Goal: Task Accomplishment & Management: Manage account settings

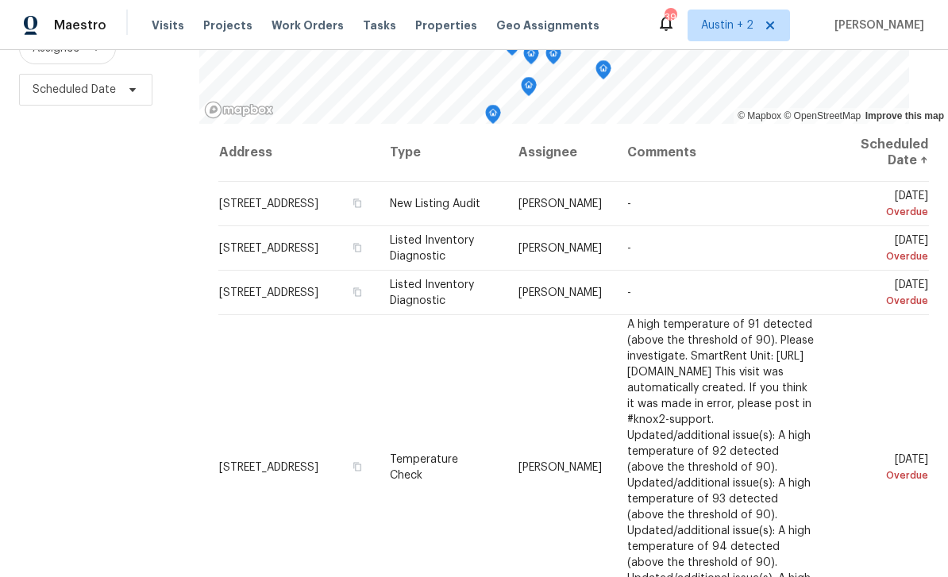
scroll to position [210, 0]
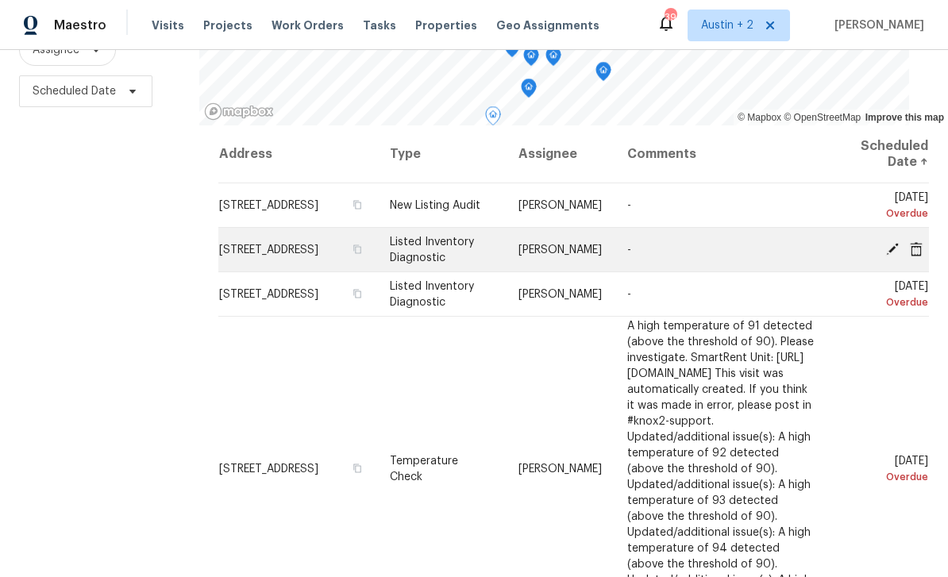
click at [894, 256] on icon at bounding box center [893, 248] width 14 height 14
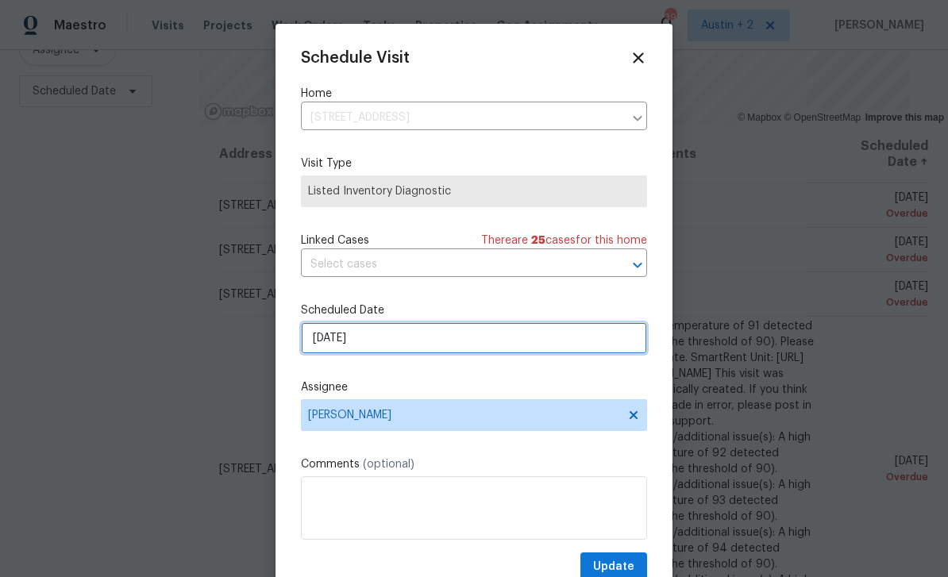
click at [426, 353] on input "8/20/2025" at bounding box center [474, 338] width 346 height 32
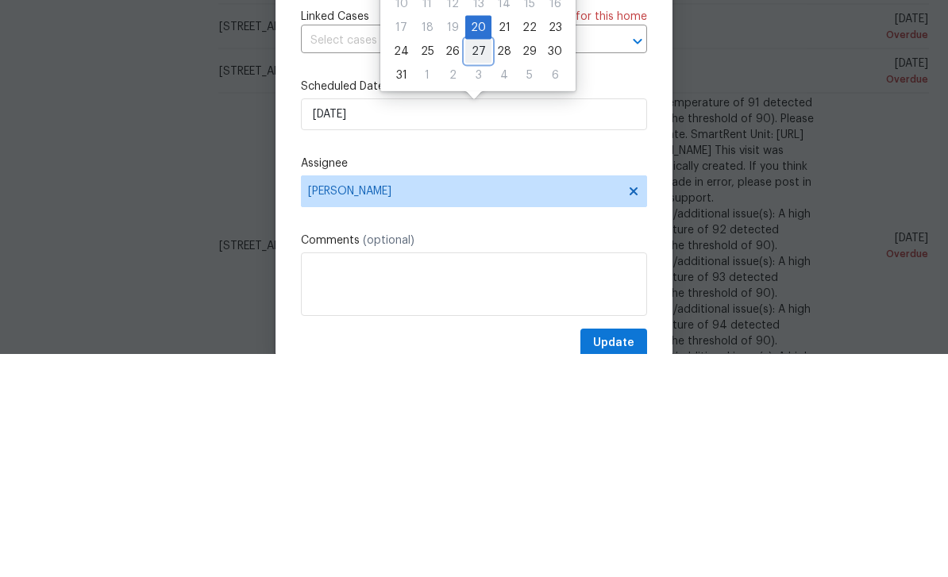
click at [475, 264] on div "27" at bounding box center [478, 275] width 26 height 22
type input "8/27/2025"
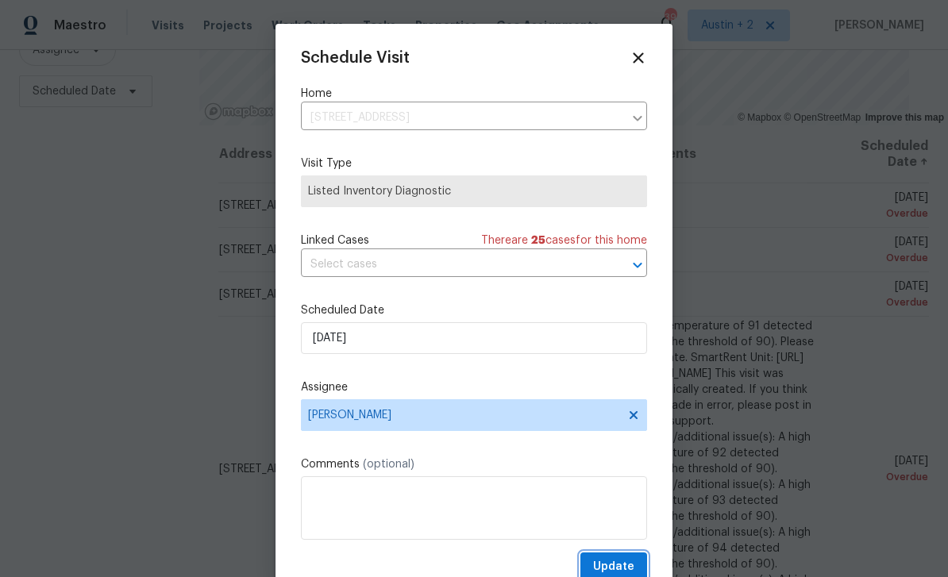
click at [608, 572] on span "Update" at bounding box center [613, 568] width 41 height 20
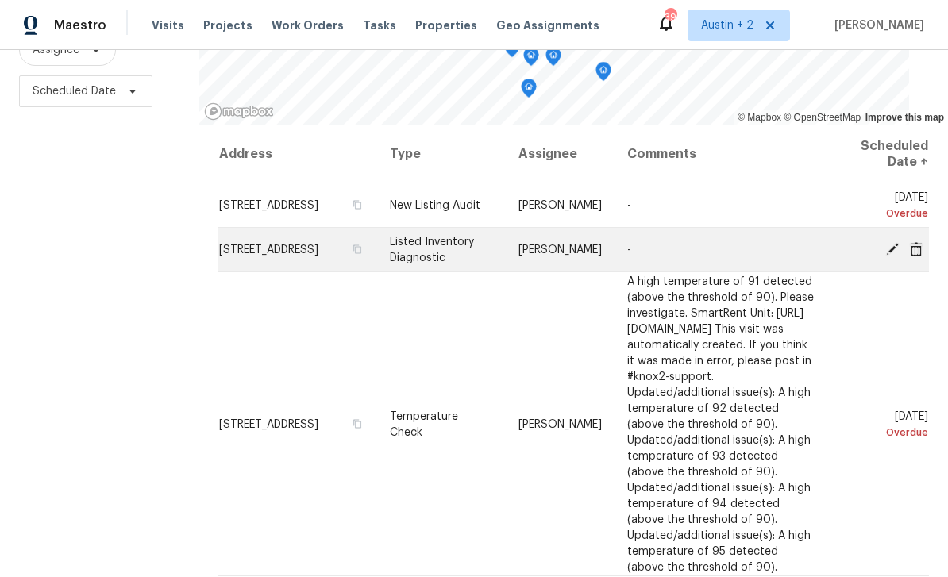
click at [892, 241] on icon at bounding box center [893, 248] width 14 height 14
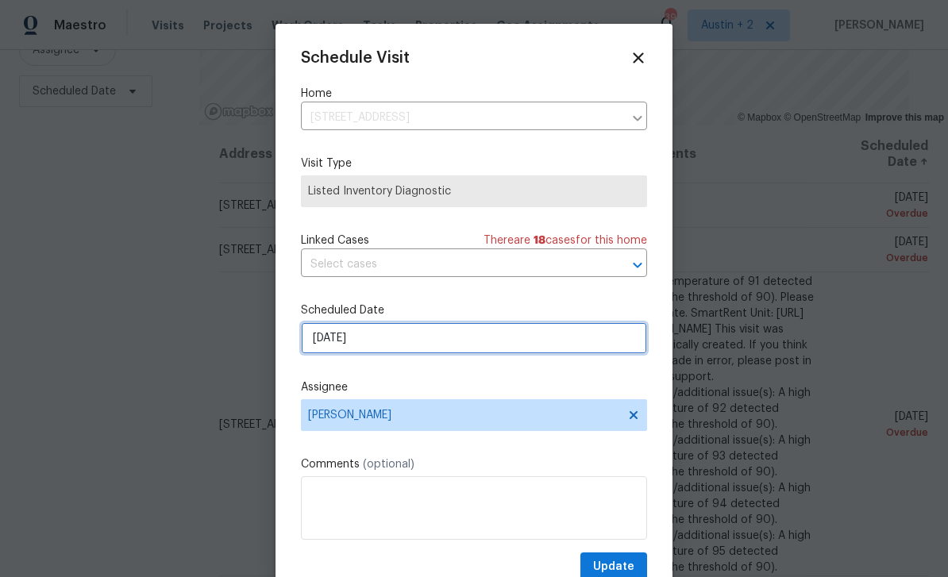
click at [465, 343] on input "8/21/2025" at bounding box center [474, 338] width 346 height 32
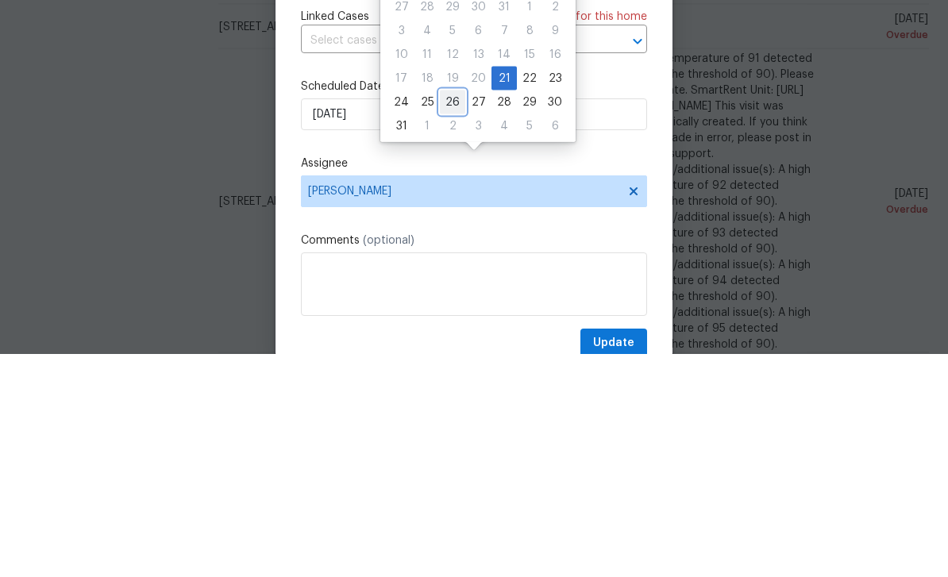
click at [452, 315] on div "26" at bounding box center [452, 326] width 25 height 22
type input "[DATE]"
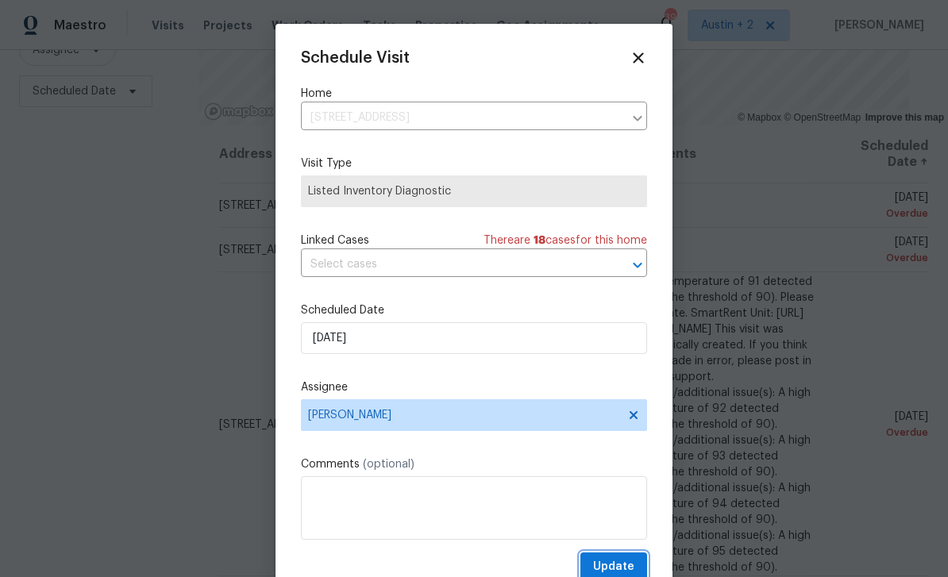
click at [624, 567] on span "Update" at bounding box center [613, 568] width 41 height 20
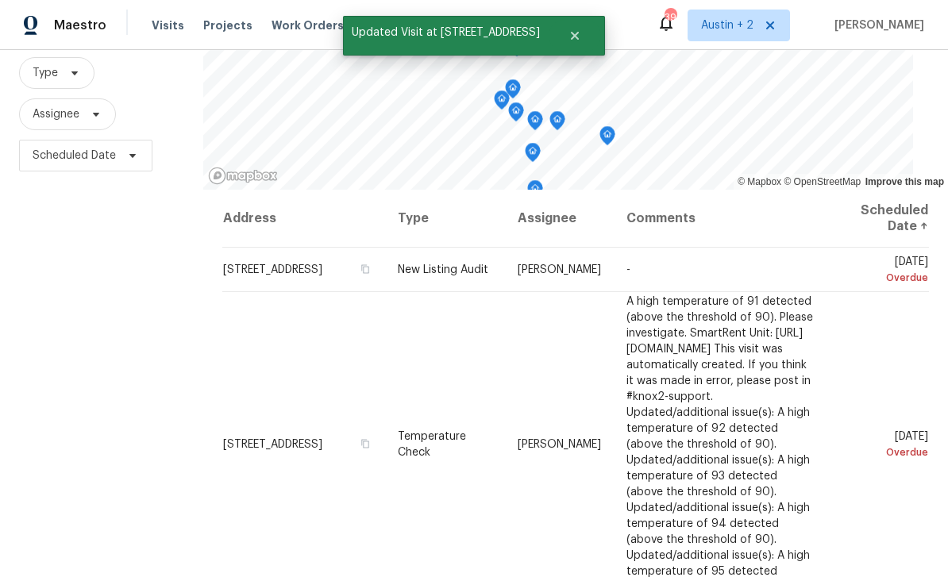
scroll to position [144, 0]
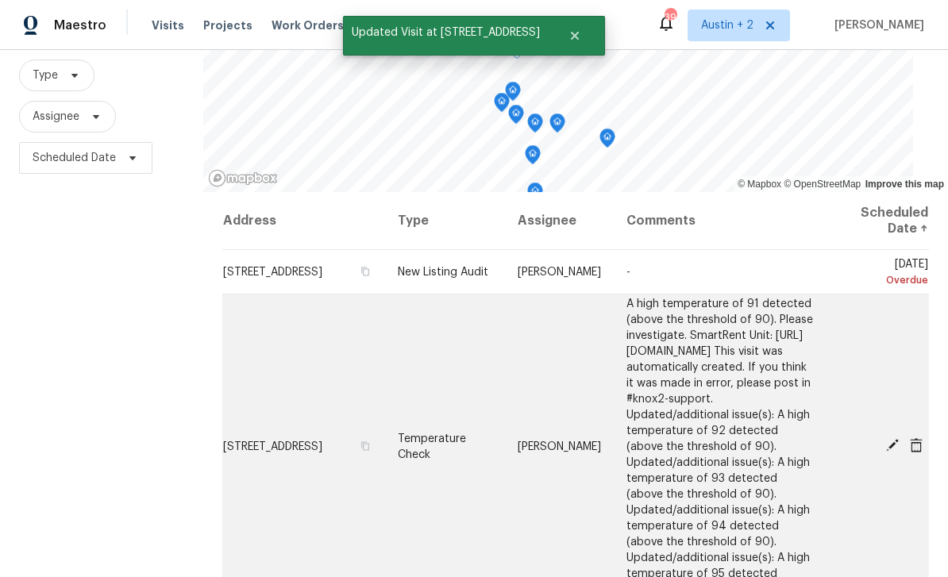
click at [893, 439] on icon at bounding box center [892, 445] width 13 height 13
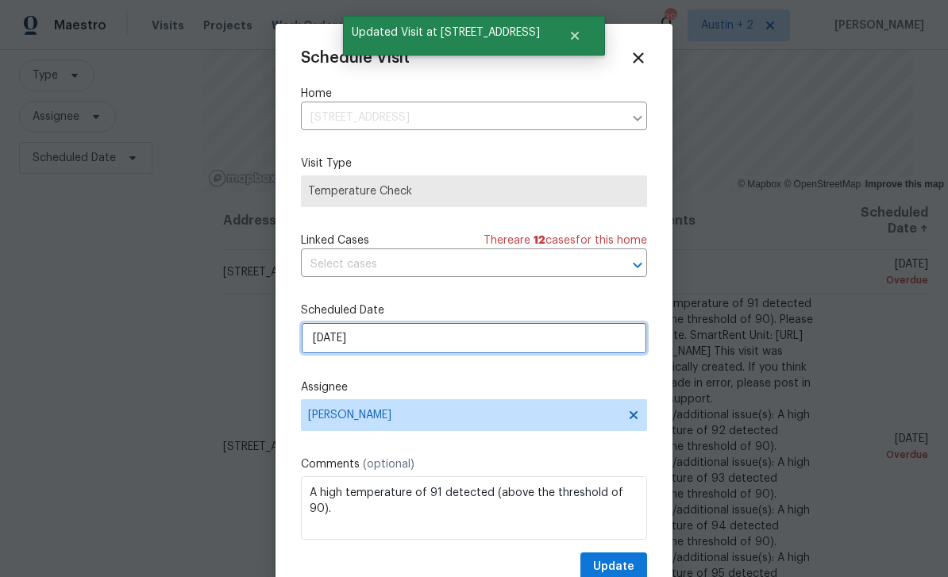
click at [415, 345] on input "8/22/2025" at bounding box center [474, 338] width 346 height 32
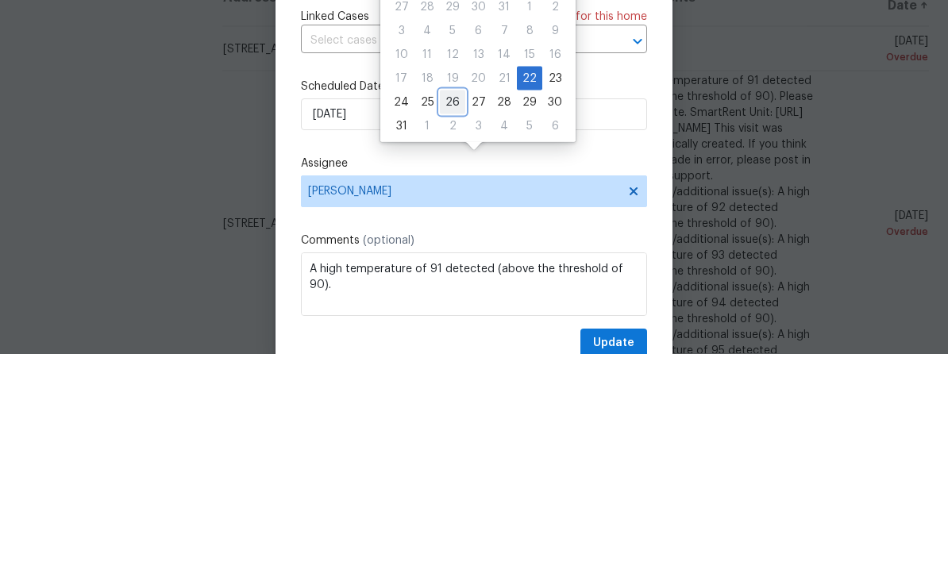
click at [446, 315] on div "26" at bounding box center [452, 326] width 25 height 22
type input "[DATE]"
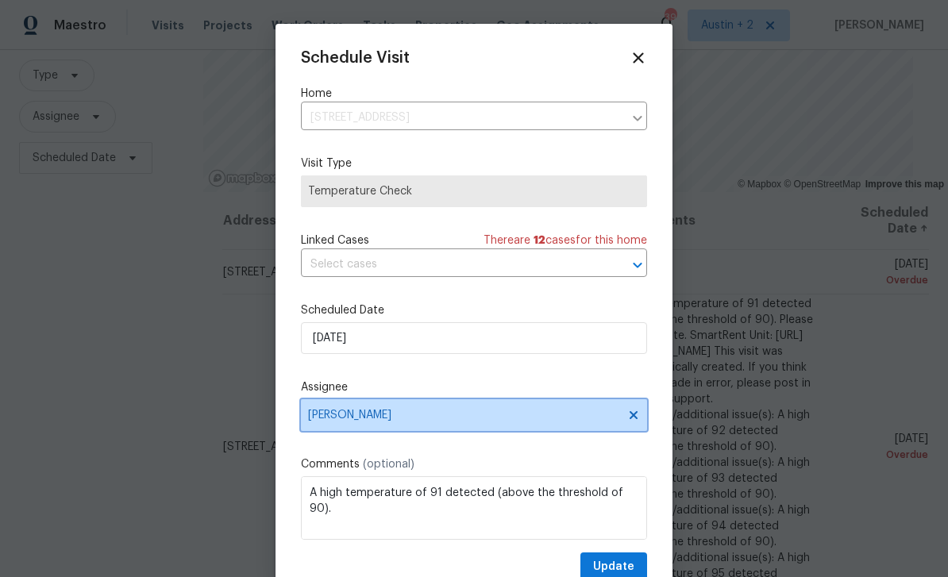
click at [430, 417] on span "[PERSON_NAME]" at bounding box center [463, 415] width 311 height 13
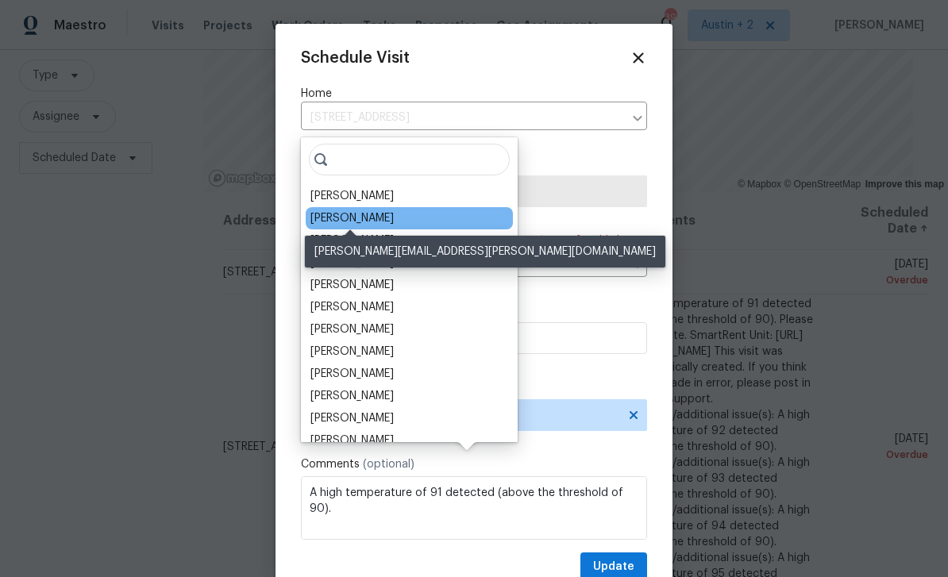
click at [388, 210] on div "[PERSON_NAME]" at bounding box center [352, 218] width 83 height 16
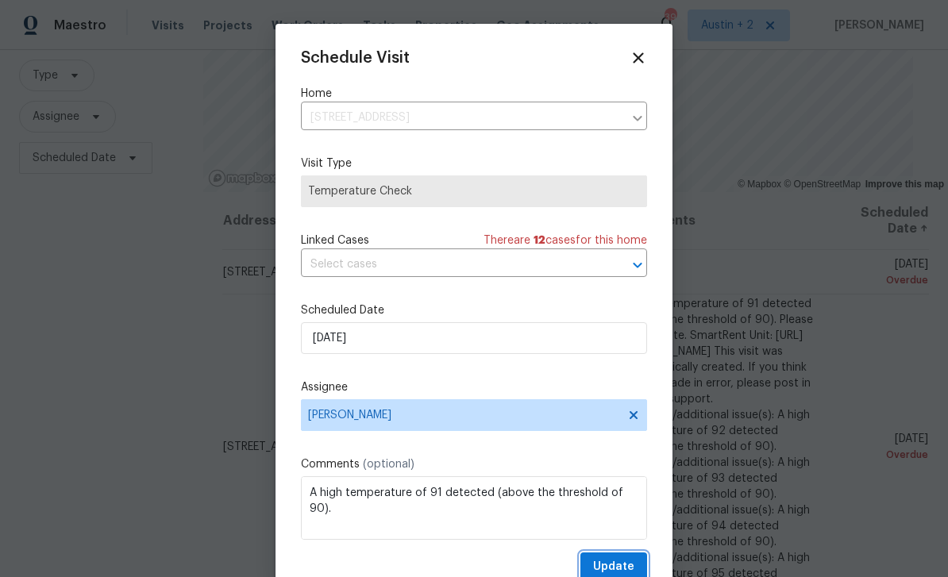
click at [620, 565] on span "Update" at bounding box center [613, 568] width 41 height 20
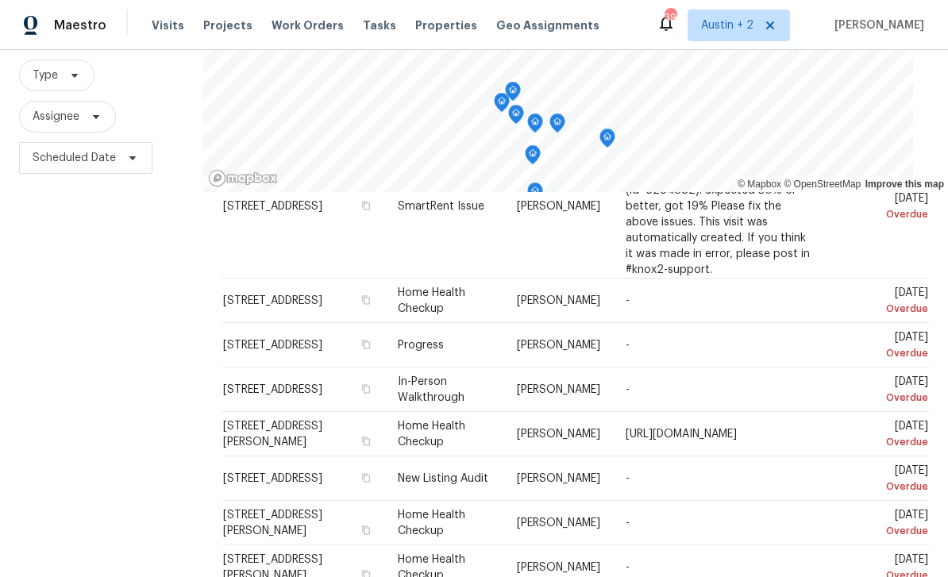
scroll to position [164, 0]
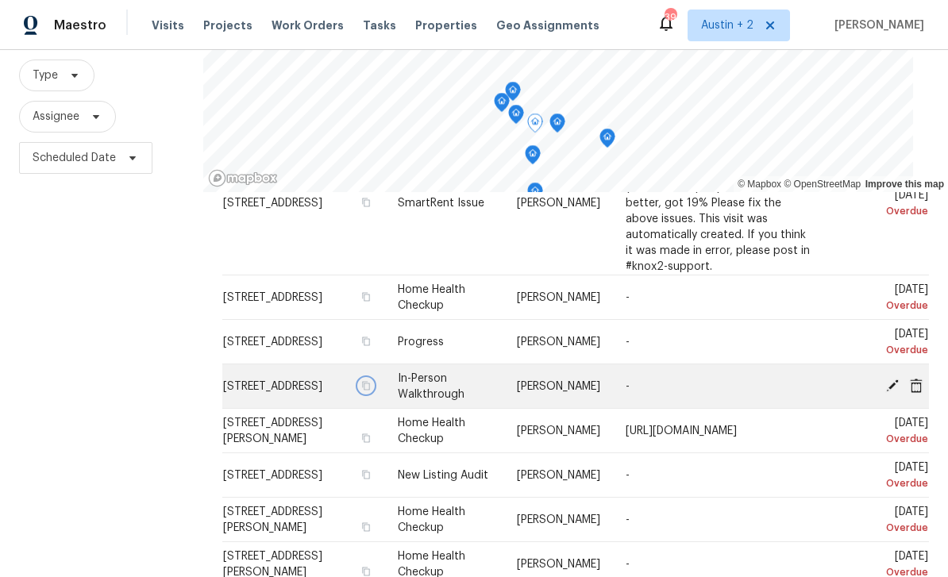
click at [373, 379] on button "button" at bounding box center [365, 386] width 14 height 14
click at [377, 365] on td "11821 Bittern Holw Apt 34, Austin, TX 78758" at bounding box center [304, 387] width 164 height 44
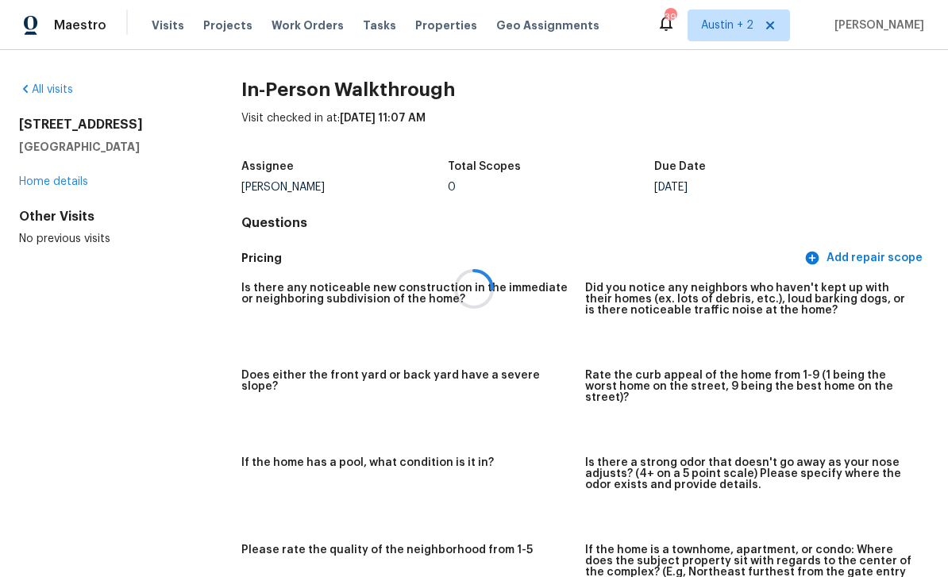
click at [168, 21] on div at bounding box center [474, 288] width 948 height 577
click at [161, 29] on span "Visits" at bounding box center [168, 25] width 33 height 16
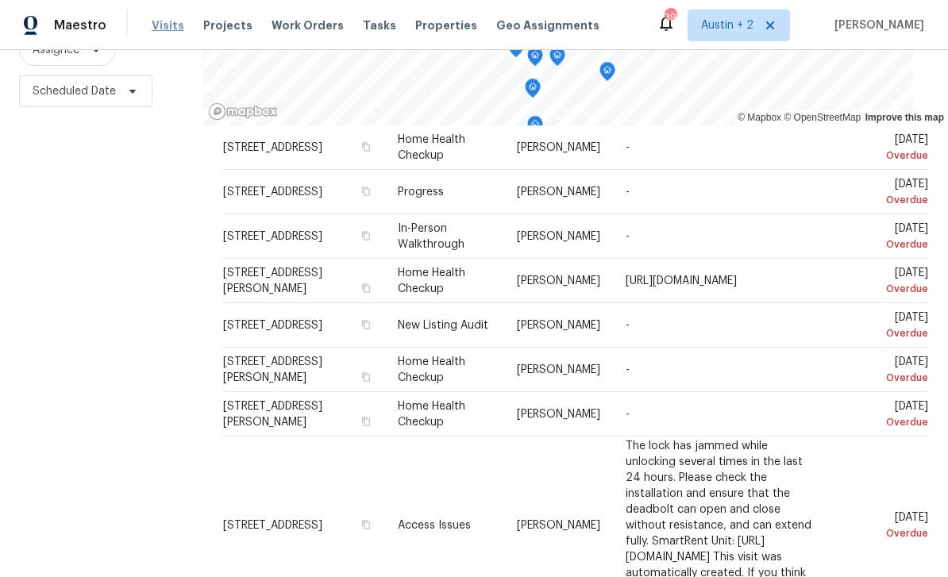
scroll to position [246, 0]
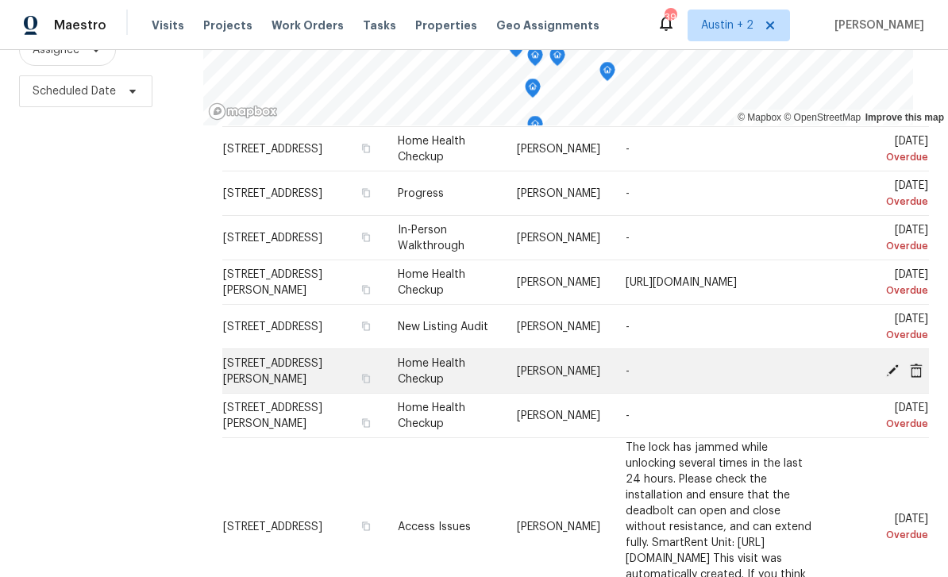
click at [892, 363] on icon at bounding box center [893, 370] width 14 height 14
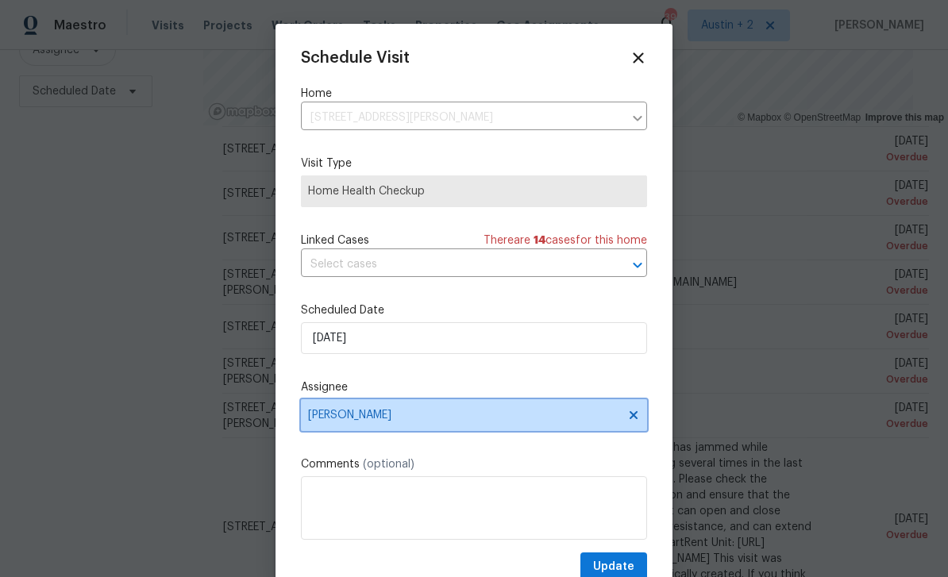
click at [411, 422] on span "[PERSON_NAME]" at bounding box center [463, 415] width 311 height 13
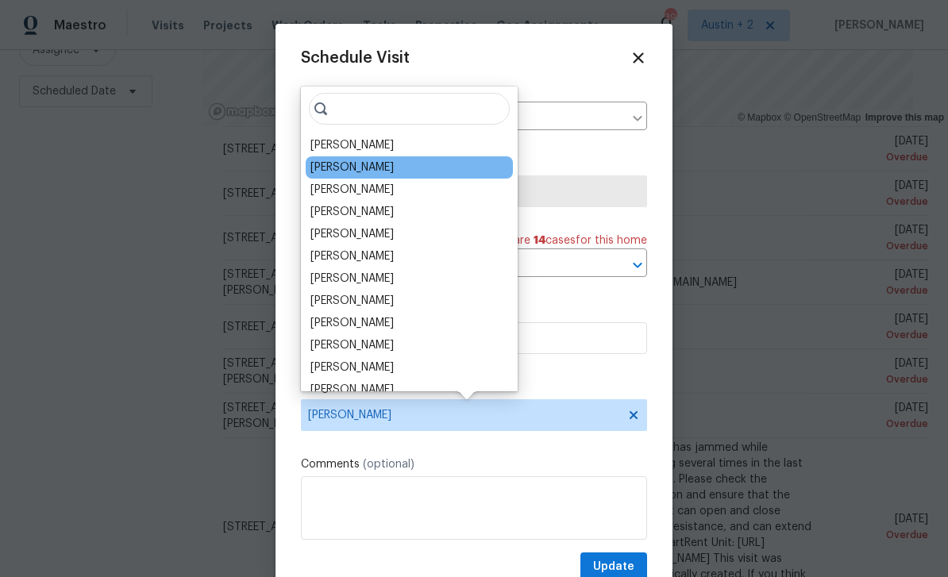
click at [387, 171] on div "[PERSON_NAME]" at bounding box center [352, 168] width 83 height 16
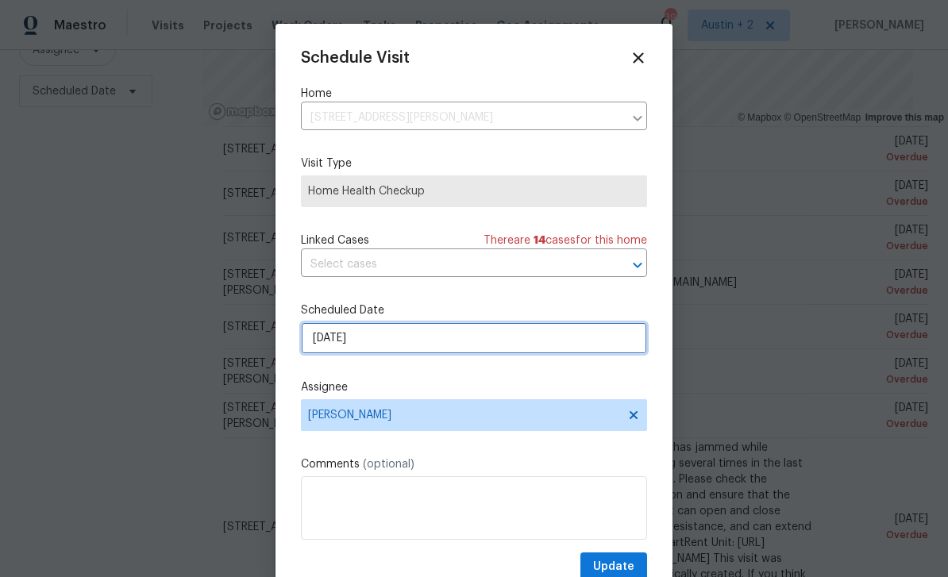
click at [413, 345] on input "8/25/2025" at bounding box center [474, 338] width 346 height 32
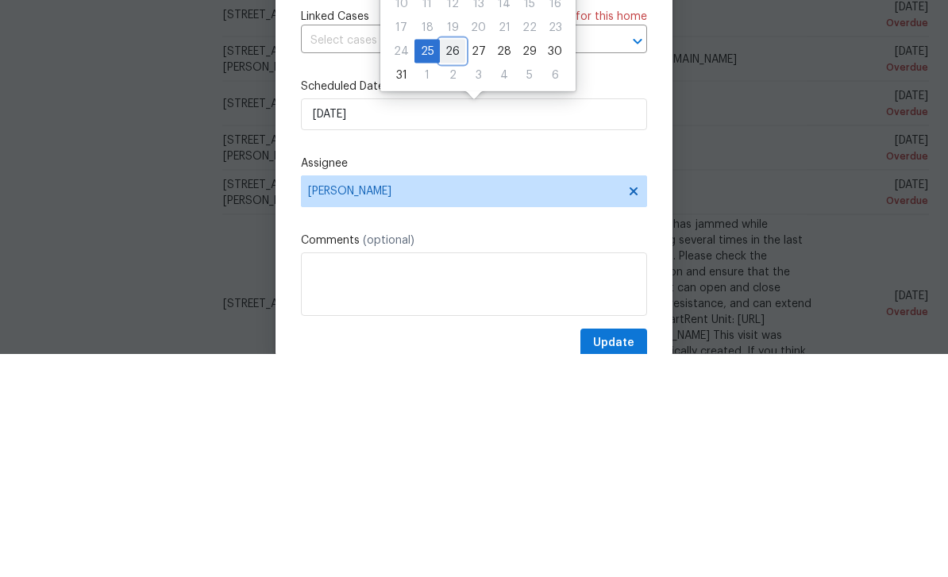
click at [452, 264] on div "26" at bounding box center [452, 275] width 25 height 22
type input "[DATE]"
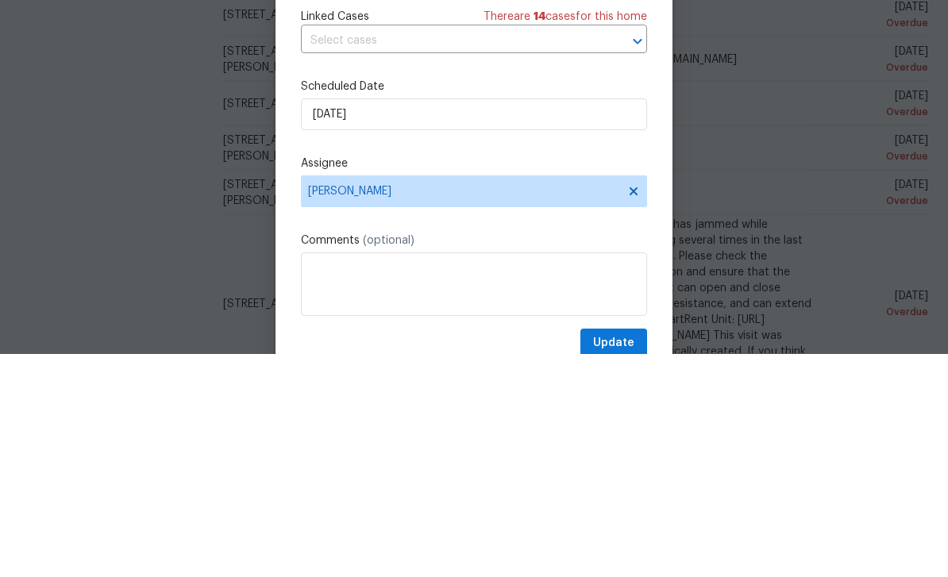
scroll to position [51, 0]
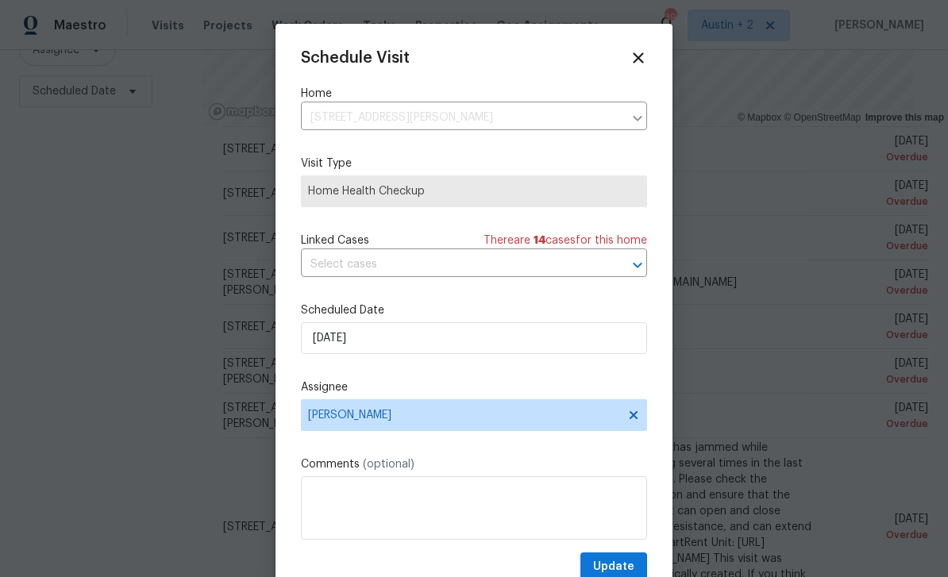
click at [622, 552] on div "Schedule Visit Home 14815 Avery Ranch Blvd Unit 1802, Austin, TX 78717 ​ Visit …" at bounding box center [474, 315] width 346 height 533
click at [620, 565] on span "Update" at bounding box center [613, 568] width 41 height 20
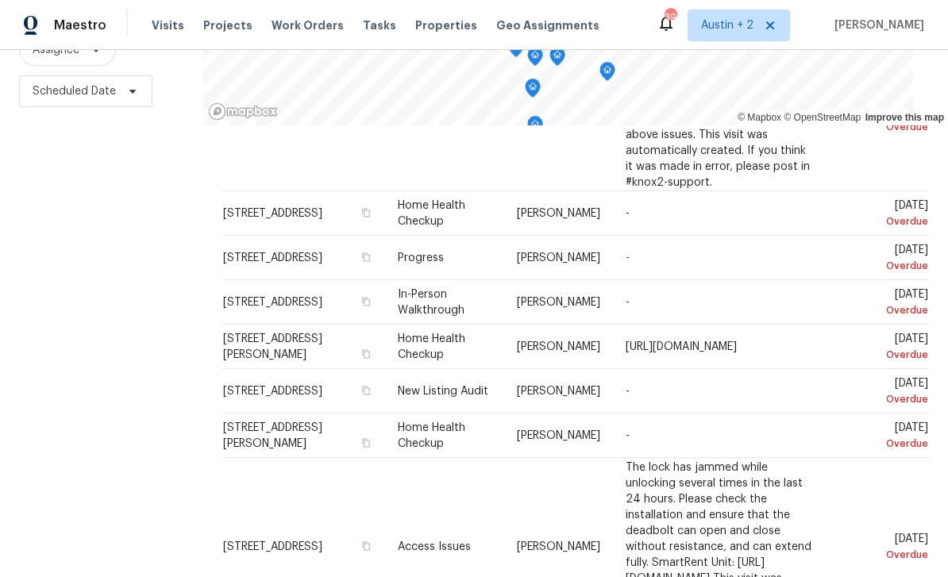
scroll to position [183, 0]
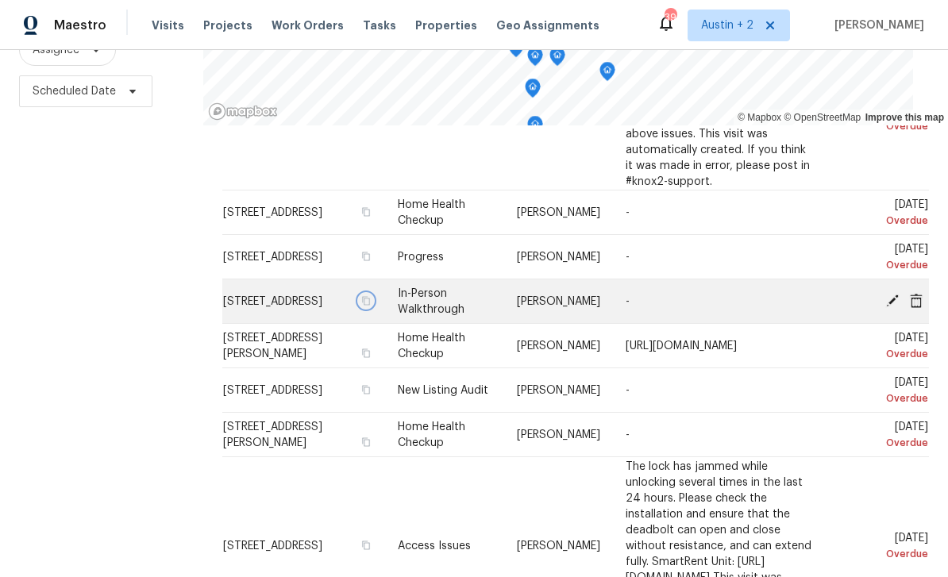
click at [373, 294] on button "button" at bounding box center [365, 301] width 14 height 14
click at [370, 296] on icon "button" at bounding box center [366, 301] width 10 height 10
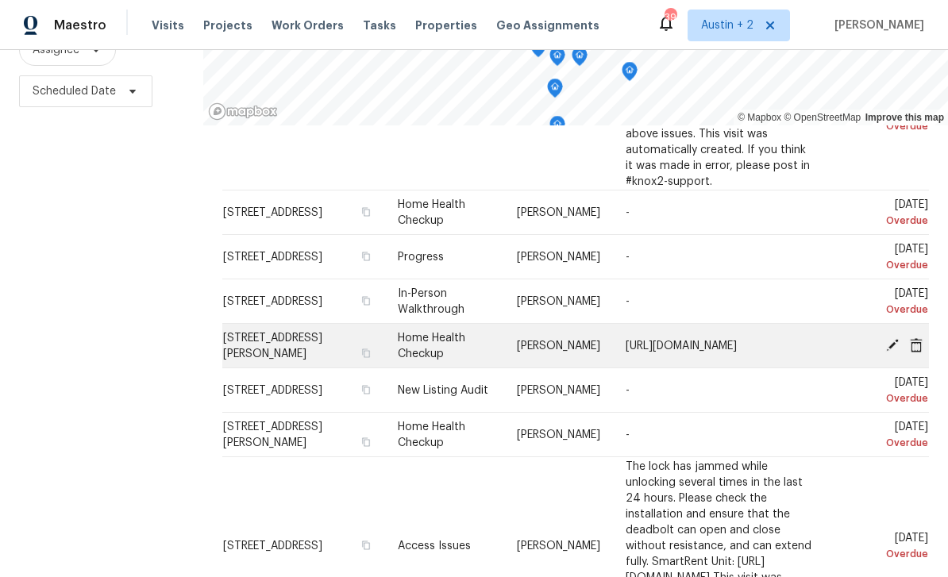
click at [877, 338] on div at bounding box center [884, 346] width 90 height 17
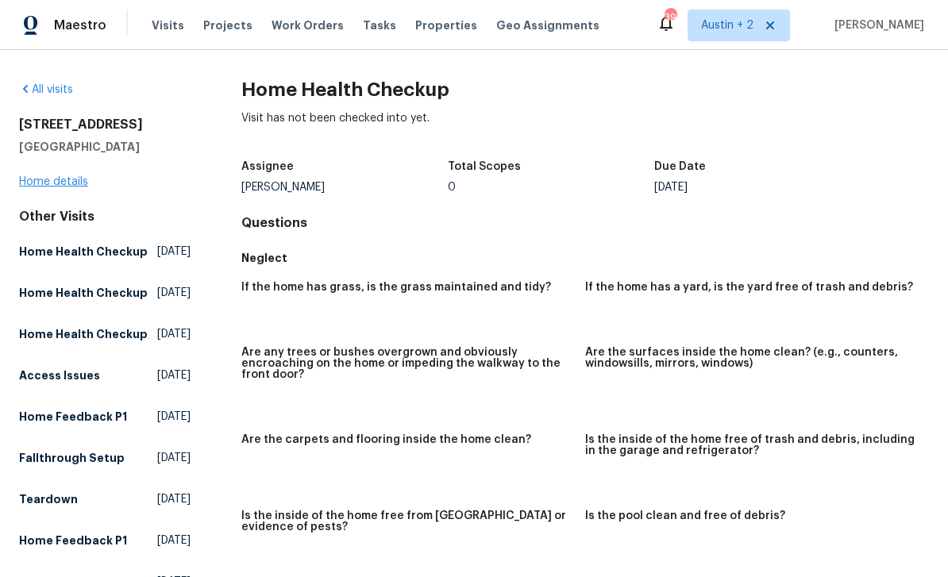
click at [56, 182] on link "Home details" at bounding box center [53, 181] width 69 height 11
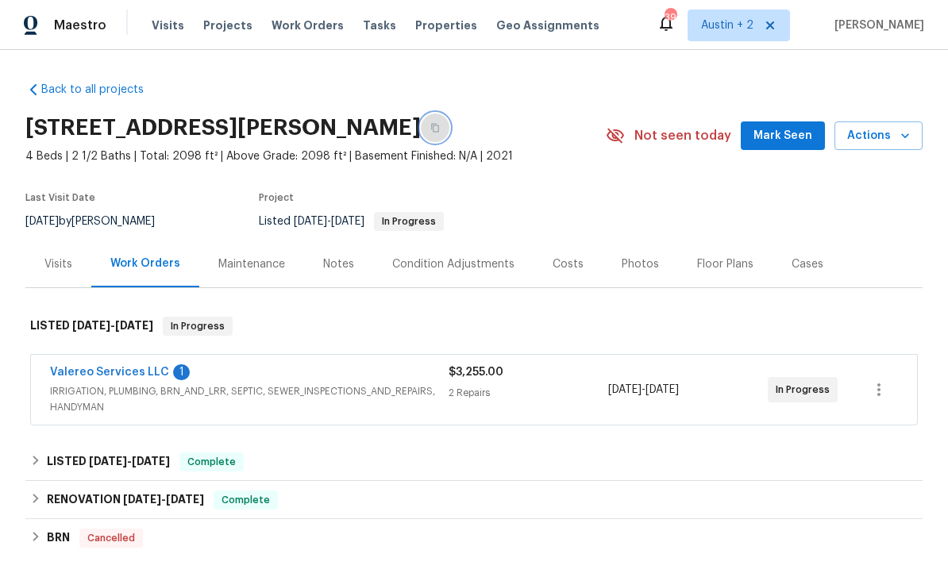
click at [439, 128] on icon "button" at bounding box center [435, 128] width 8 height 9
click at [782, 139] on span "Mark Seen" at bounding box center [783, 136] width 59 height 20
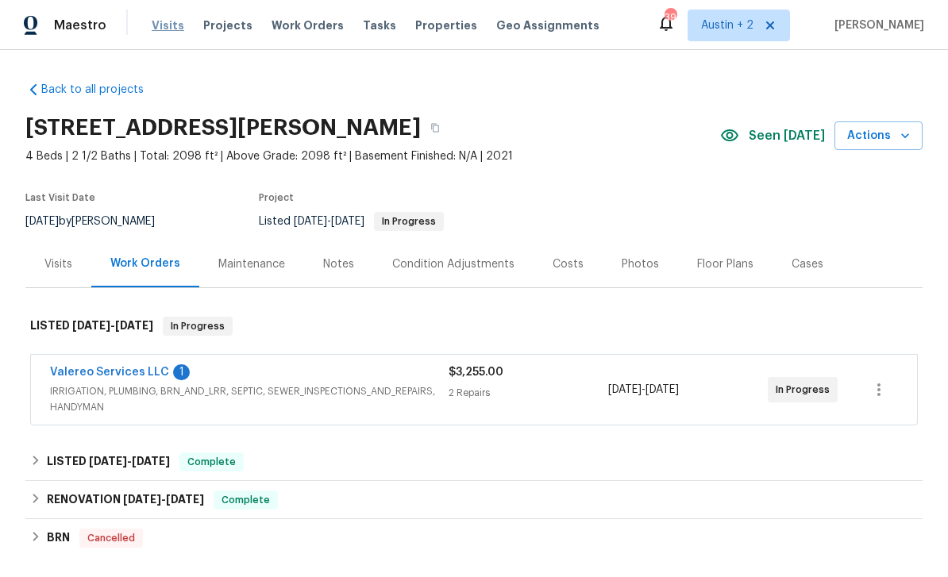
click at [165, 25] on span "Visits" at bounding box center [168, 25] width 33 height 16
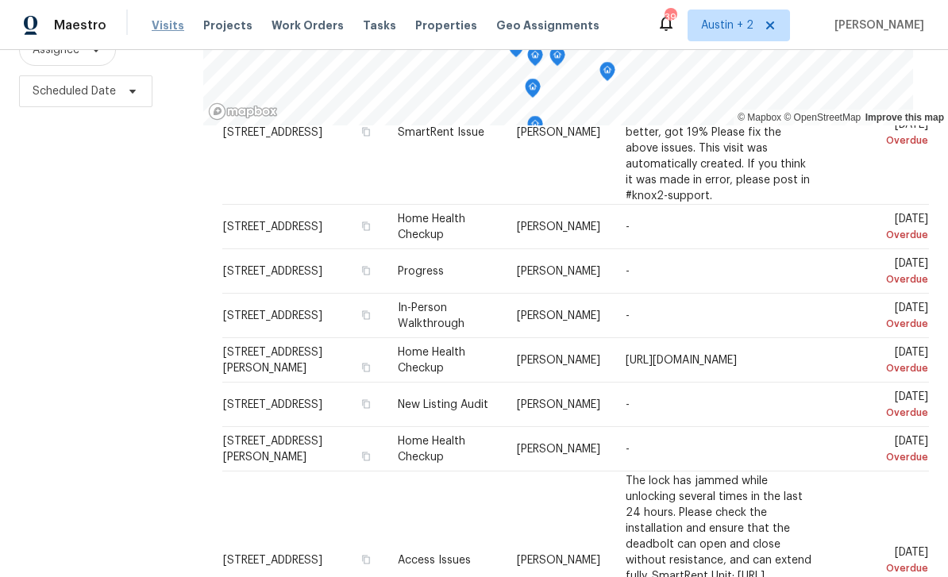
scroll to position [159, 0]
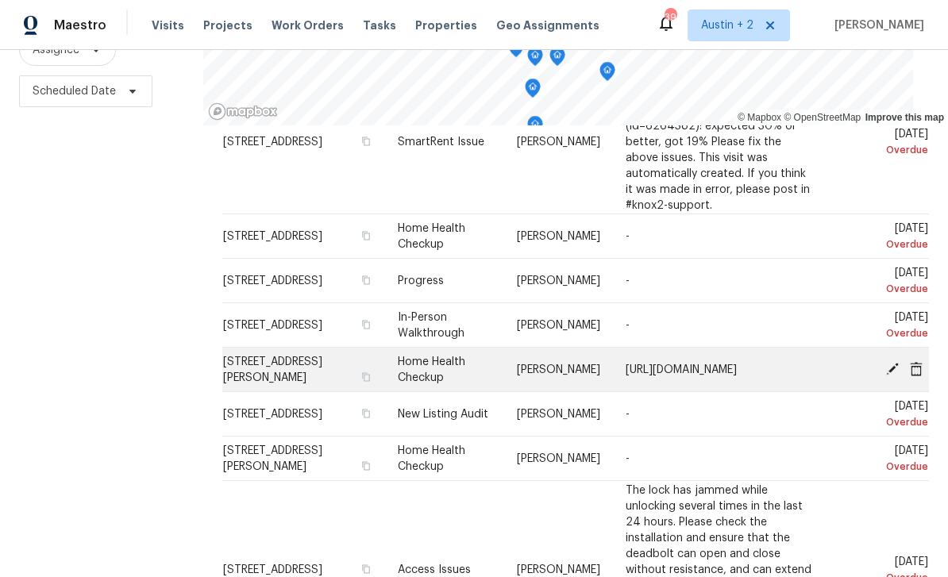
click at [890, 361] on icon at bounding box center [893, 368] width 14 height 14
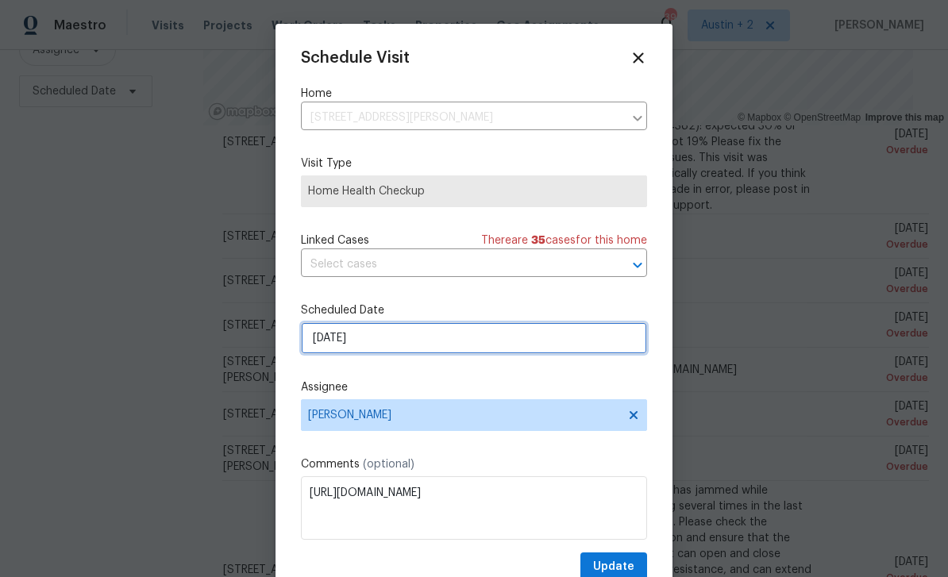
click at [428, 342] on input "8/25/2025" at bounding box center [474, 338] width 346 height 32
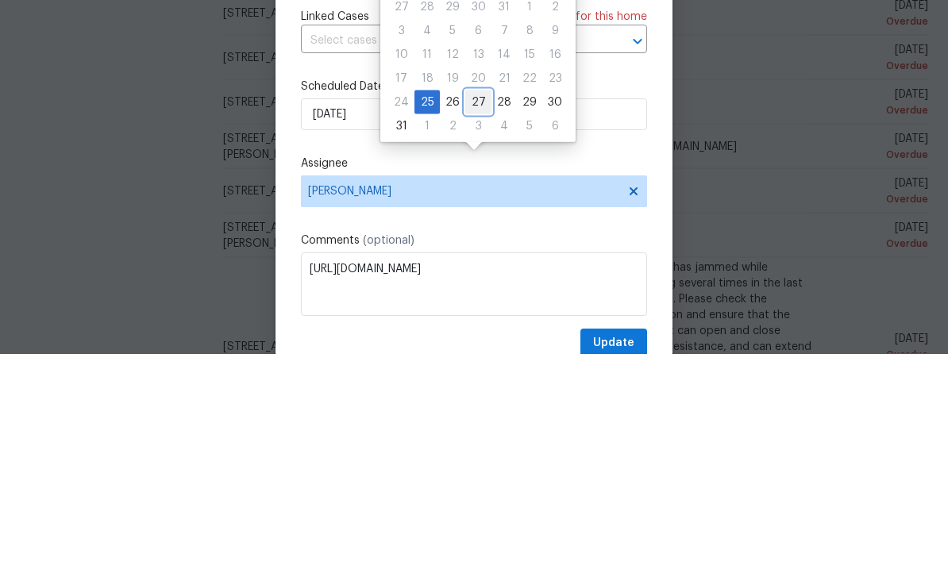
click at [480, 315] on div "27" at bounding box center [478, 326] width 26 height 22
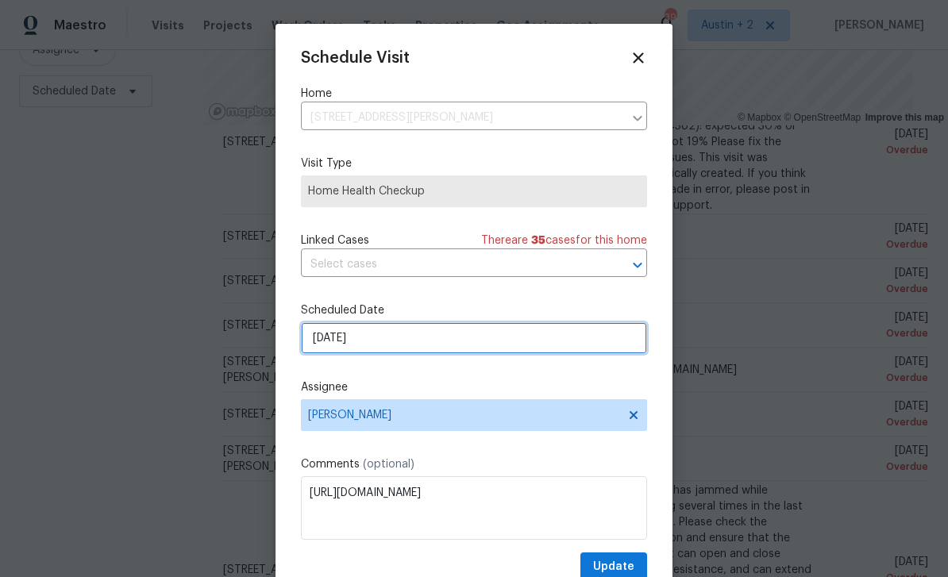
click at [413, 342] on input "8/27/2025" at bounding box center [474, 338] width 346 height 32
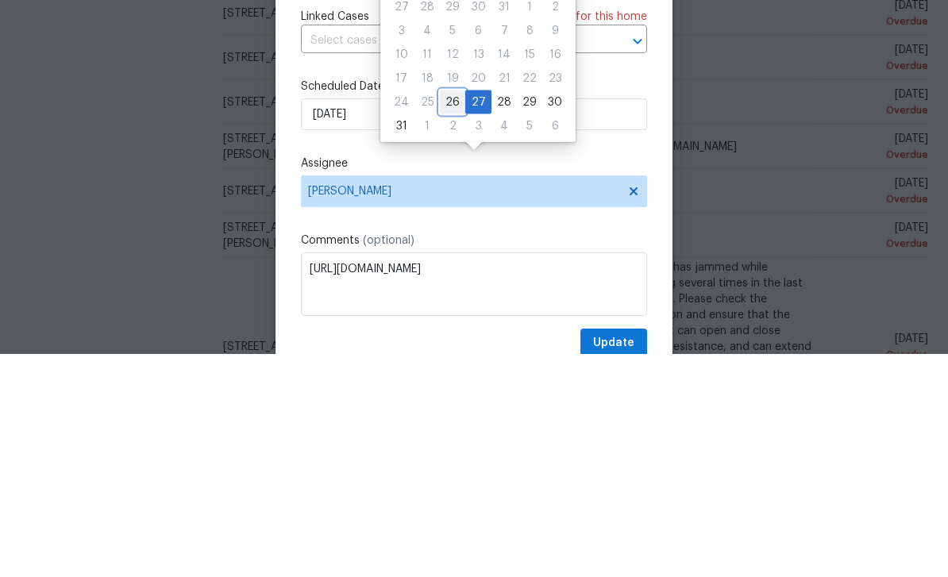
click at [449, 315] on div "26" at bounding box center [452, 326] width 25 height 22
type input "[DATE]"
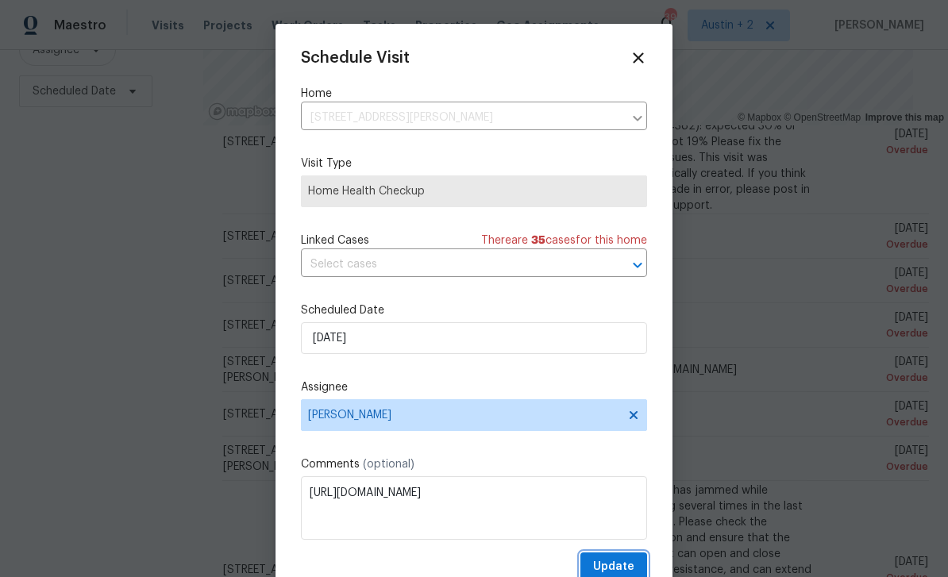
click at [607, 566] on span "Update" at bounding box center [613, 568] width 41 height 20
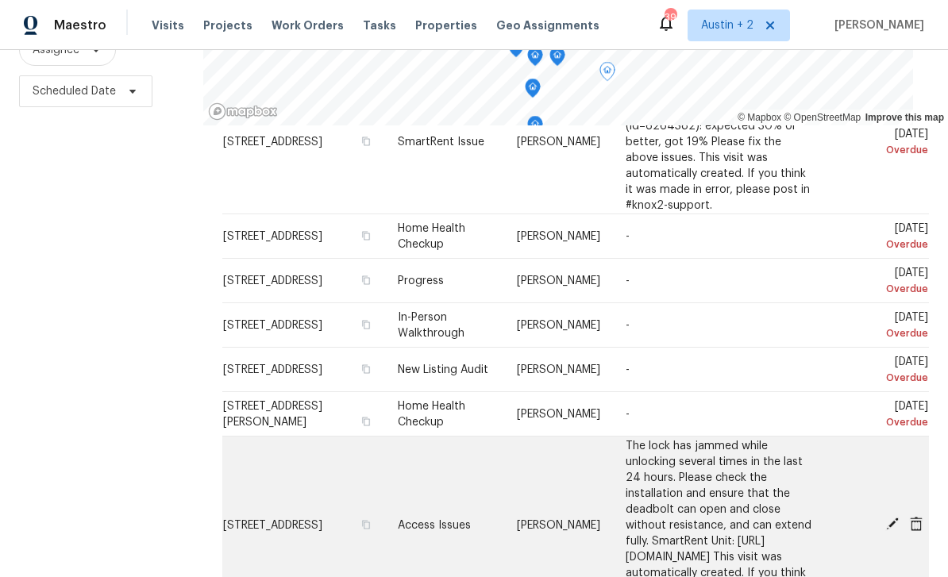
click at [889, 518] on icon at bounding box center [892, 524] width 13 height 13
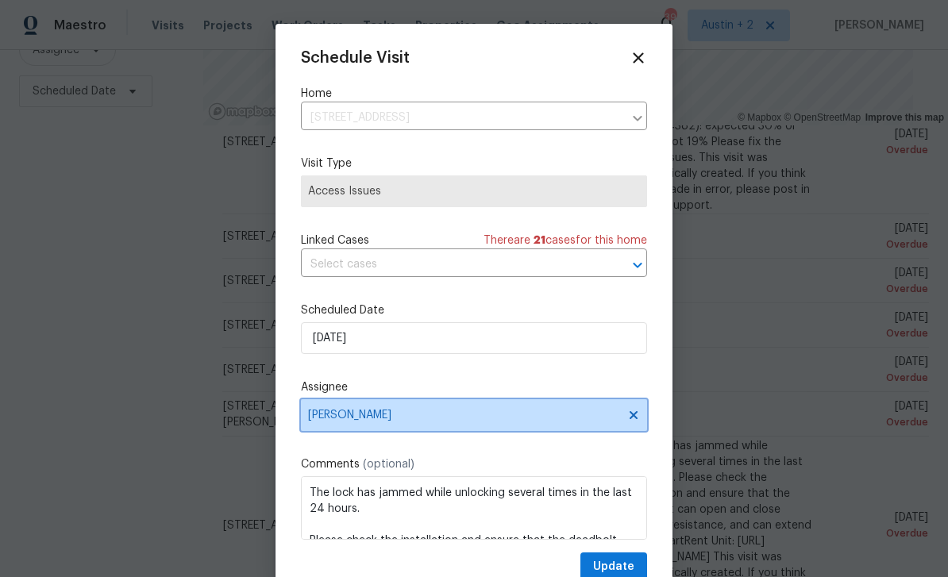
click at [409, 427] on span "[PERSON_NAME]" at bounding box center [474, 416] width 346 height 32
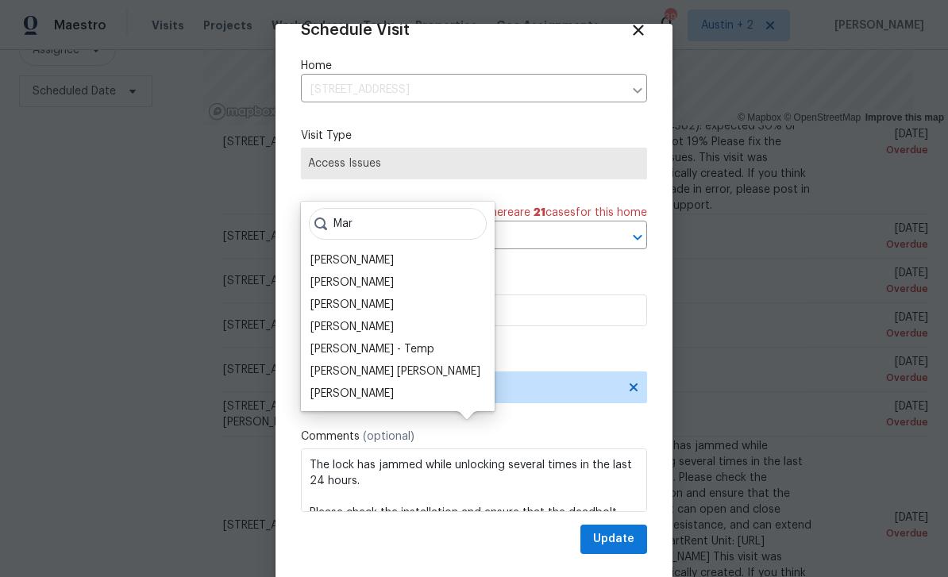
scroll to position [31, 0]
type input "Mar"
click at [384, 253] on div "[PERSON_NAME]" at bounding box center [352, 261] width 83 height 16
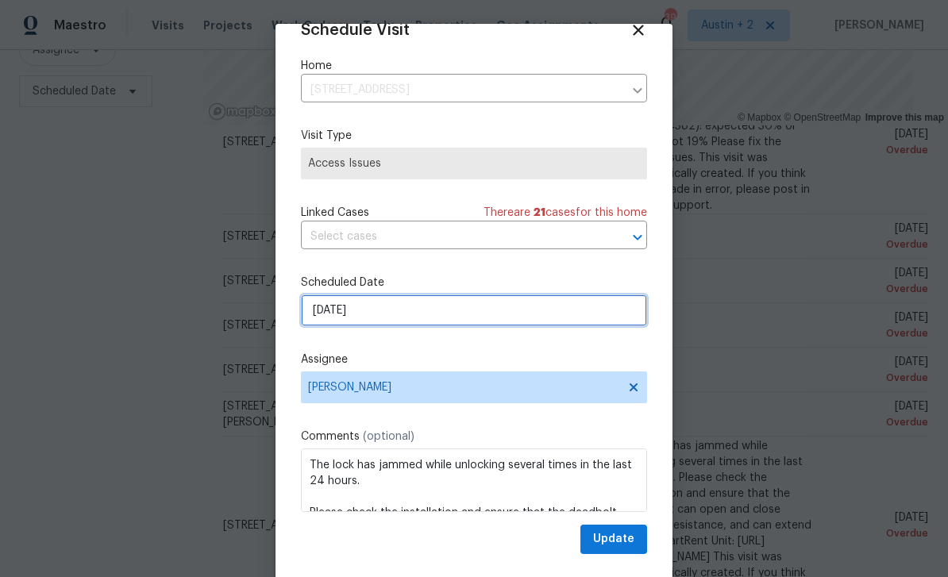
click at [422, 307] on input "8/25/2025" at bounding box center [474, 311] width 346 height 32
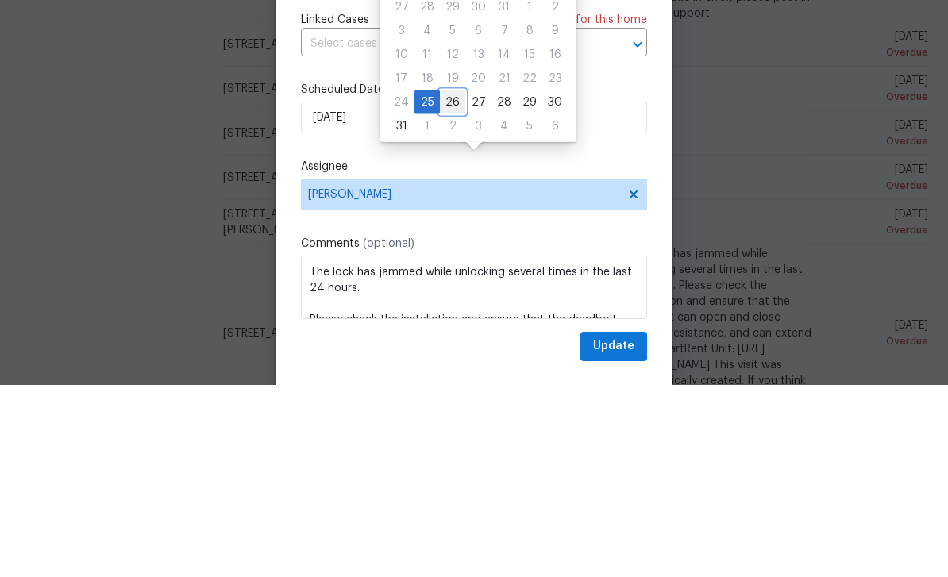
click at [448, 284] on div "26" at bounding box center [452, 295] width 25 height 22
type input "[DATE]"
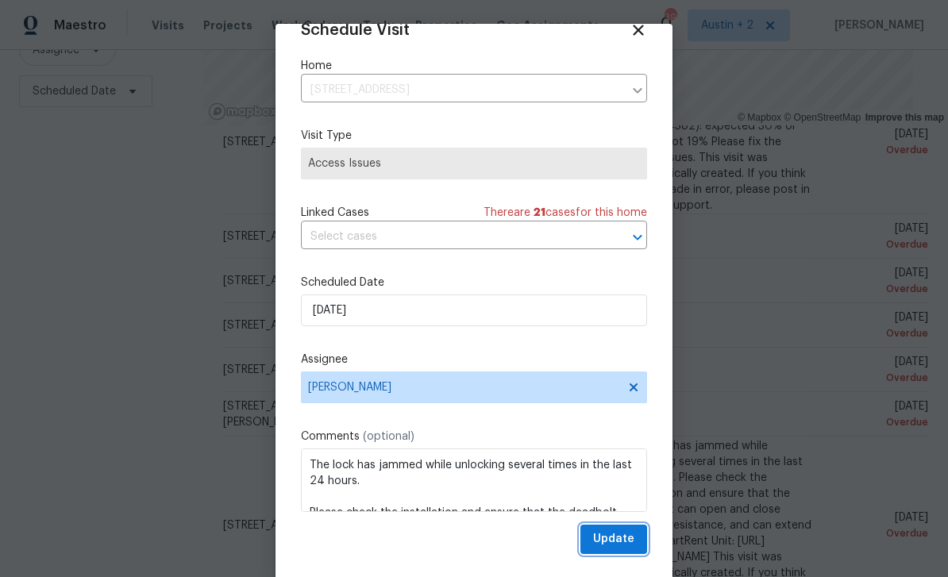
click at [614, 540] on span "Update" at bounding box center [613, 540] width 41 height 20
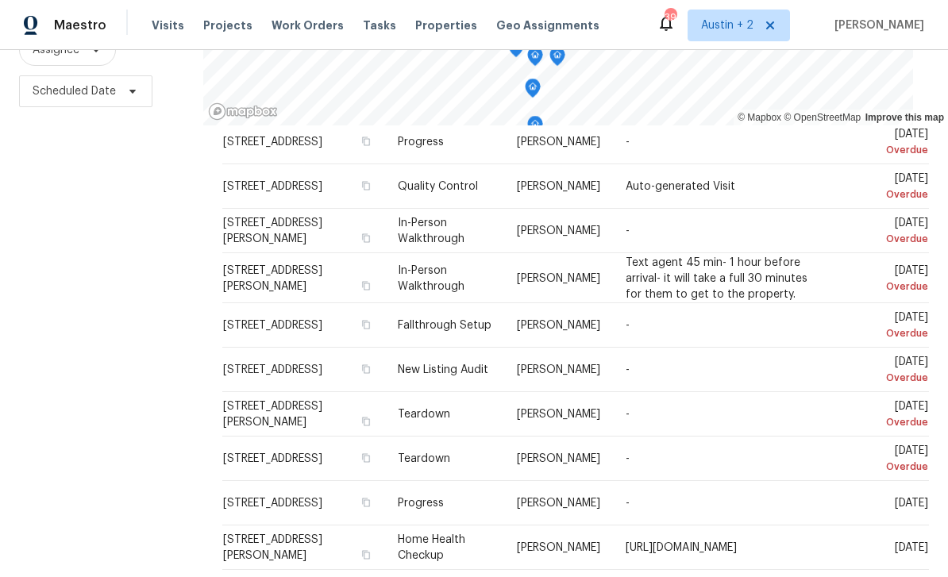
scroll to position [652, 0]
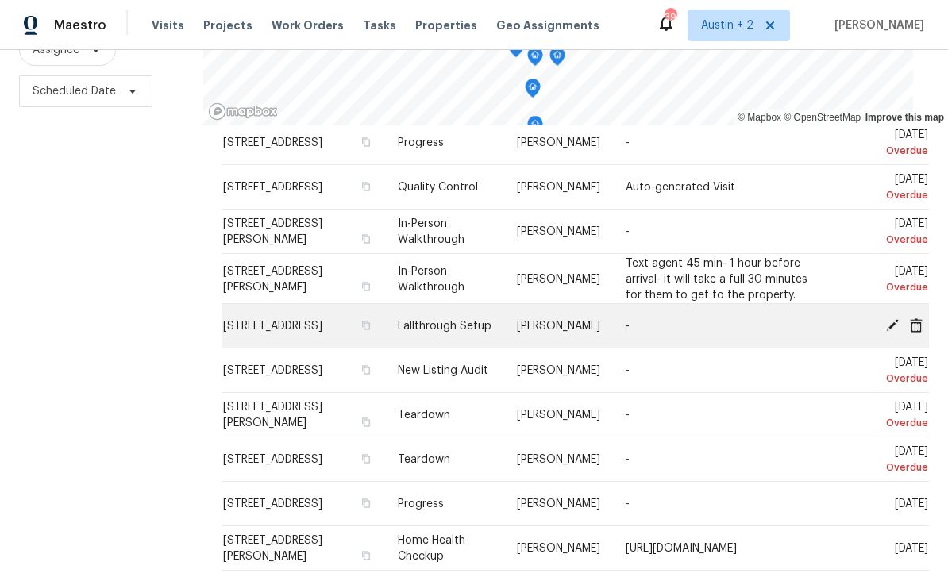
click at [884, 318] on div at bounding box center [884, 326] width 90 height 17
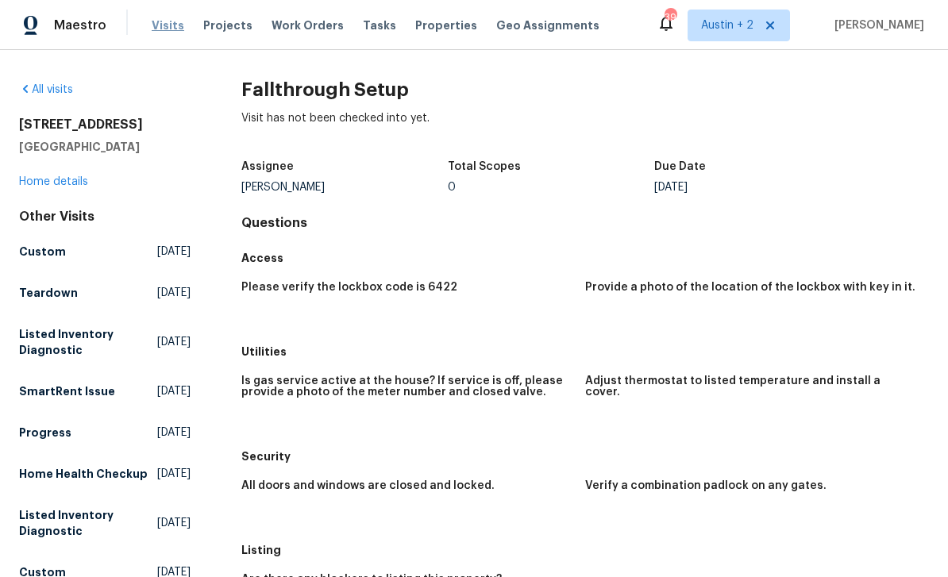
click at [164, 26] on span "Visits" at bounding box center [168, 25] width 33 height 16
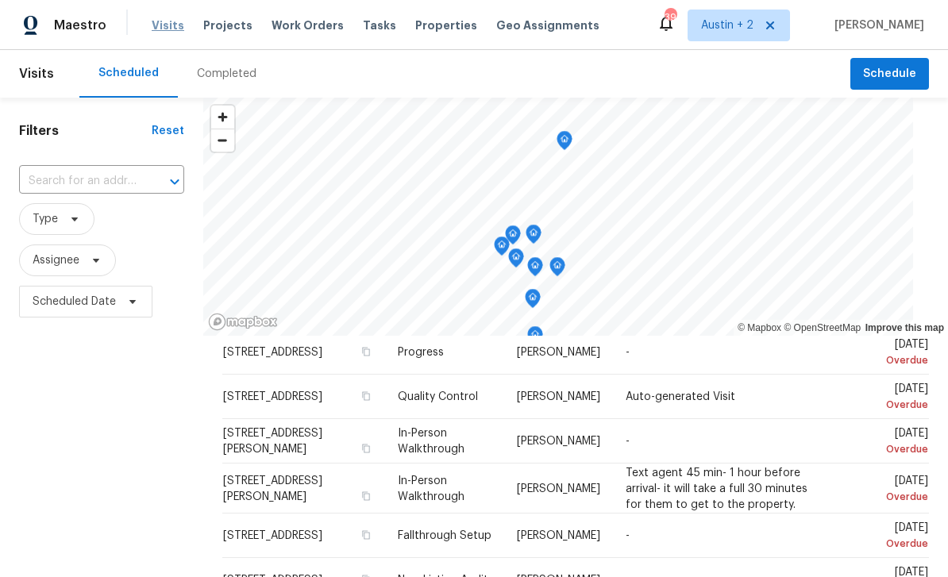
scroll to position [652, 0]
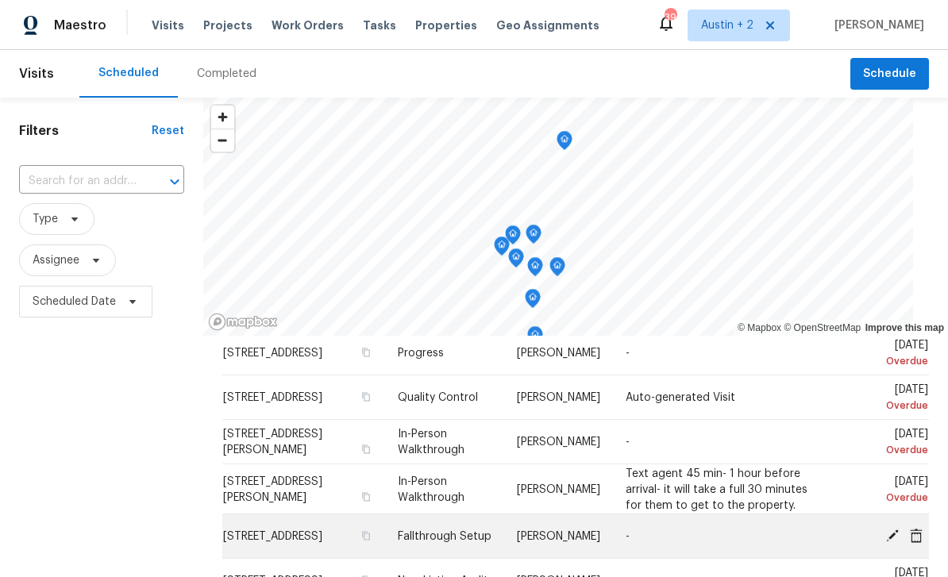
click at [892, 528] on icon at bounding box center [893, 535] width 14 height 14
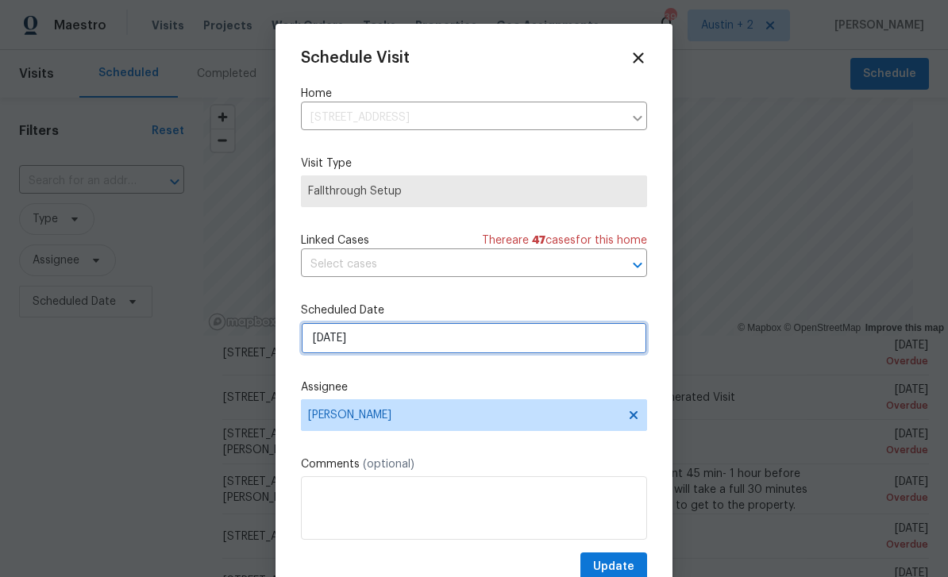
click at [405, 335] on input "8/25/2025" at bounding box center [474, 338] width 346 height 32
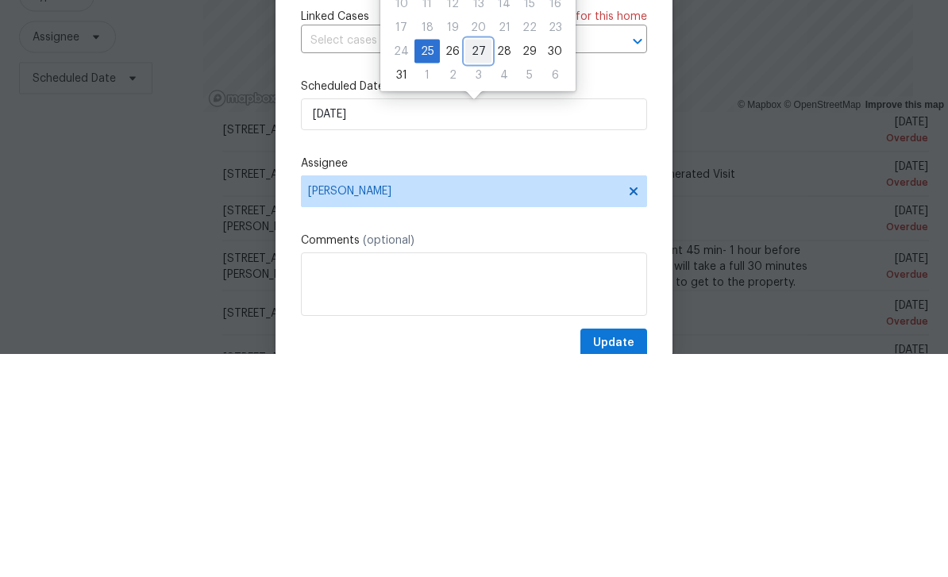
click at [471, 264] on div "27" at bounding box center [478, 275] width 26 height 22
type input "8/27/2025"
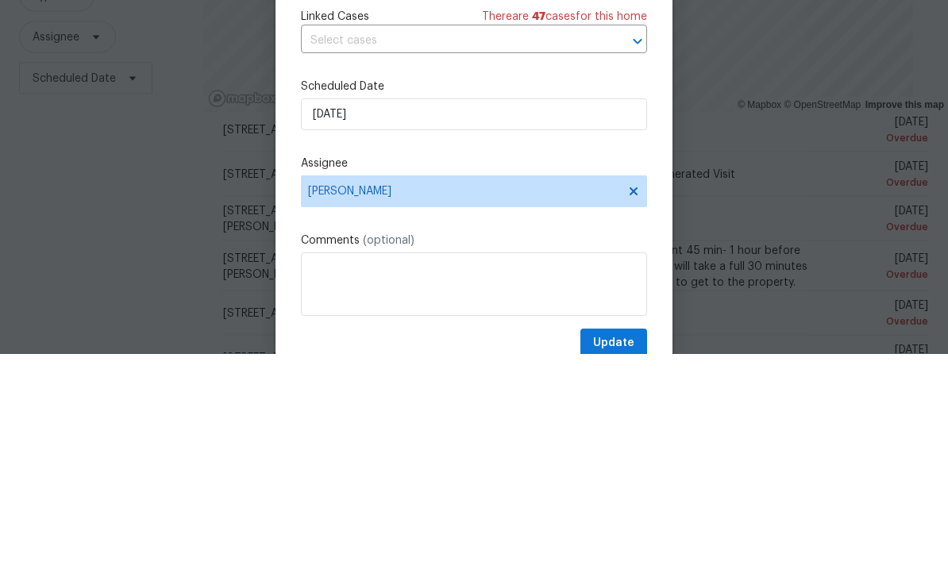
scroll to position [51, 0]
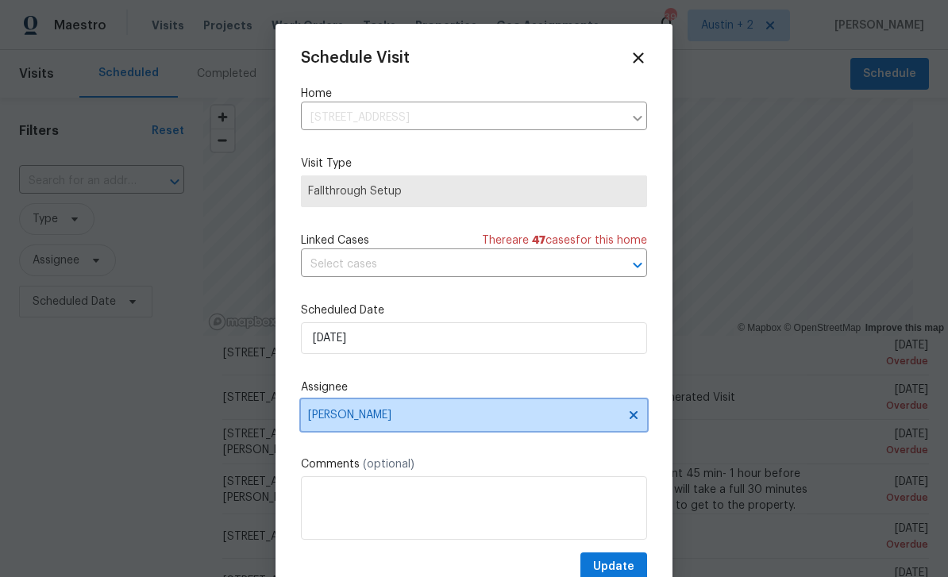
click at [457, 422] on span "[PERSON_NAME]" at bounding box center [463, 415] width 311 height 13
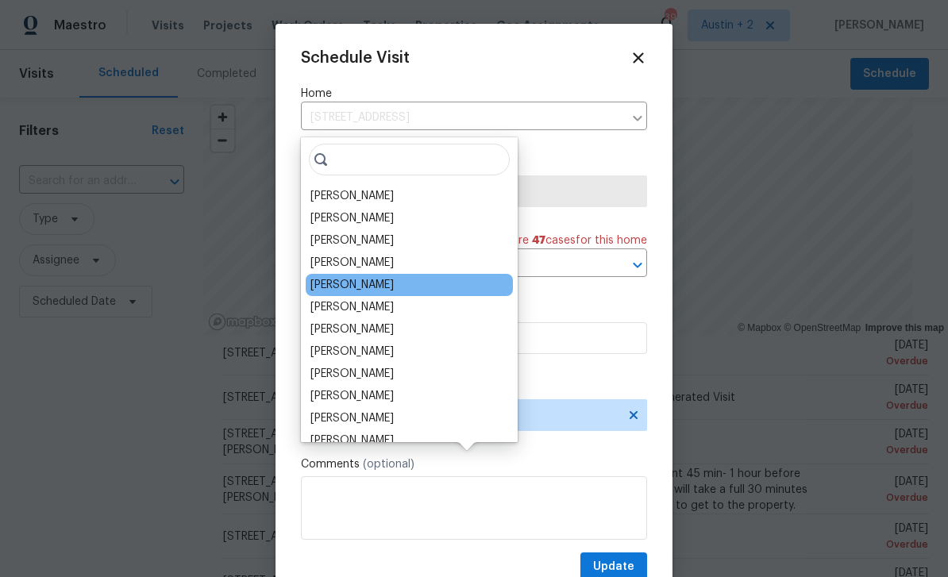
click at [380, 277] on div "[PERSON_NAME]" at bounding box center [352, 285] width 83 height 16
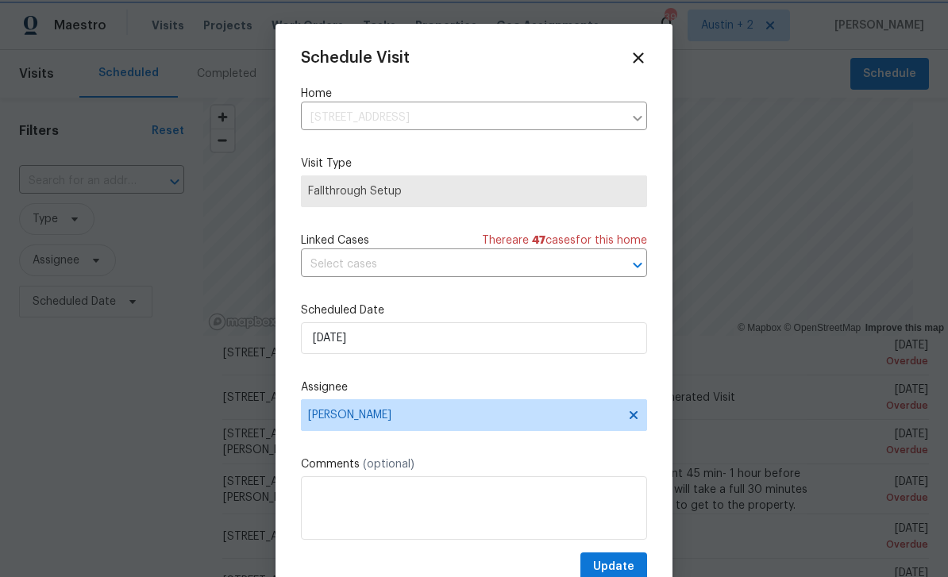
click at [619, 566] on span "Update" at bounding box center [613, 568] width 41 height 20
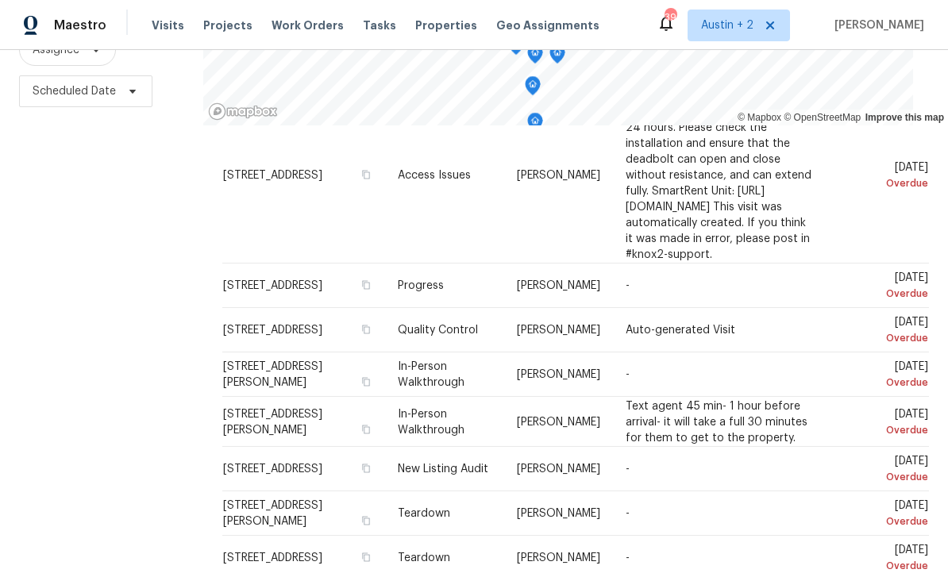
scroll to position [504, 0]
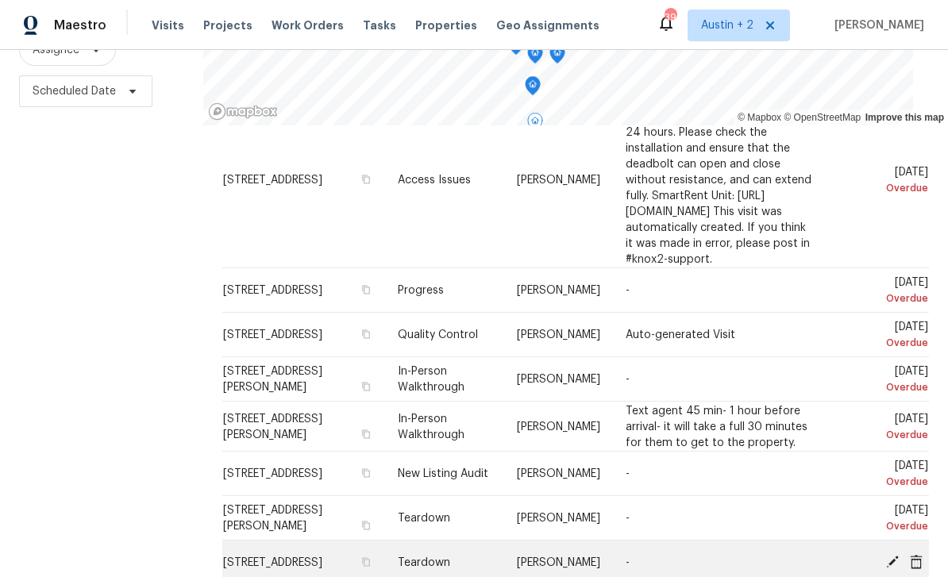
click at [890, 555] on icon at bounding box center [892, 561] width 13 height 13
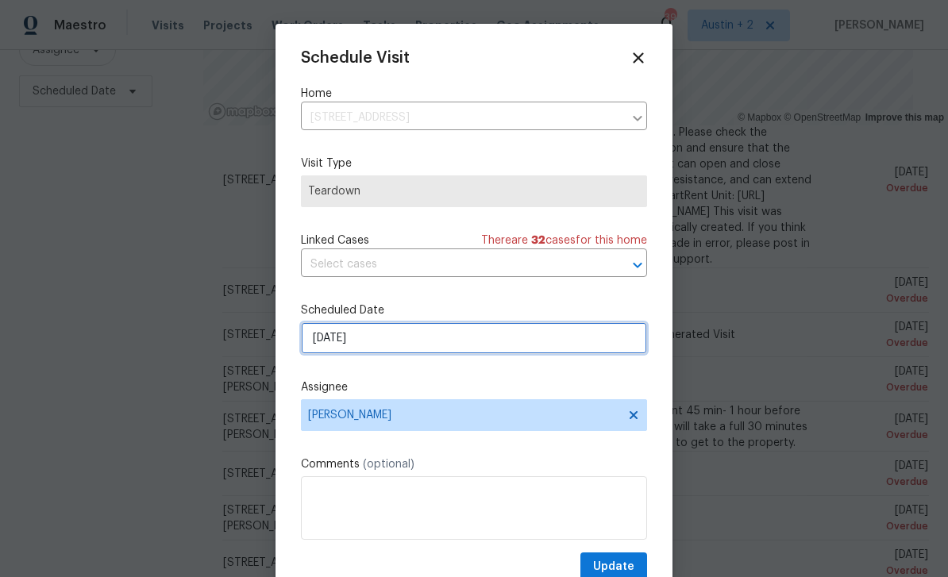
click at [423, 346] on input "8/25/2025" at bounding box center [474, 338] width 346 height 32
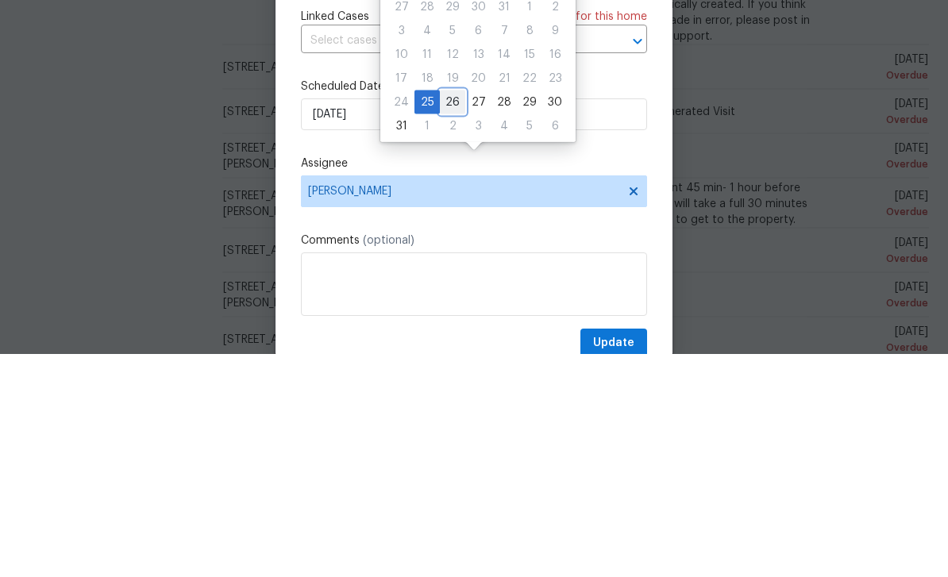
click at [451, 315] on div "26" at bounding box center [452, 326] width 25 height 22
type input "[DATE]"
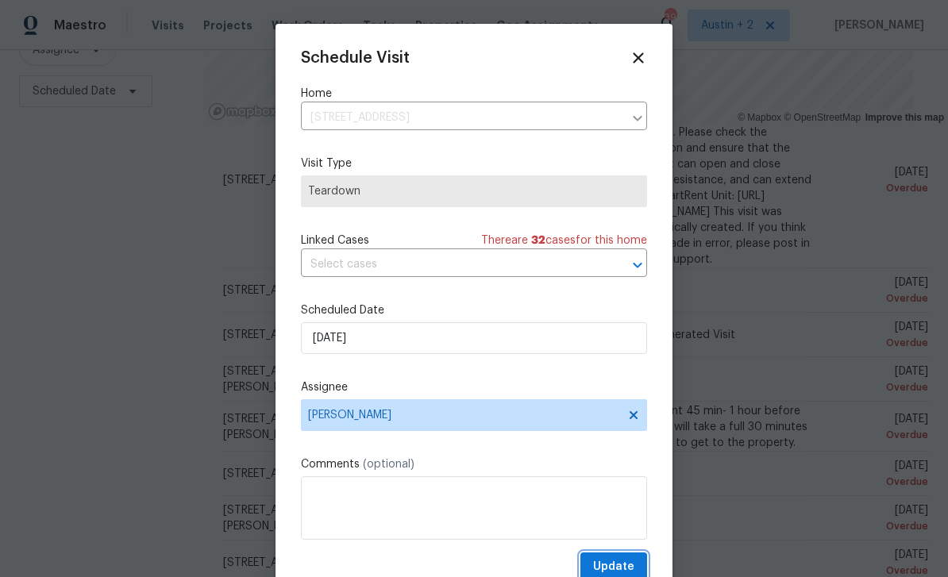
click at [616, 566] on span "Update" at bounding box center [613, 568] width 41 height 20
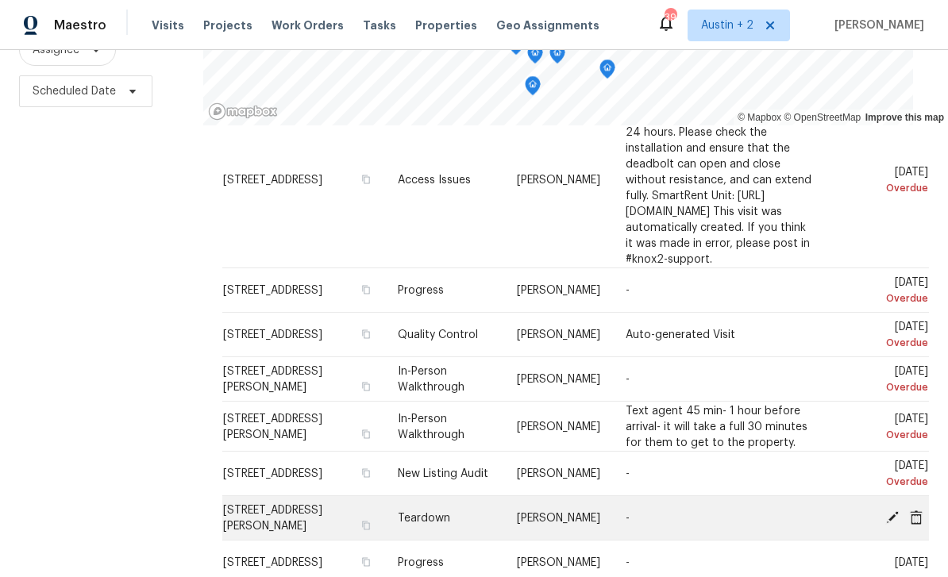
click at [894, 510] on icon at bounding box center [893, 517] width 14 height 14
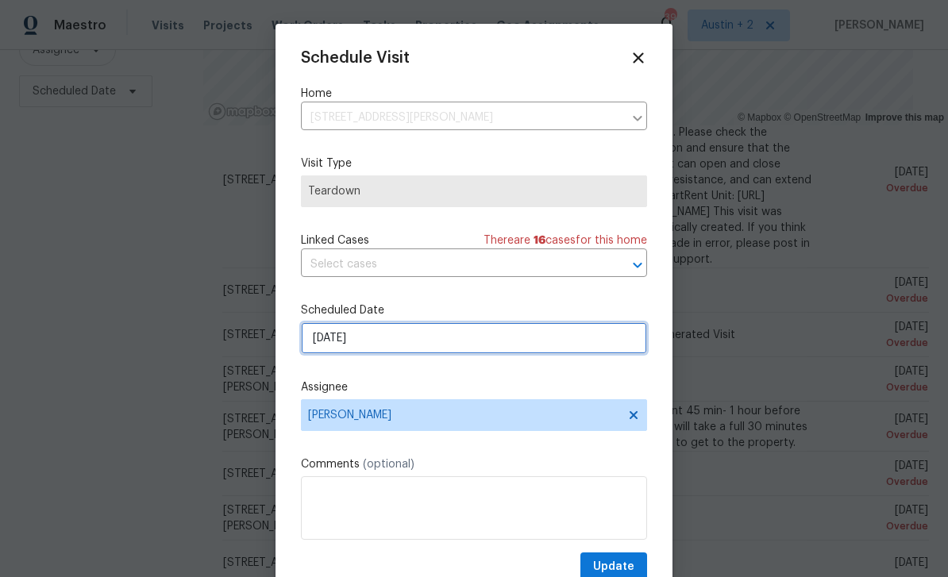
click at [387, 341] on input "8/25/2025" at bounding box center [474, 338] width 346 height 32
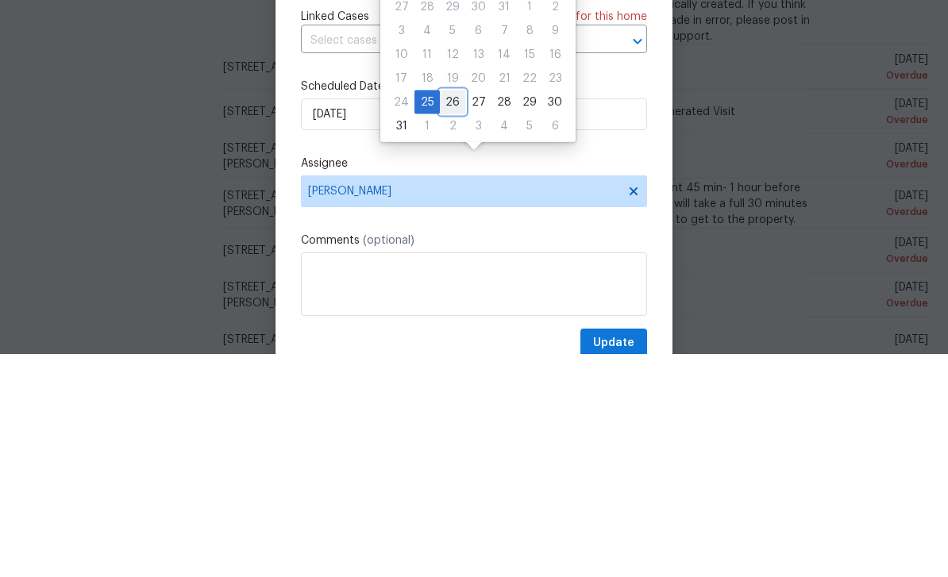
click at [452, 315] on div "26" at bounding box center [452, 326] width 25 height 22
type input "[DATE]"
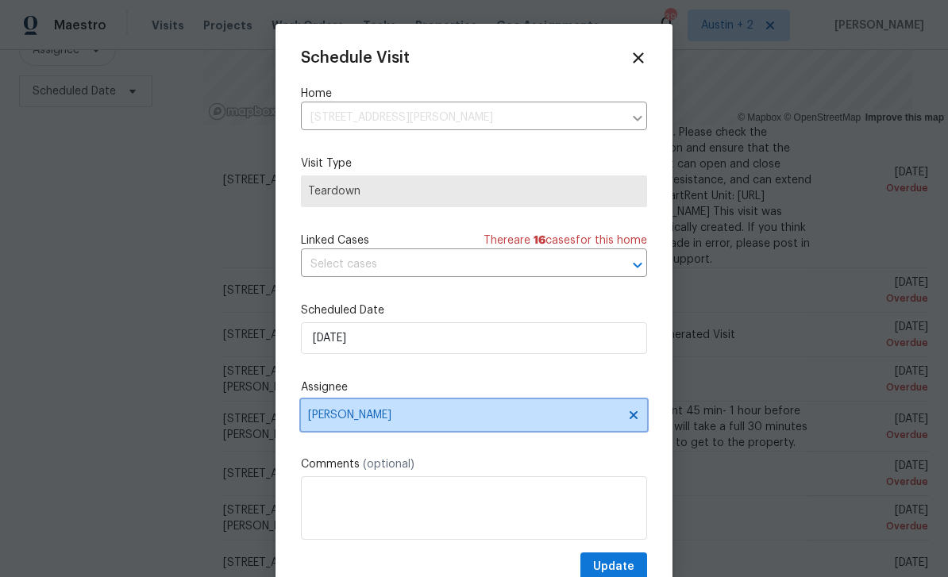
click at [434, 416] on span "[PERSON_NAME]" at bounding box center [463, 415] width 311 height 13
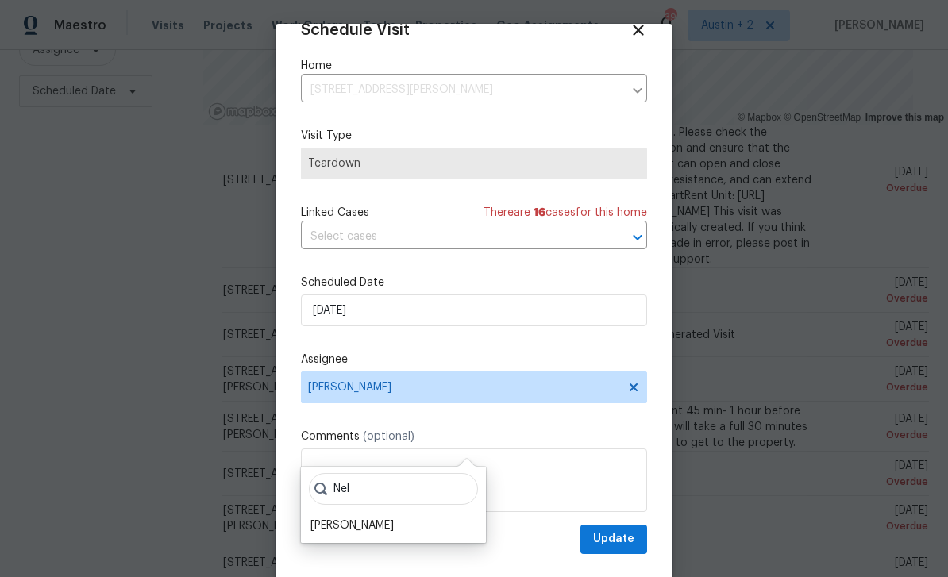
scroll to position [31, 0]
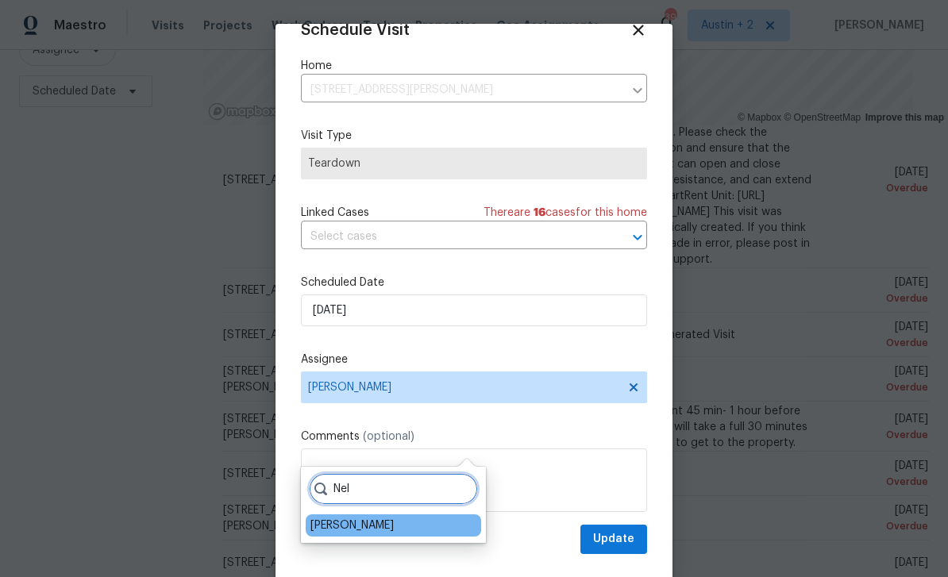
type input "Nel"
click at [388, 518] on div "[PERSON_NAME]" at bounding box center [352, 526] width 83 height 16
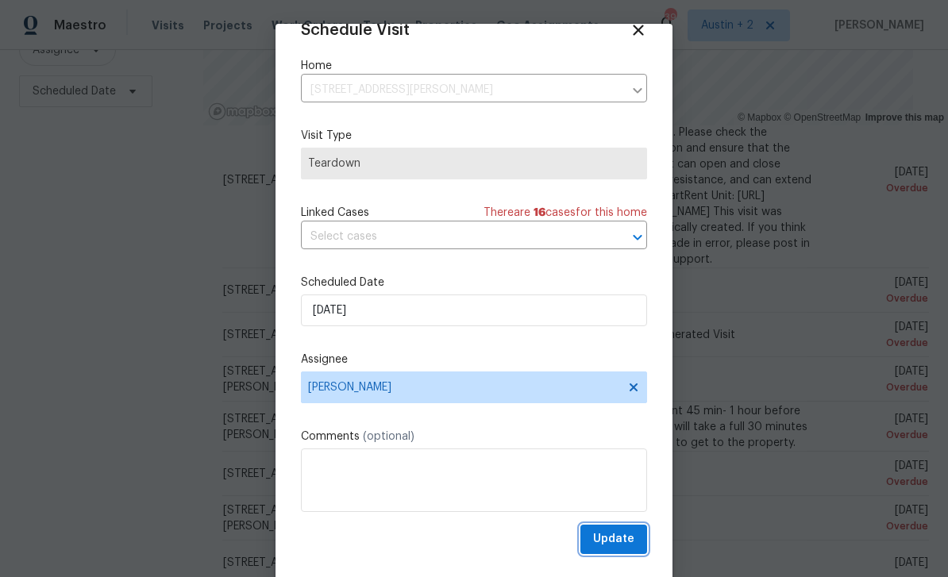
click at [617, 534] on span "Update" at bounding box center [613, 540] width 41 height 20
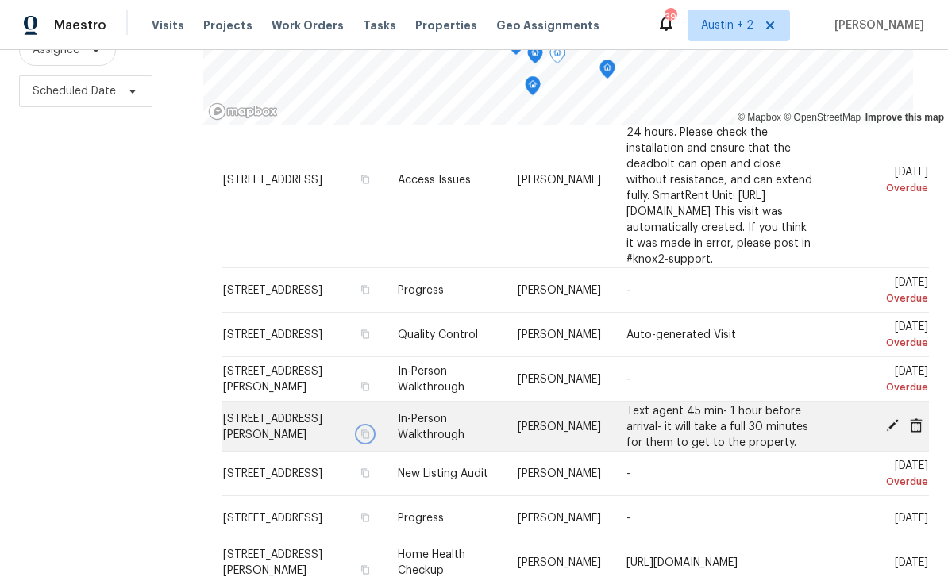
click at [370, 429] on icon "button" at bounding box center [366, 434] width 10 height 10
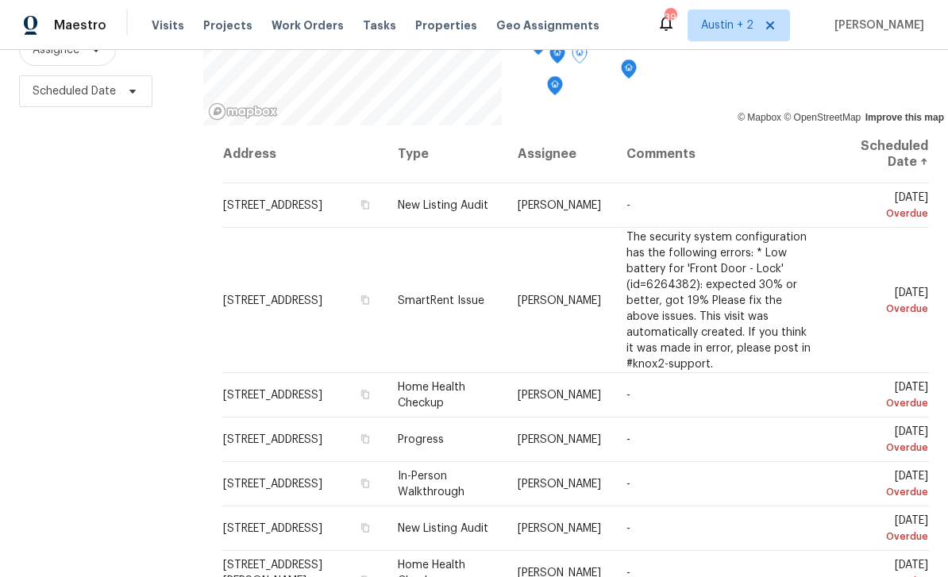
scroll to position [210, 0]
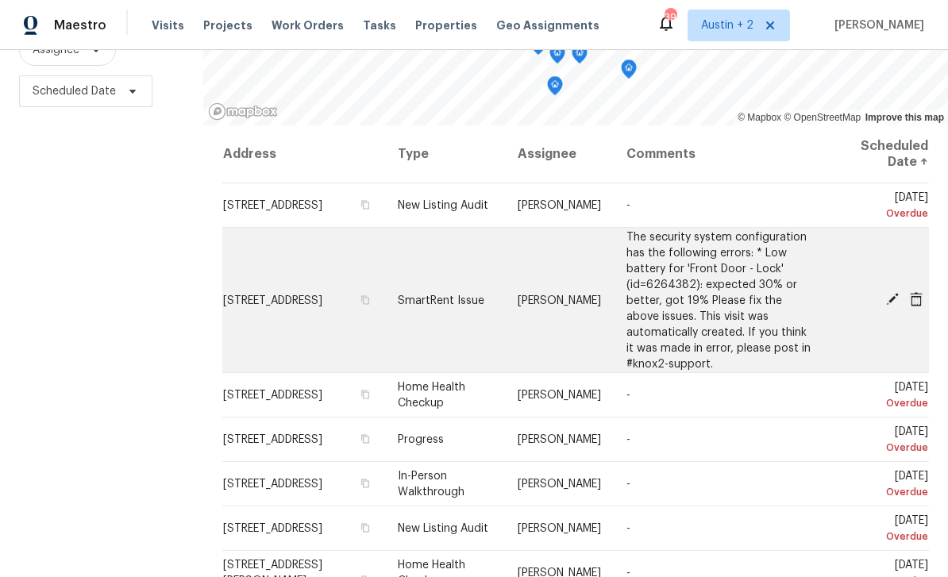
click at [886, 293] on icon at bounding box center [892, 299] width 13 height 13
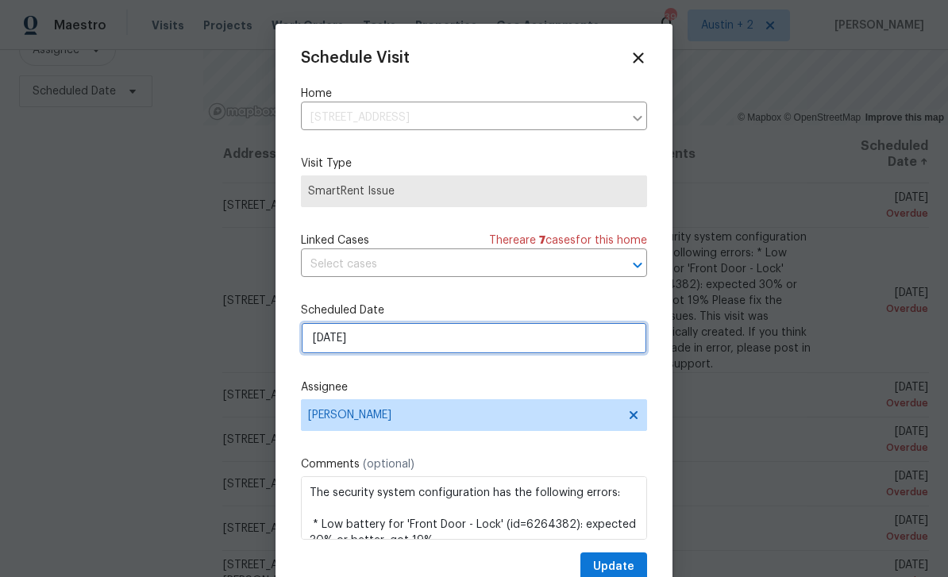
click at [420, 339] on input "8/24/2025" at bounding box center [474, 338] width 346 height 32
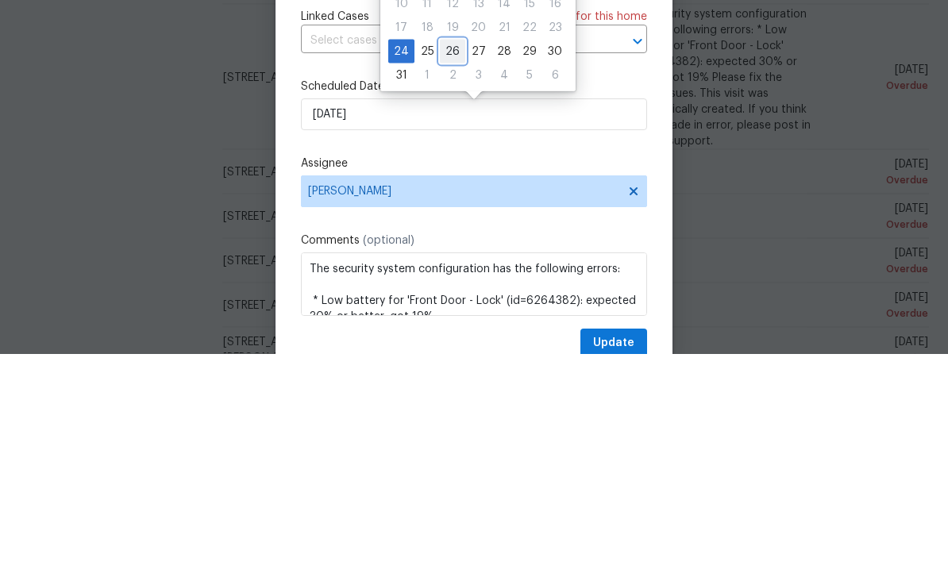
click at [452, 264] on div "26" at bounding box center [452, 275] width 25 height 22
type input "[DATE]"
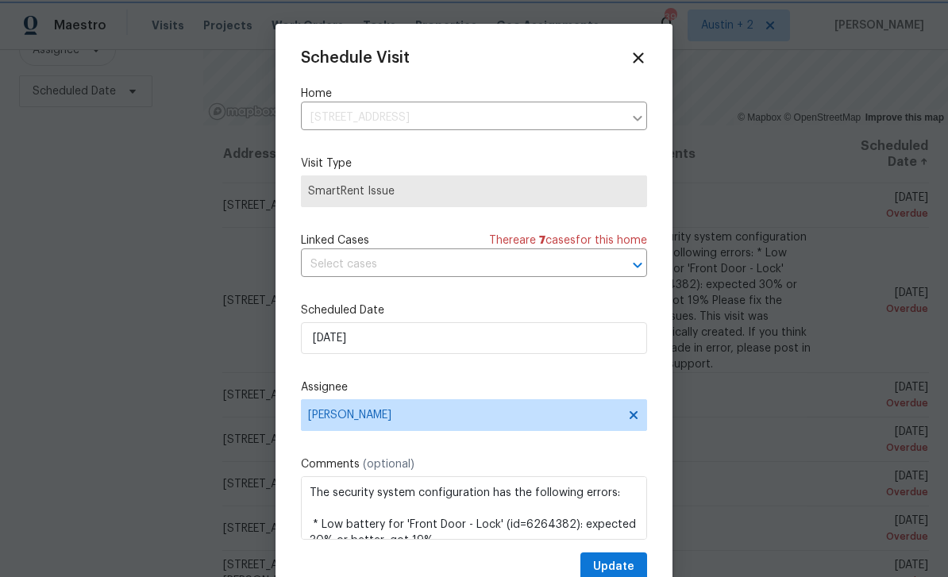
click at [626, 565] on span "Update" at bounding box center [613, 568] width 41 height 20
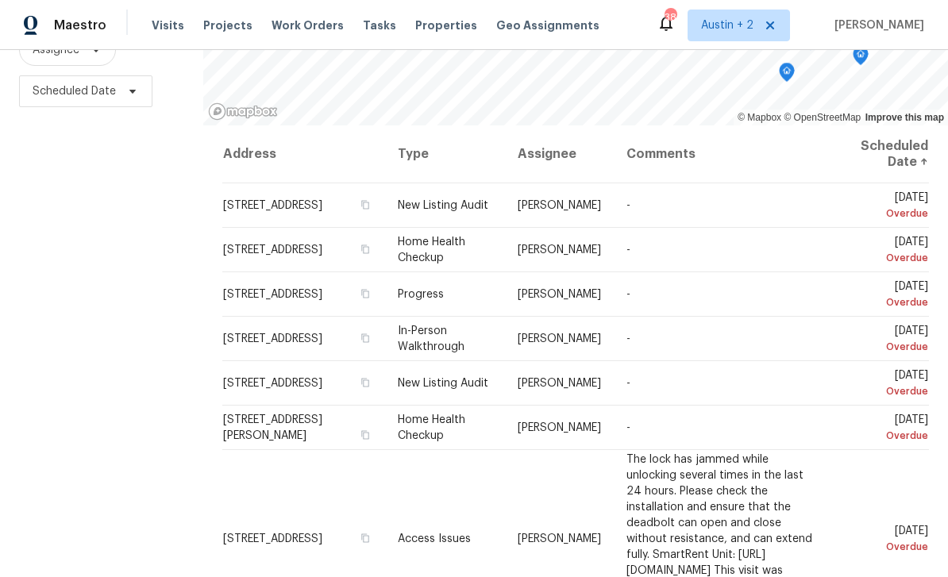
scroll to position [0, 0]
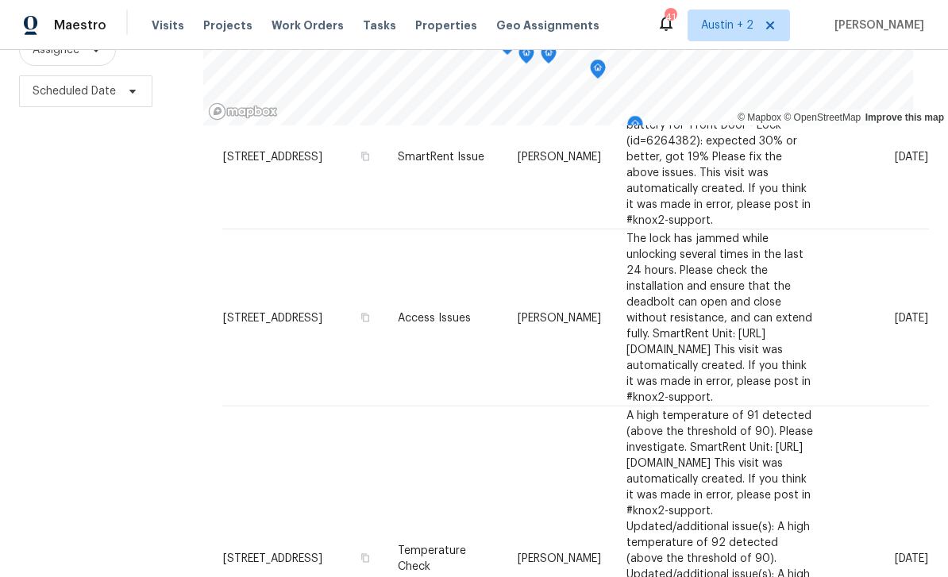
scroll to position [51, 0]
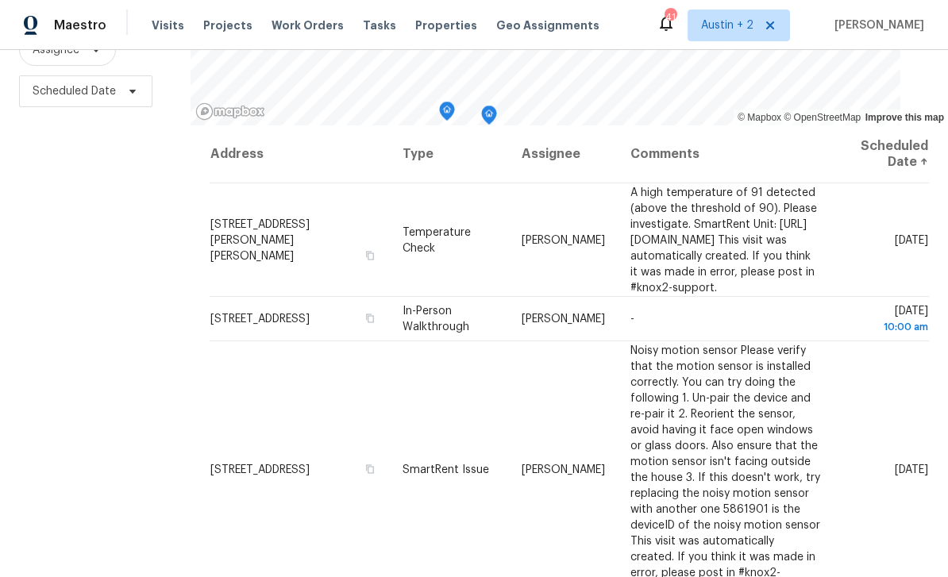
scroll to position [0, 0]
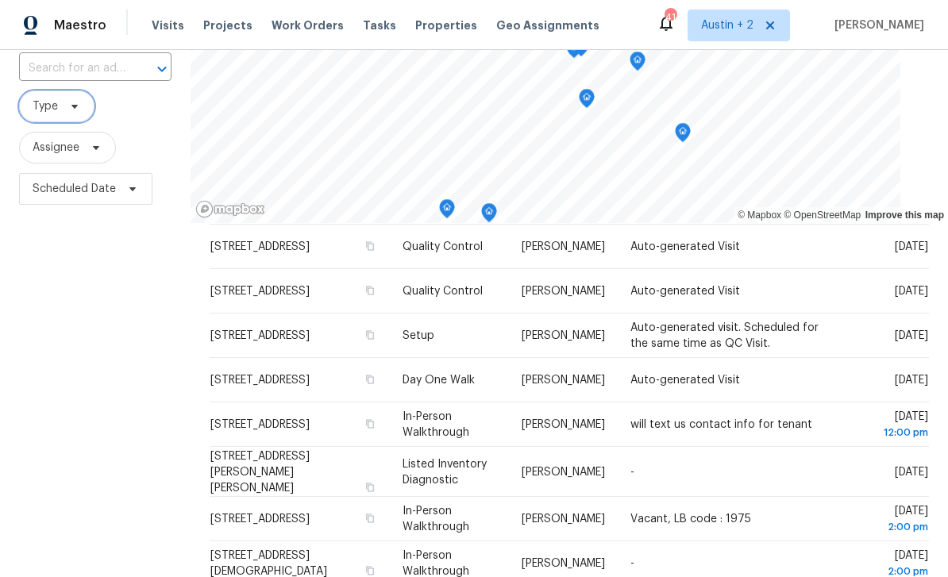
click at [43, 99] on span "Type" at bounding box center [56, 107] width 75 height 32
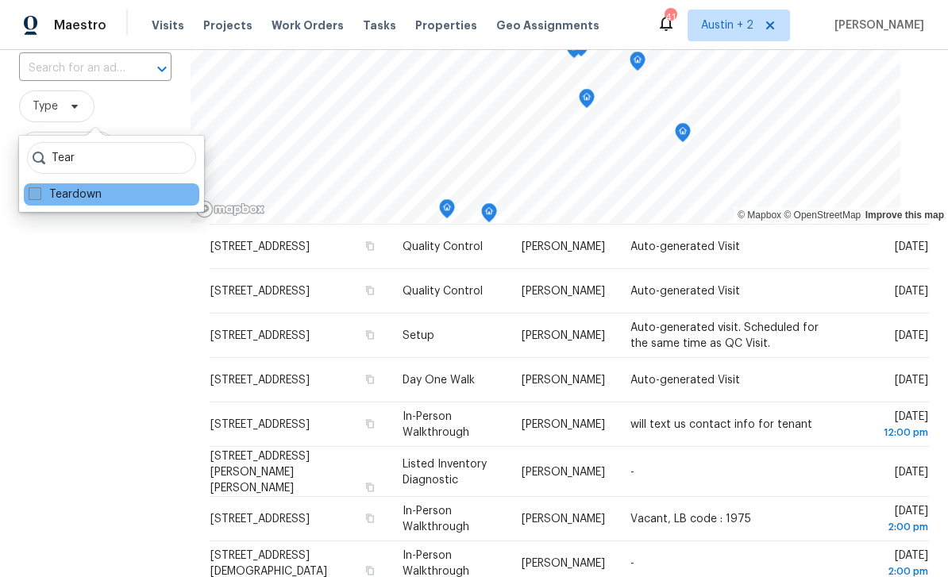
type input "Tear"
click at [41, 191] on span at bounding box center [35, 193] width 13 height 13
click at [39, 191] on input "Teardown" at bounding box center [34, 192] width 10 height 10
checkbox input "true"
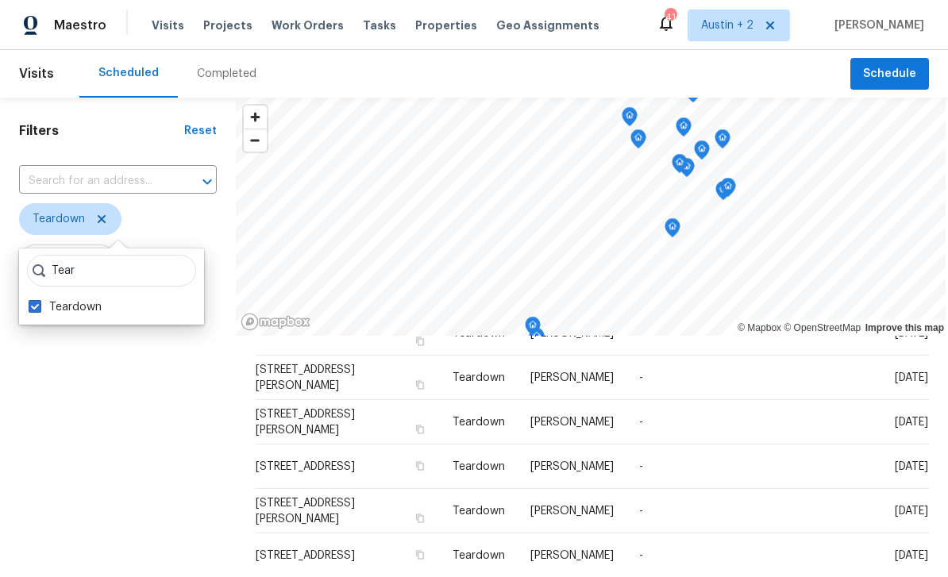
click at [84, 428] on div "Filters Reset ​ Teardown Assignee Scheduled Date" at bounding box center [118, 448] width 236 height 701
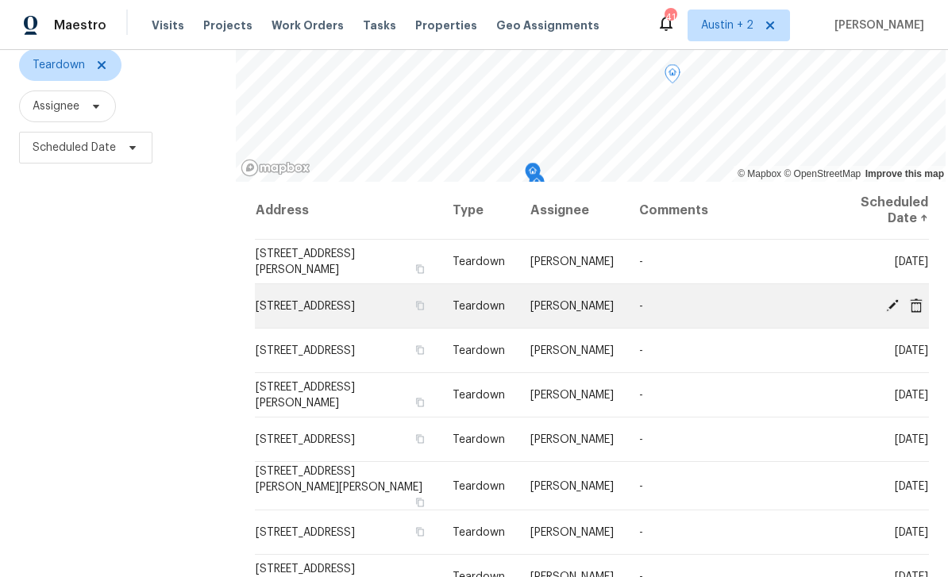
click at [888, 311] on icon at bounding box center [892, 305] width 13 height 13
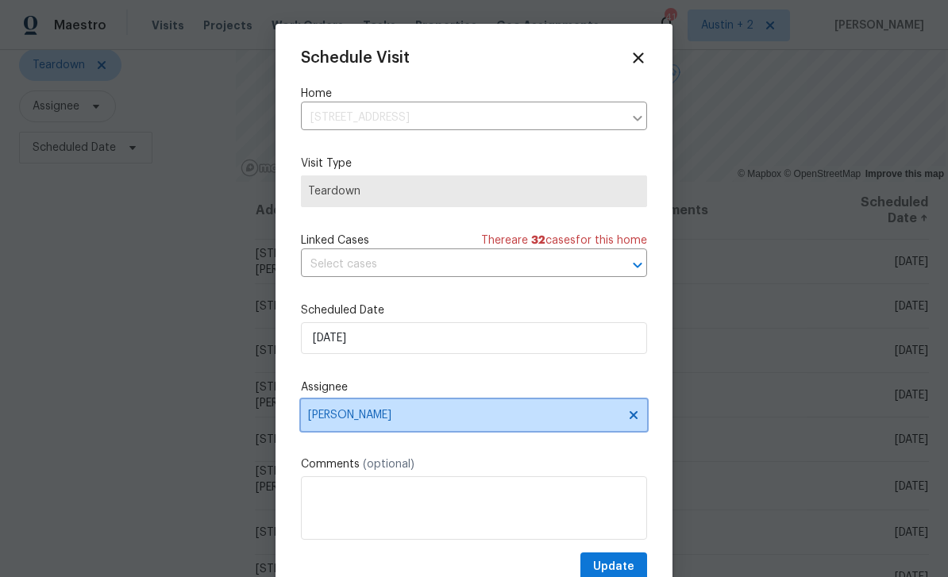
click at [396, 422] on span "[PERSON_NAME]" at bounding box center [463, 415] width 311 height 13
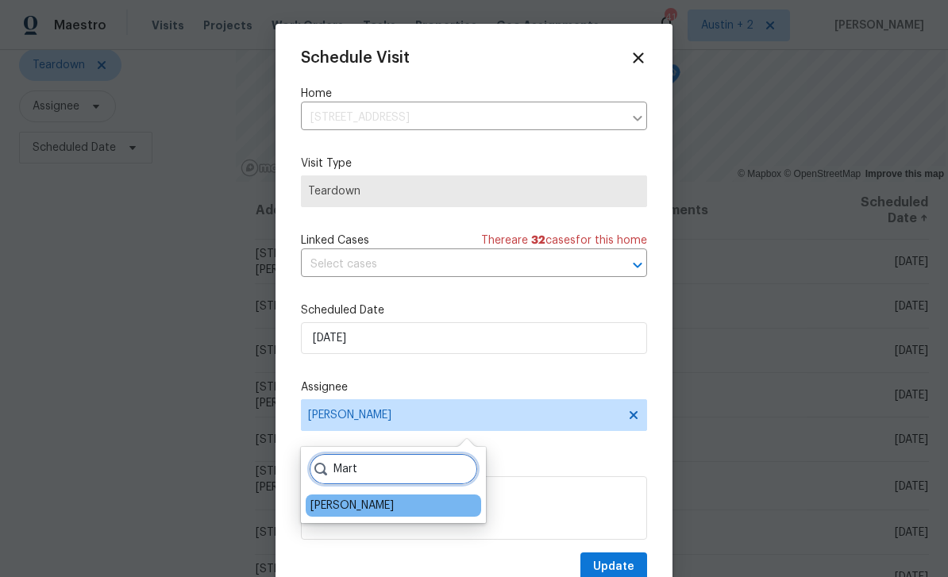
type input "Mart"
click at [381, 505] on div "[PERSON_NAME]" at bounding box center [352, 506] width 83 height 16
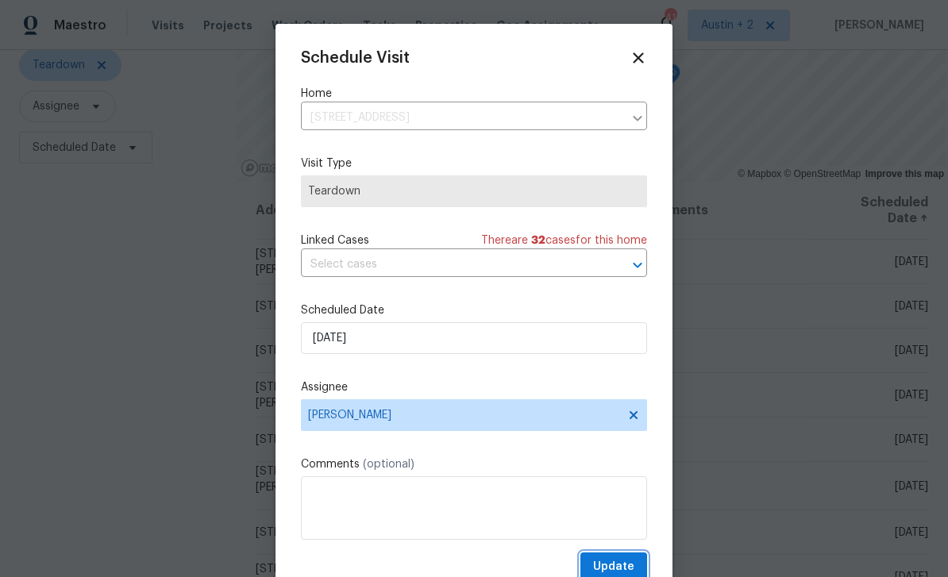
click at [633, 562] on span "Update" at bounding box center [613, 568] width 41 height 20
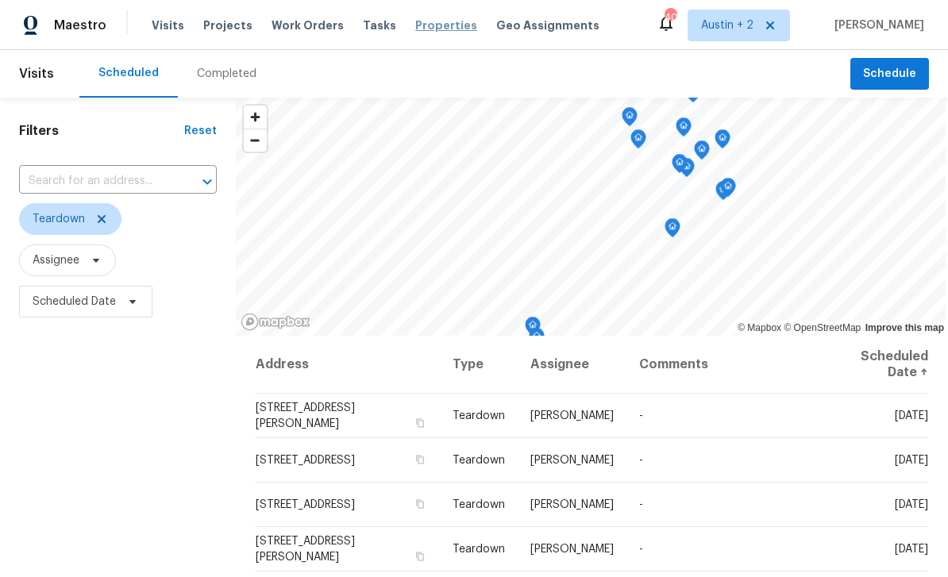
click at [415, 19] on span "Properties" at bounding box center [446, 25] width 62 height 16
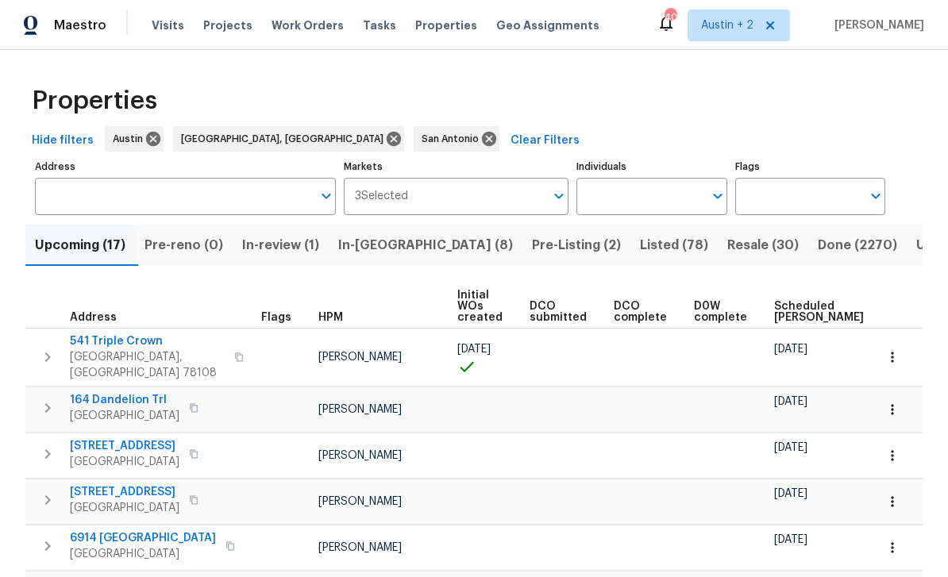
click at [401, 249] on span "In-reno (8)" at bounding box center [425, 245] width 175 height 22
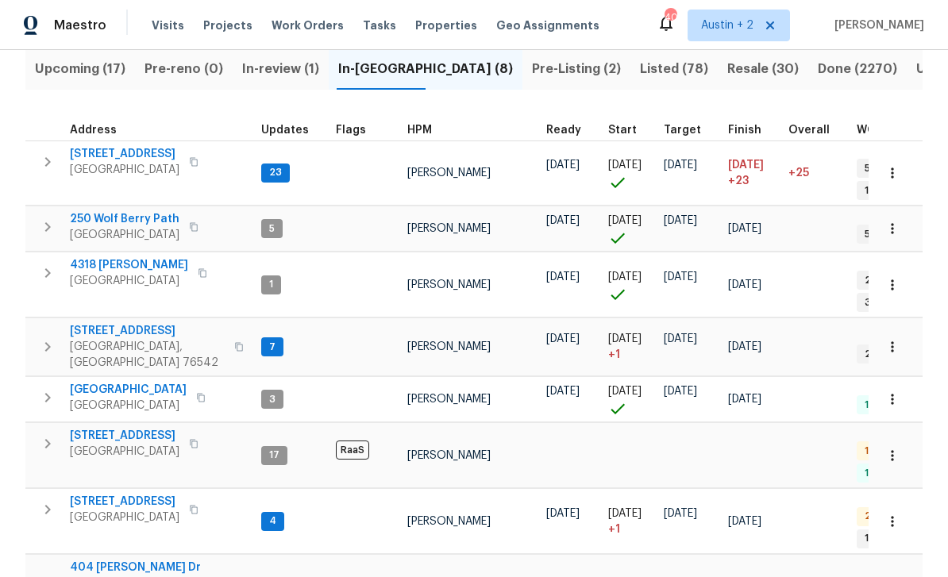
scroll to position [176, 0]
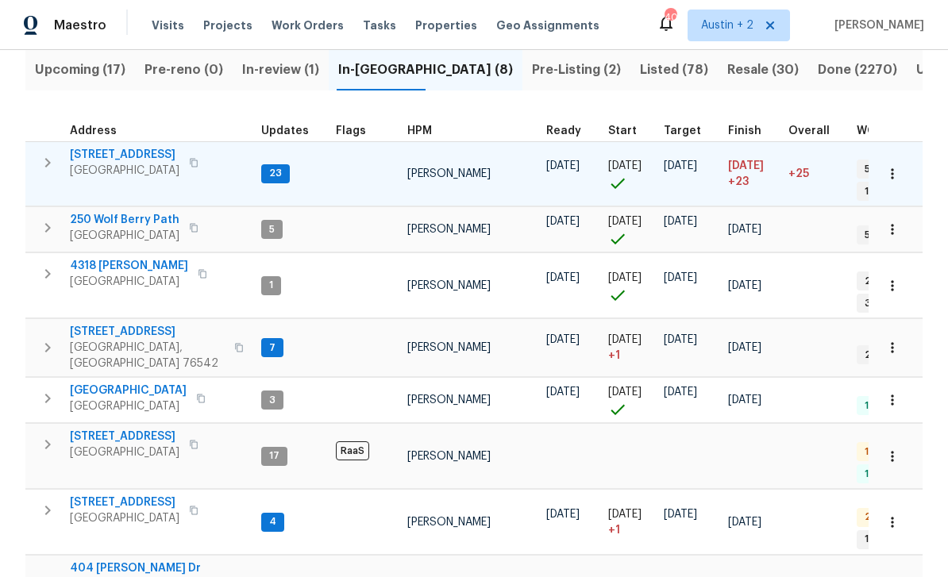
click at [100, 158] on span "503 Hackberry St" at bounding box center [125, 155] width 110 height 16
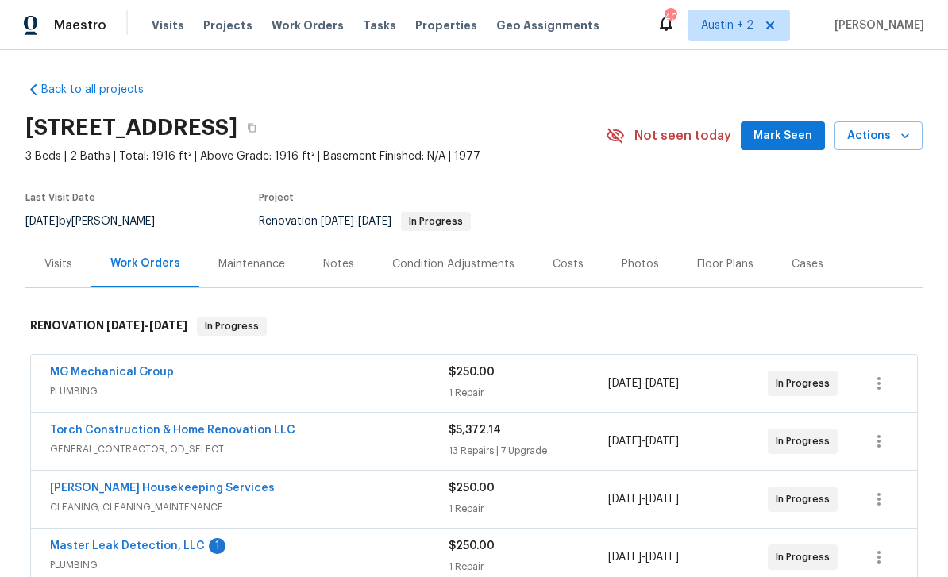
click at [782, 133] on span "Mark Seen" at bounding box center [783, 136] width 59 height 20
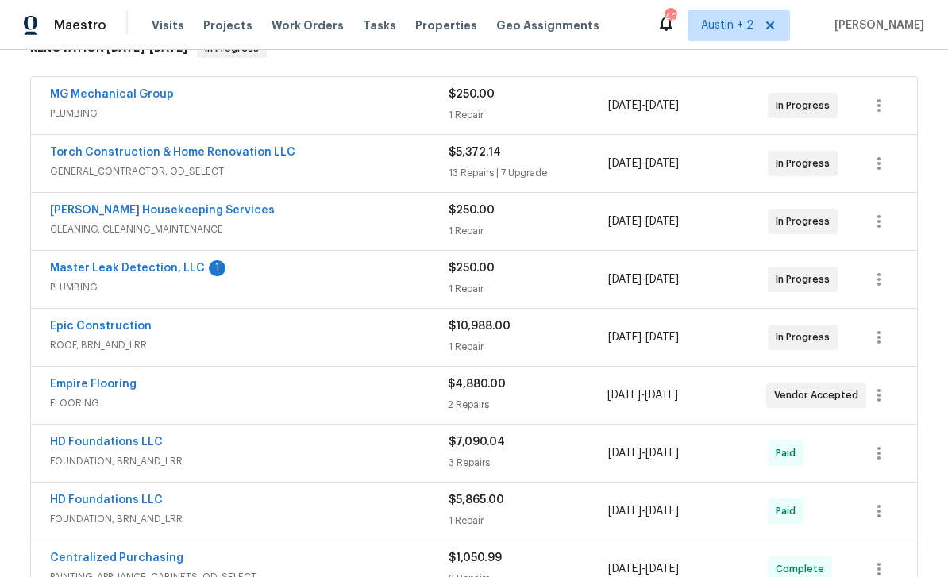
scroll to position [246, 0]
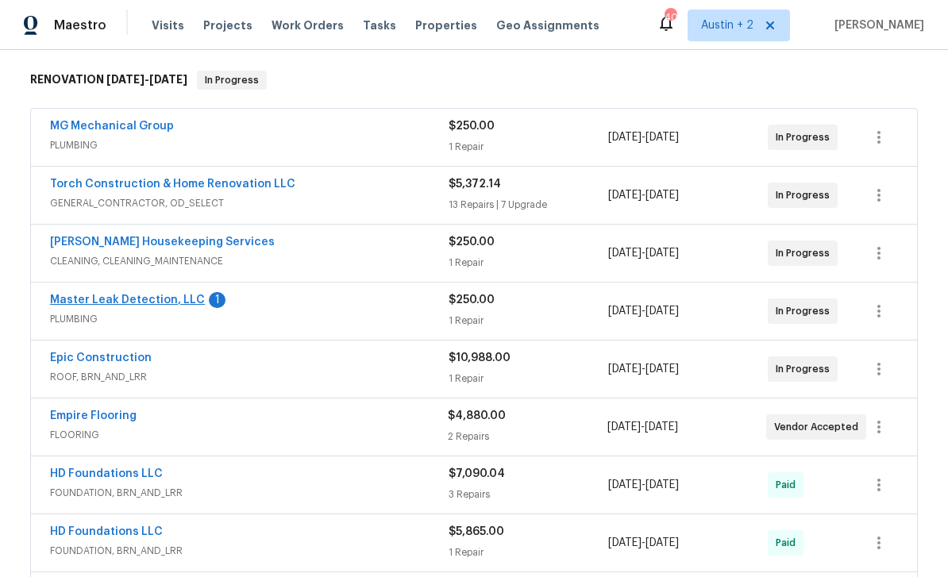
click at [84, 300] on link "Master Leak Detection, LLC" at bounding box center [127, 300] width 155 height 11
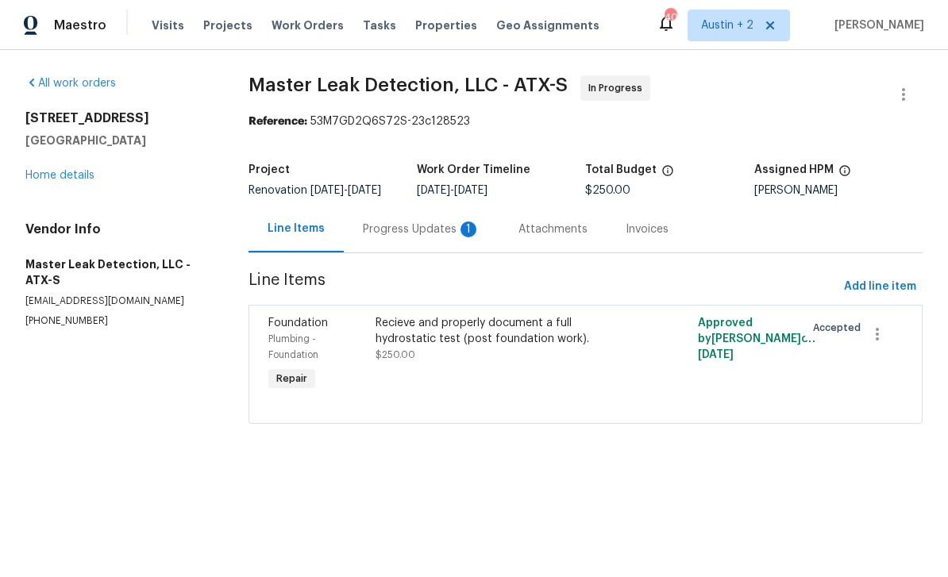
click at [446, 237] on div "Progress Updates 1" at bounding box center [422, 230] width 118 height 16
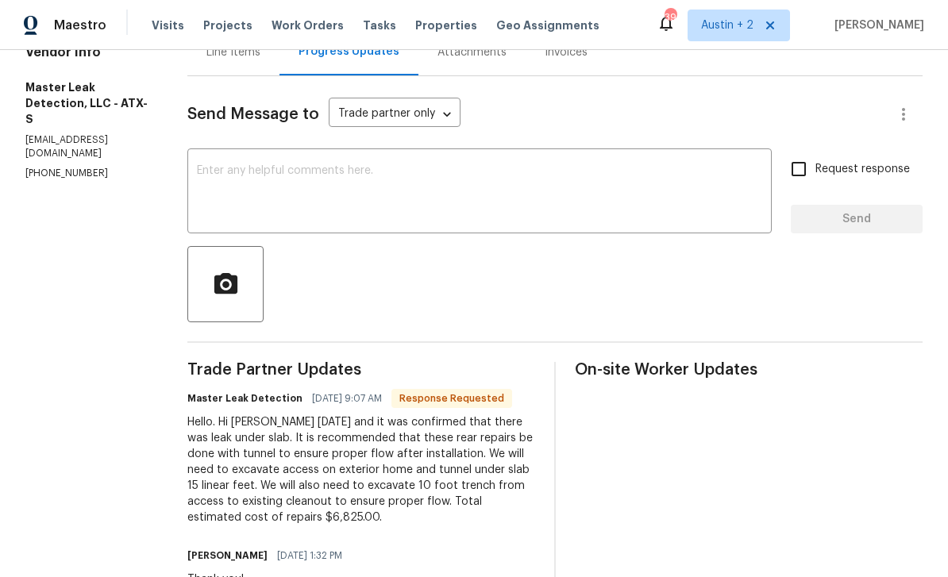
scroll to position [160, 0]
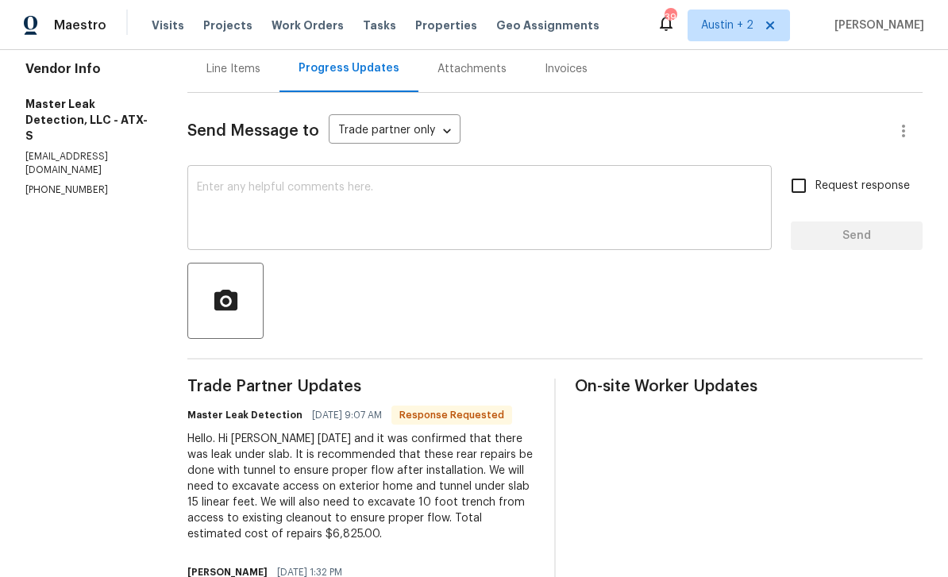
click at [605, 200] on textarea at bounding box center [480, 210] width 566 height 56
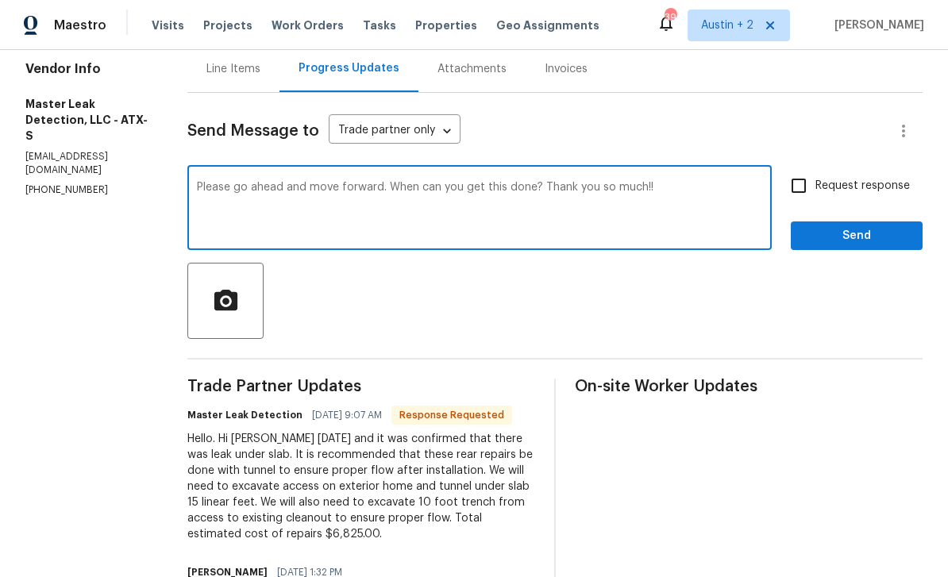
type textarea "Please go ahead and move forward. When can you get this done? Thank you so much…"
click at [861, 186] on span "Request response" at bounding box center [863, 186] width 95 height 17
click at [816, 186] on input "Request response" at bounding box center [798, 185] width 33 height 33
checkbox input "true"
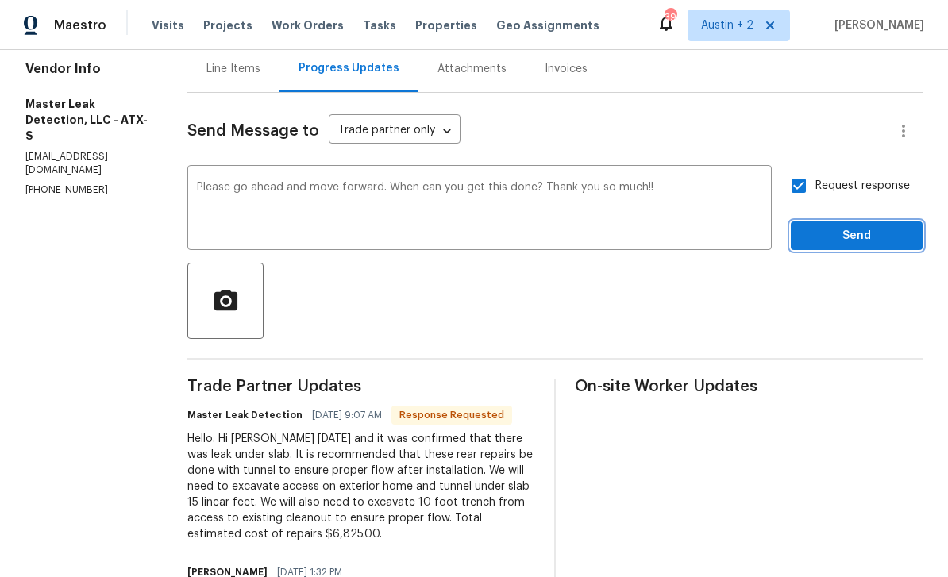
click at [874, 239] on span "Send" at bounding box center [857, 236] width 106 height 20
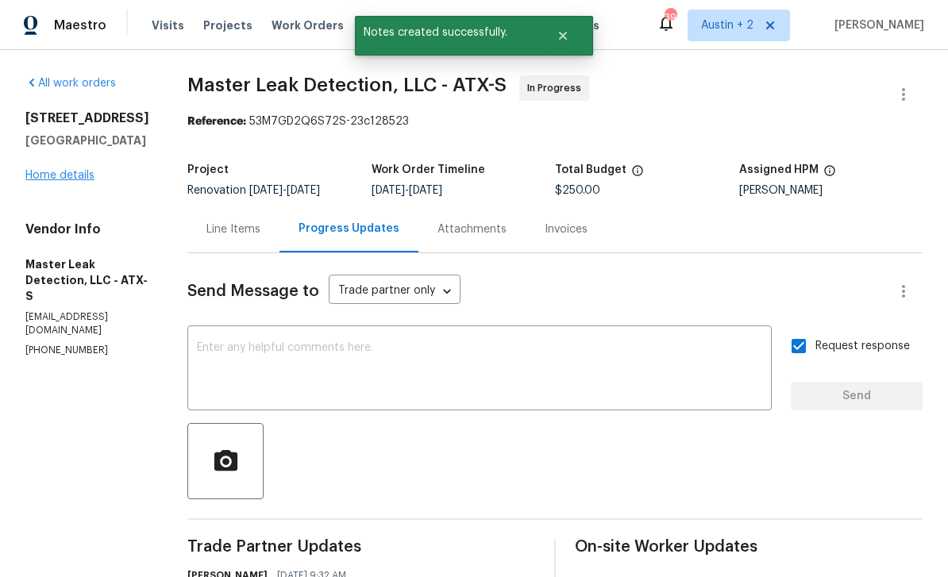
click at [62, 180] on link "Home details" at bounding box center [59, 175] width 69 height 11
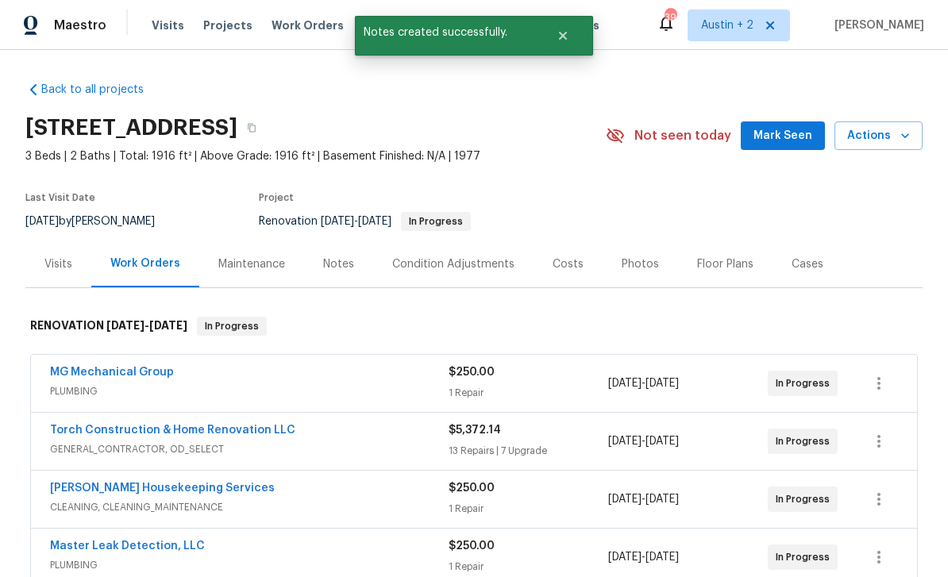
click at [793, 133] on span "Mark Seen" at bounding box center [783, 136] width 59 height 20
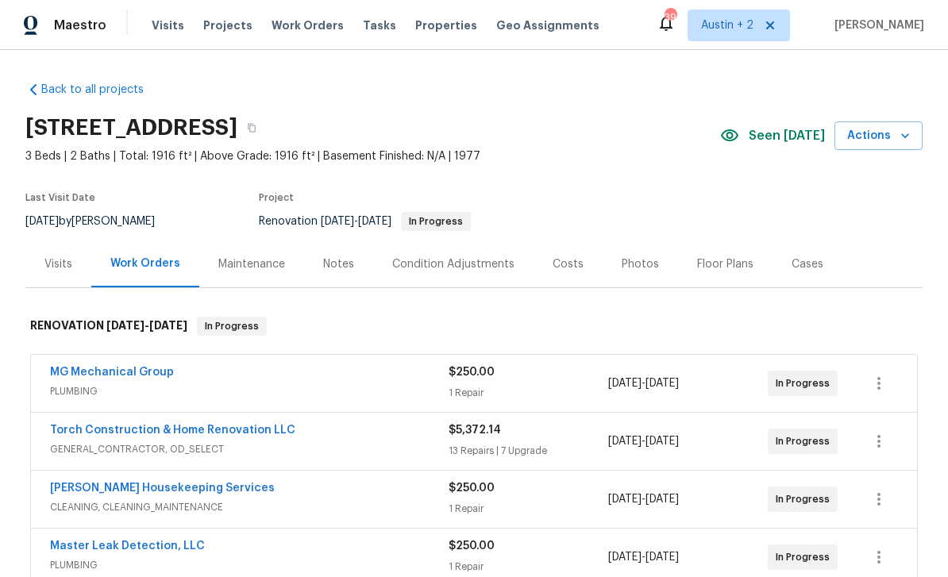
click at [339, 266] on div "Notes" at bounding box center [338, 265] width 31 height 16
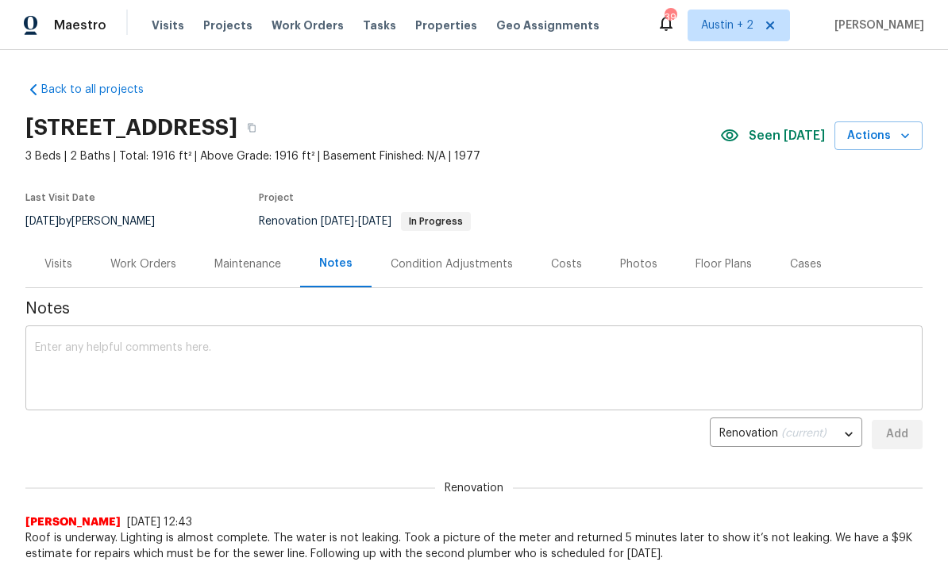
click at [464, 357] on textarea at bounding box center [474, 370] width 878 height 56
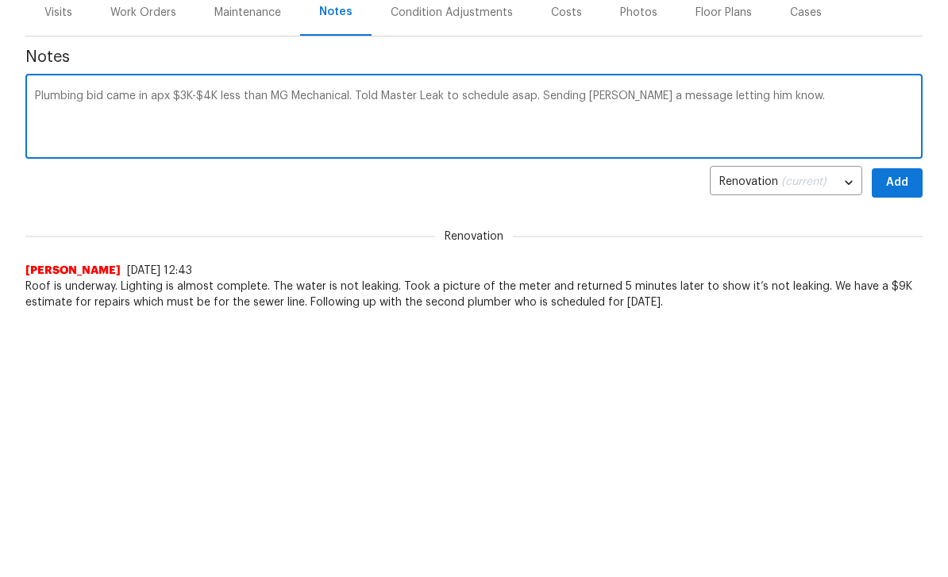
type textarea "Plumbing bid came in apx $3K-$4K less than MG Mechanical. Told Master Leak to s…"
click at [909, 425] on span "Add" at bounding box center [897, 435] width 25 height 20
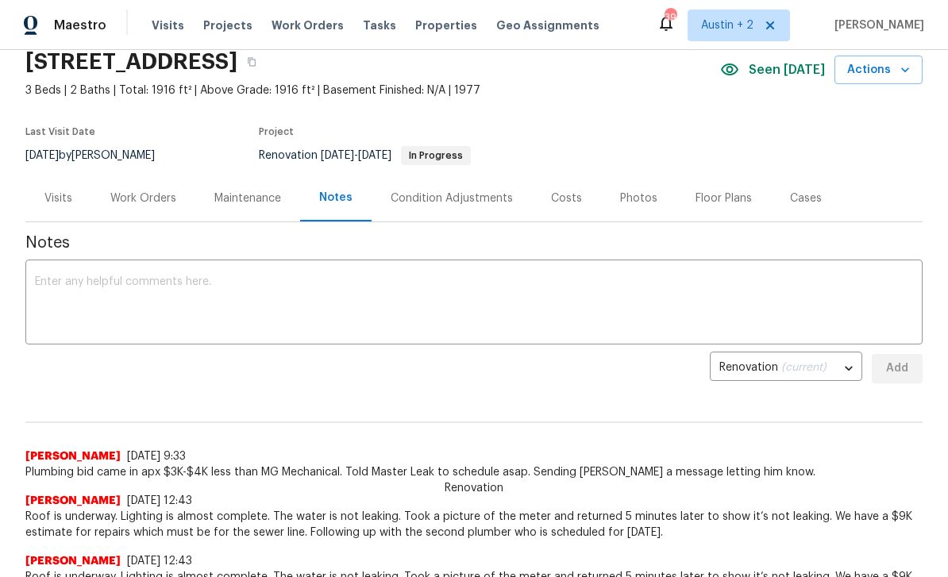
scroll to position [72, 0]
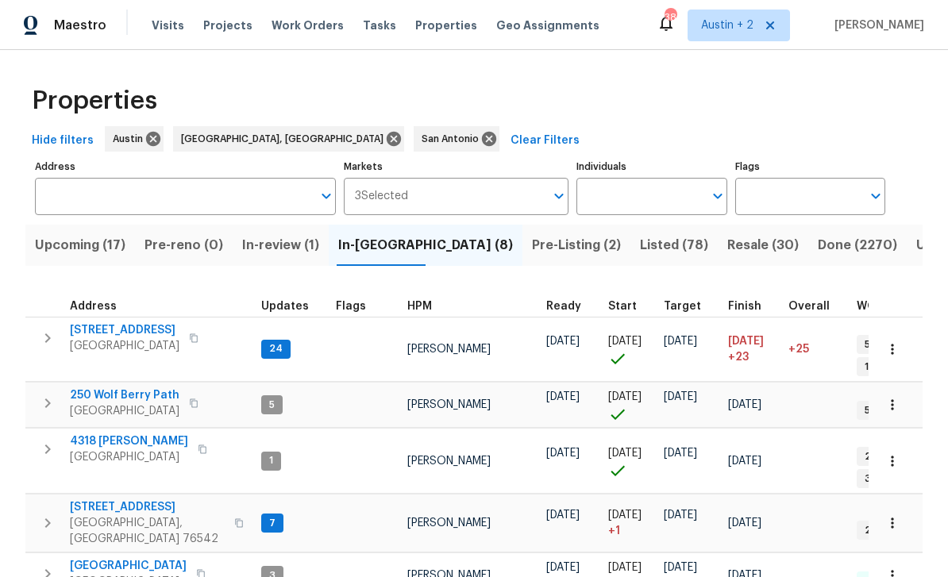
scroll to position [176, 0]
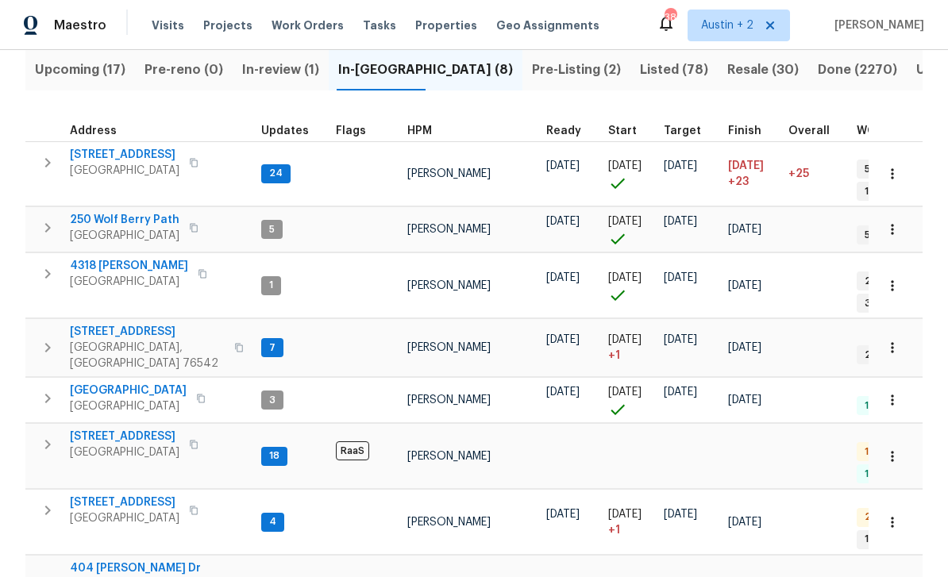
click at [96, 74] on span "Upcoming (17)" at bounding box center [80, 70] width 91 height 22
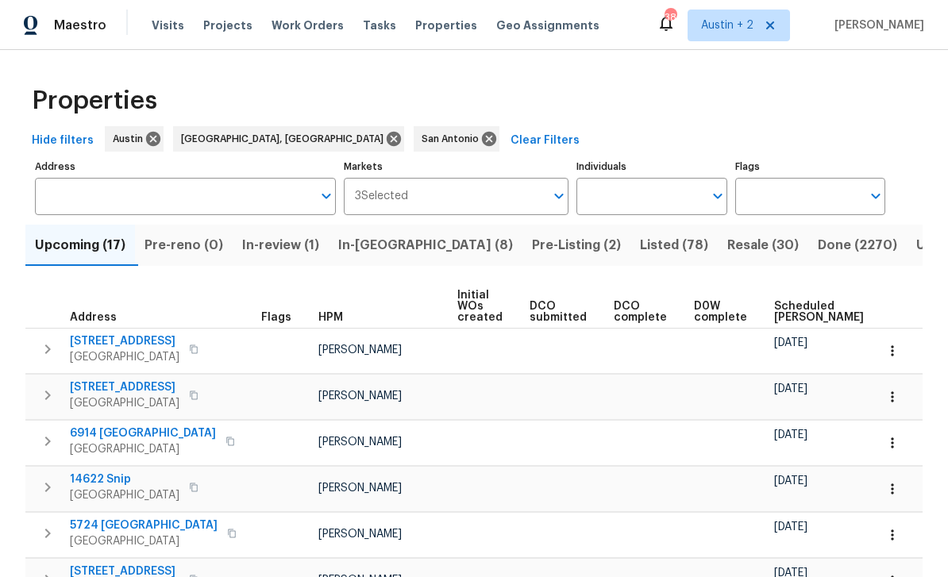
click at [790, 311] on span "Scheduled COE" at bounding box center [819, 312] width 90 height 22
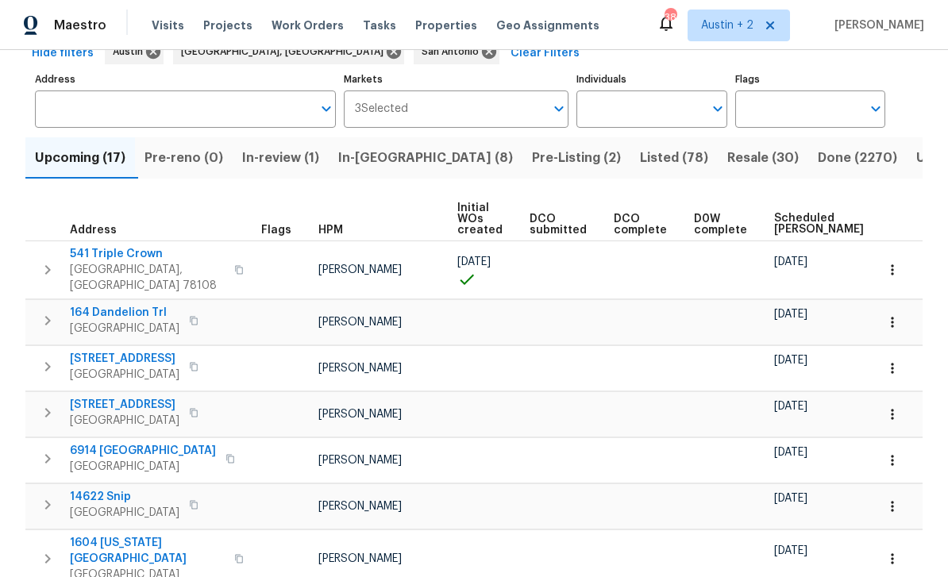
scroll to position [72, 0]
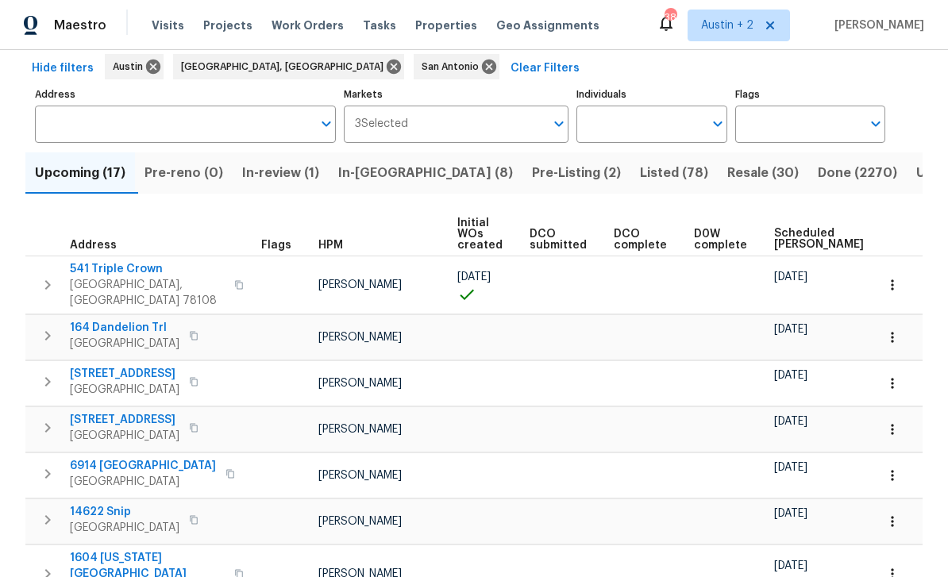
click at [791, 234] on span "Scheduled COE" at bounding box center [819, 239] width 90 height 22
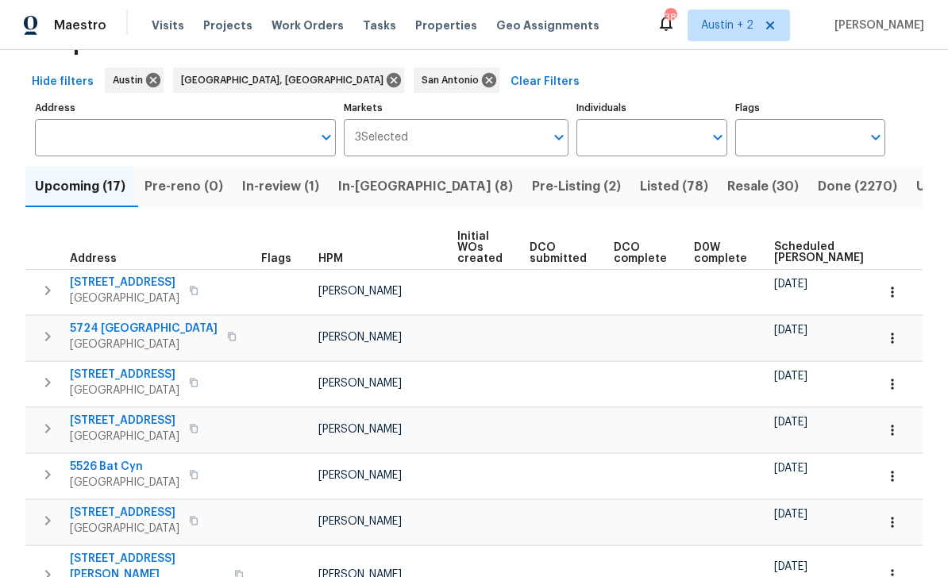
scroll to position [56, 0]
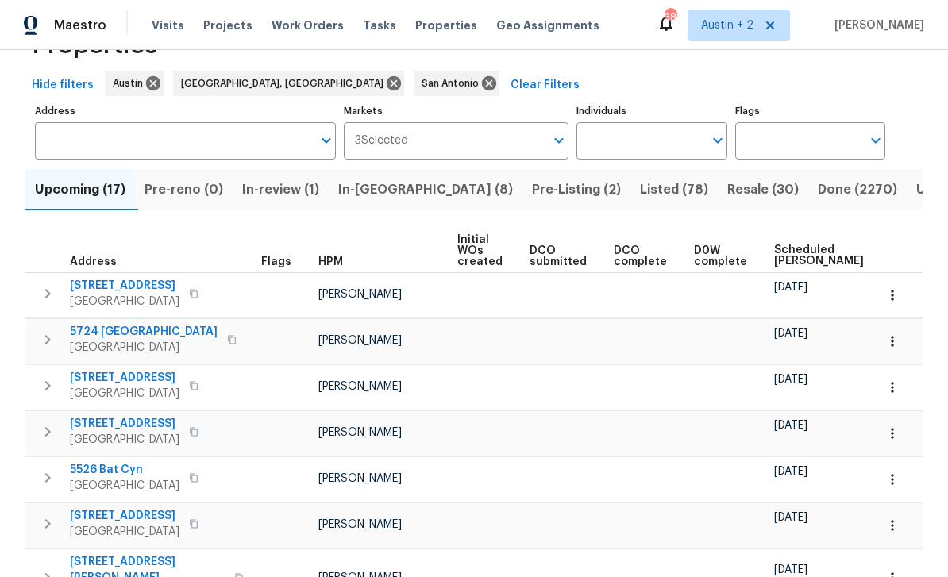
click at [785, 250] on span "Scheduled COE" at bounding box center [819, 256] width 90 height 22
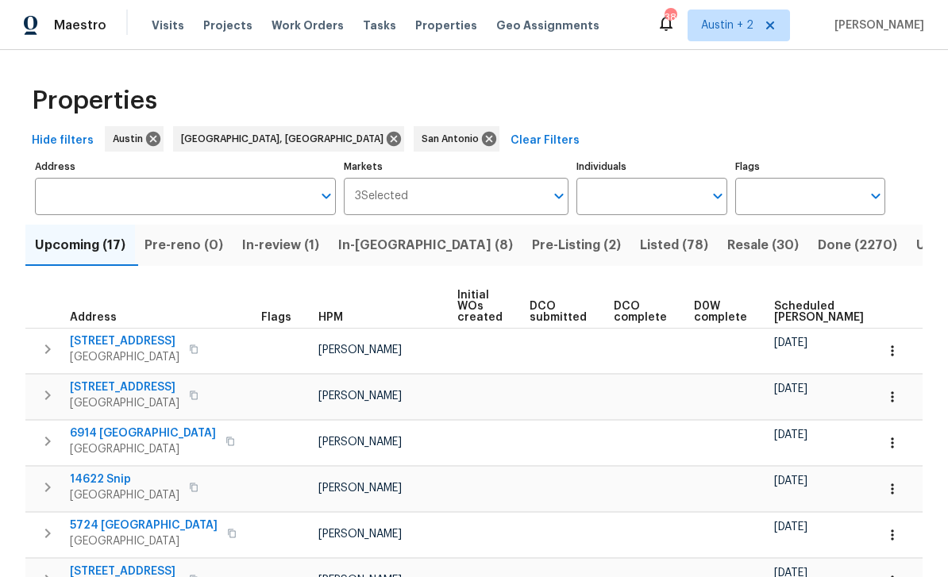
click at [784, 311] on span "Scheduled COE" at bounding box center [819, 312] width 90 height 22
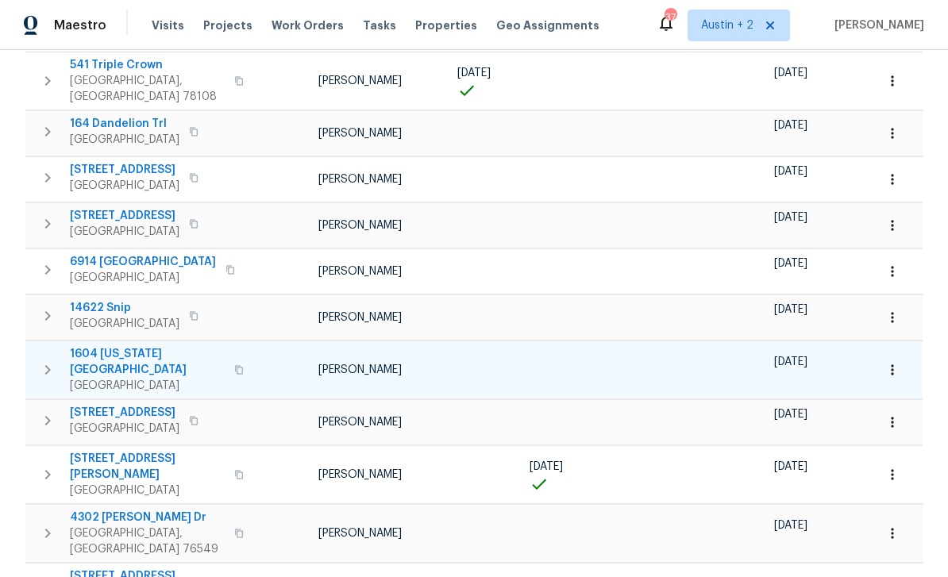
click at [234, 365] on icon "button" at bounding box center [239, 370] width 10 height 10
click at [235, 365] on icon "button" at bounding box center [239, 369] width 8 height 9
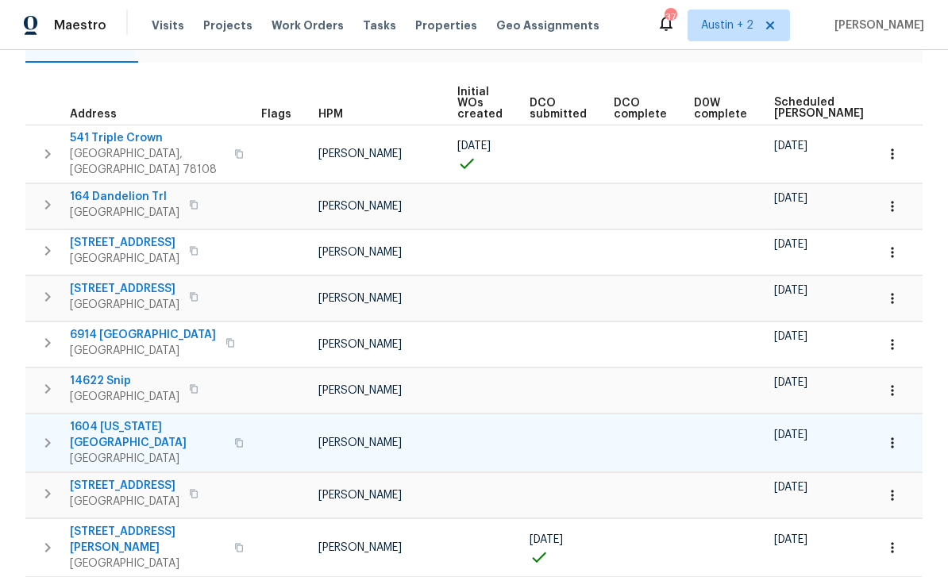
scroll to position [207, 0]
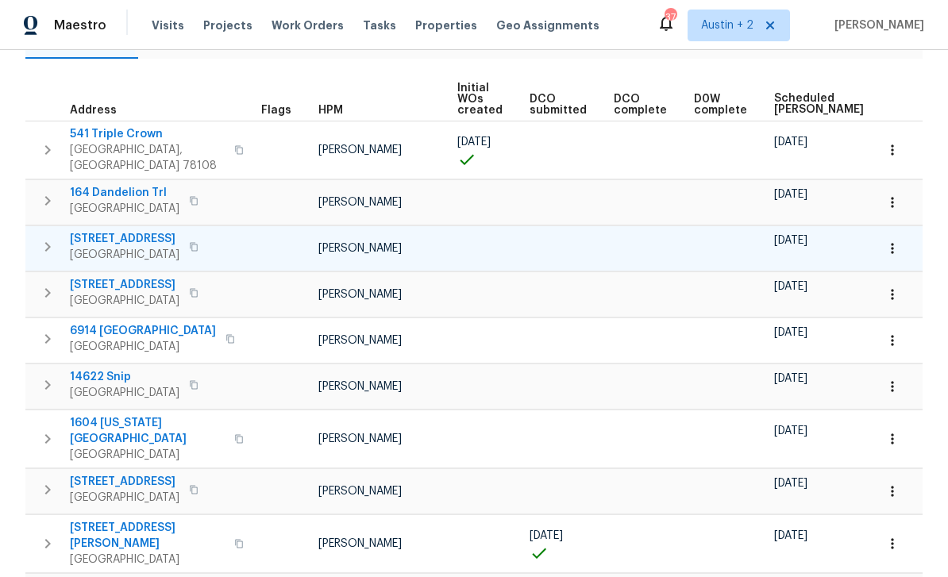
click at [195, 242] on icon "button" at bounding box center [194, 247] width 10 height 10
click at [195, 242] on icon "button" at bounding box center [194, 246] width 8 height 9
click at [195, 242] on icon "button" at bounding box center [194, 247] width 10 height 10
click at [190, 244] on div "5709 Southerner Way Austin, TX 78747" at bounding box center [159, 247] width 179 height 32
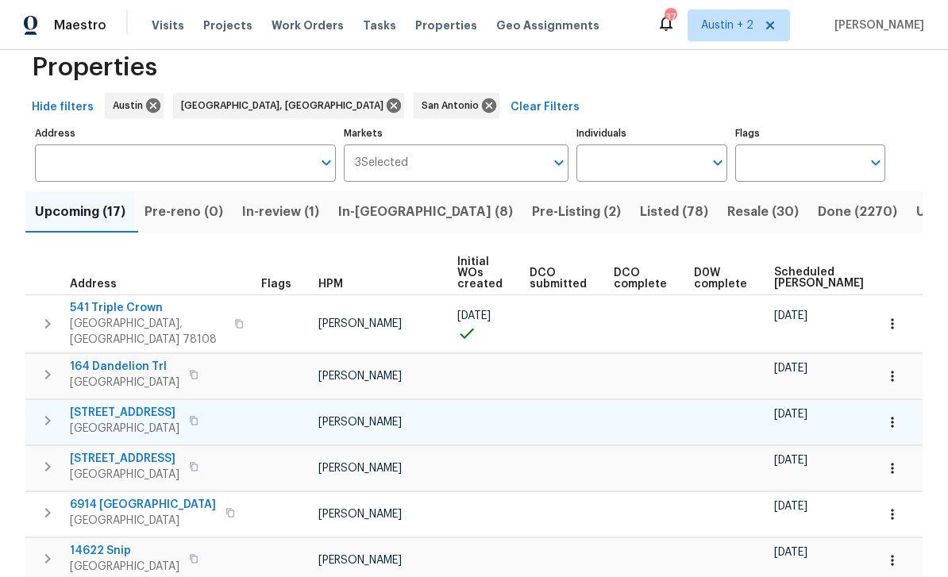
scroll to position [32, 0]
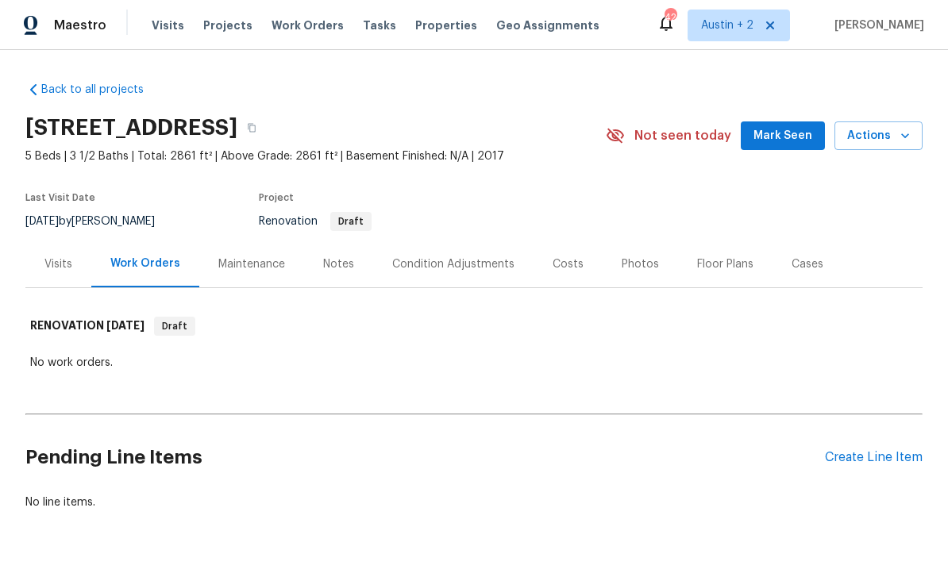
click at [776, 141] on span "Mark Seen" at bounding box center [783, 136] width 59 height 20
click at [266, 134] on button "button" at bounding box center [251, 128] width 29 height 29
click at [266, 122] on button "button" at bounding box center [251, 128] width 29 height 29
click at [892, 137] on span "Actions" at bounding box center [878, 136] width 63 height 20
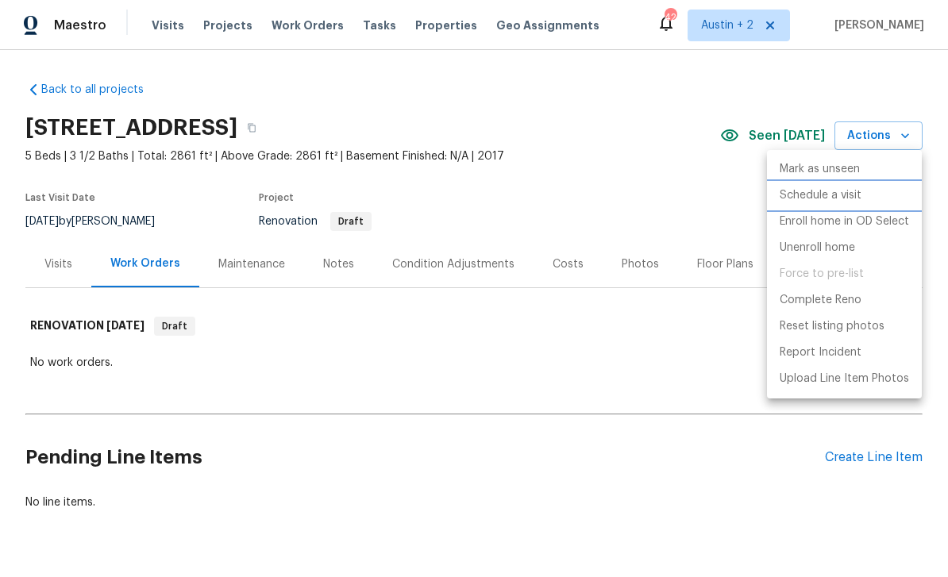
click at [852, 194] on p "Schedule a visit" at bounding box center [821, 195] width 82 height 17
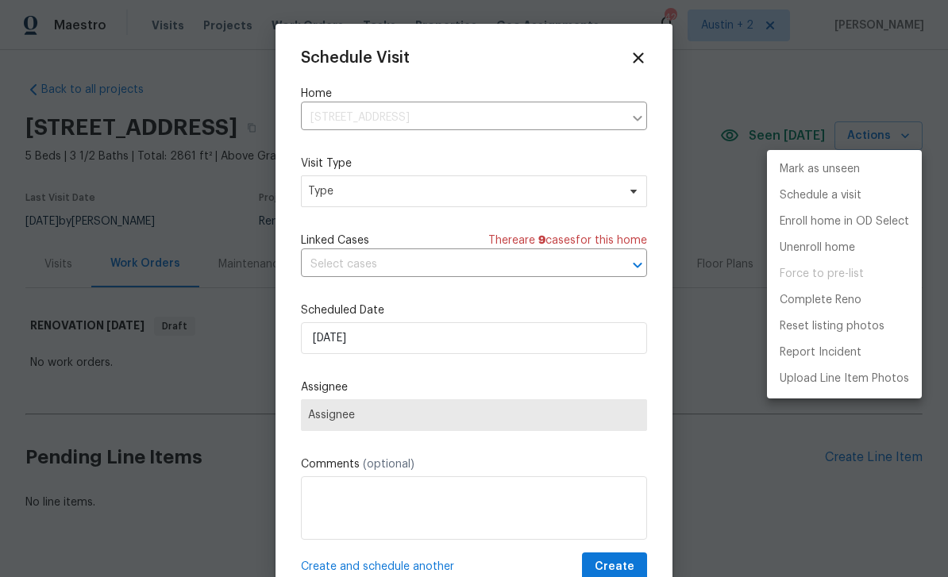
click at [425, 198] on div at bounding box center [474, 288] width 948 height 577
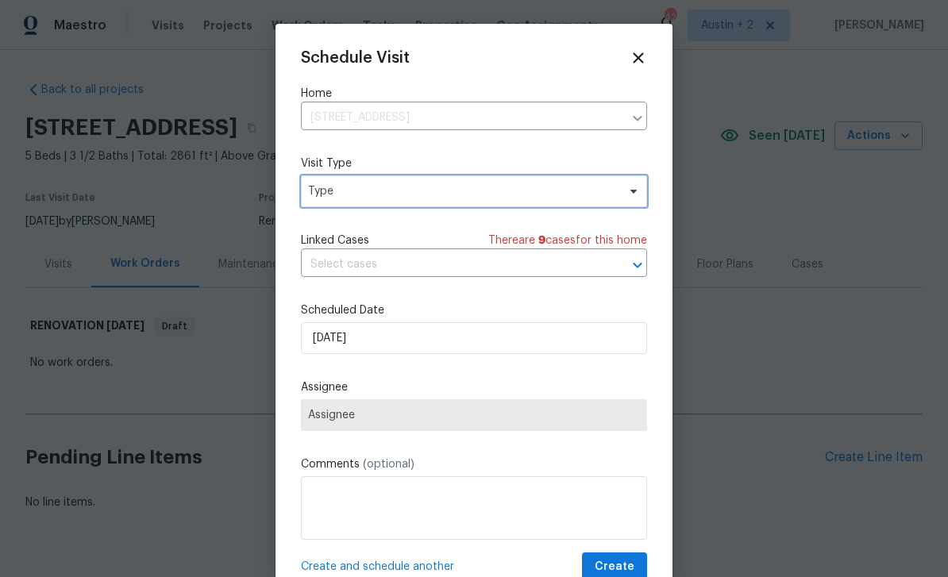
click at [444, 191] on span "Type" at bounding box center [462, 191] width 309 height 16
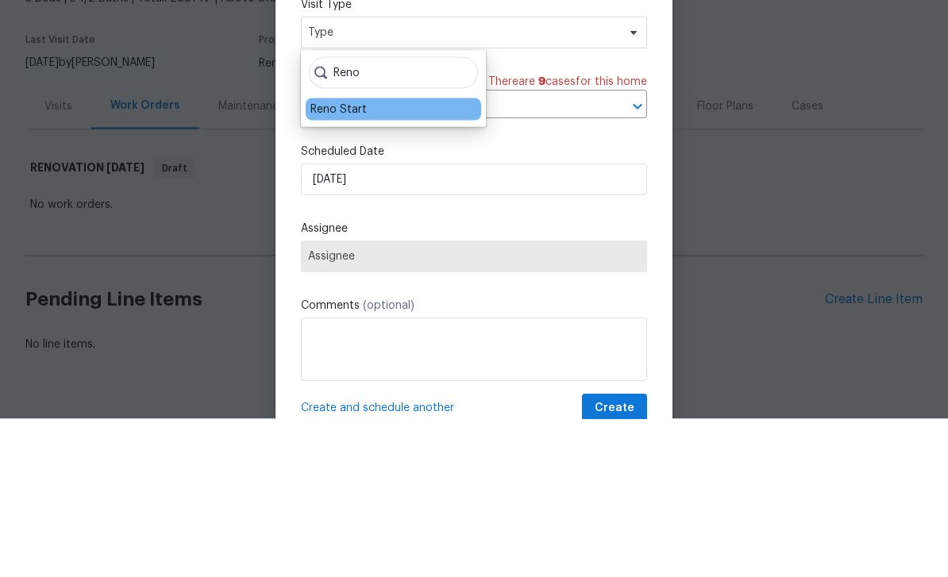
type input "Reno"
click at [380, 257] on div "Reno Start" at bounding box center [394, 268] width 176 height 22
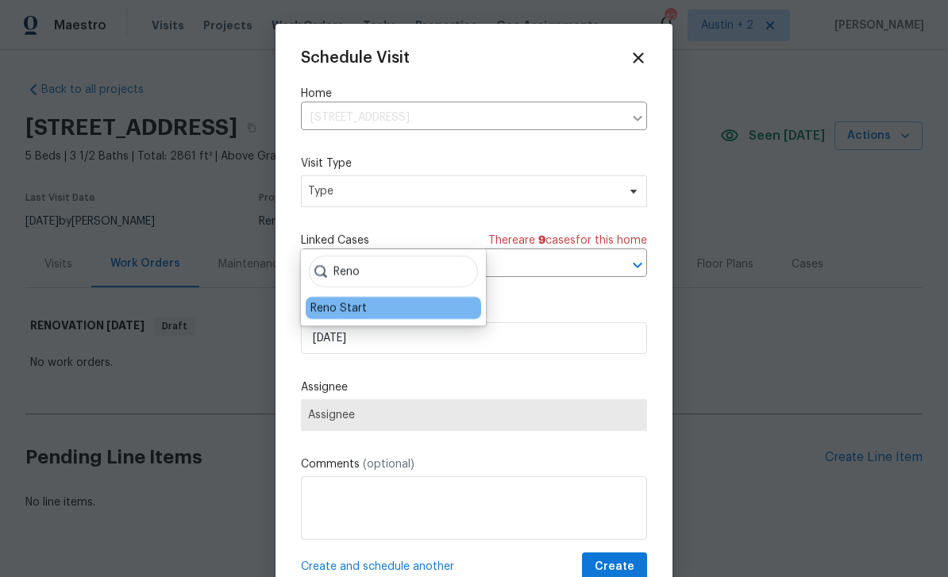
click at [387, 297] on div "Reno Start" at bounding box center [394, 308] width 176 height 22
click at [362, 300] on div "Reno Start" at bounding box center [339, 308] width 56 height 16
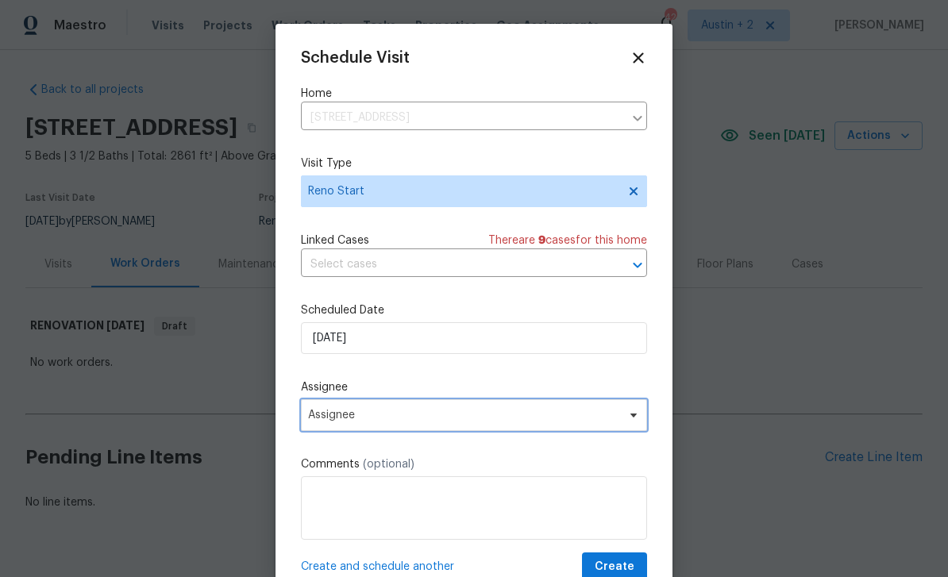
click at [411, 415] on span "Assignee" at bounding box center [463, 415] width 311 height 13
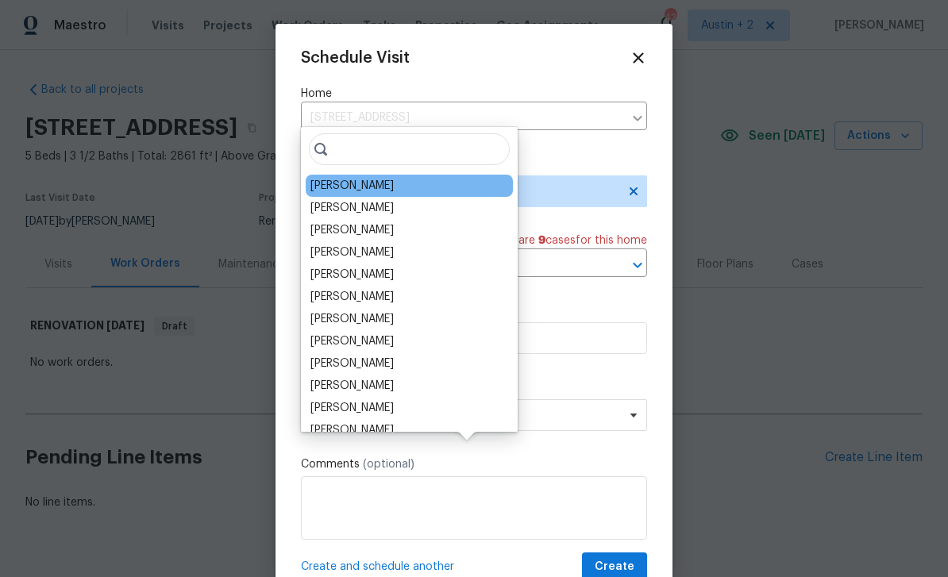
click at [384, 178] on div "[PERSON_NAME]" at bounding box center [352, 186] width 83 height 16
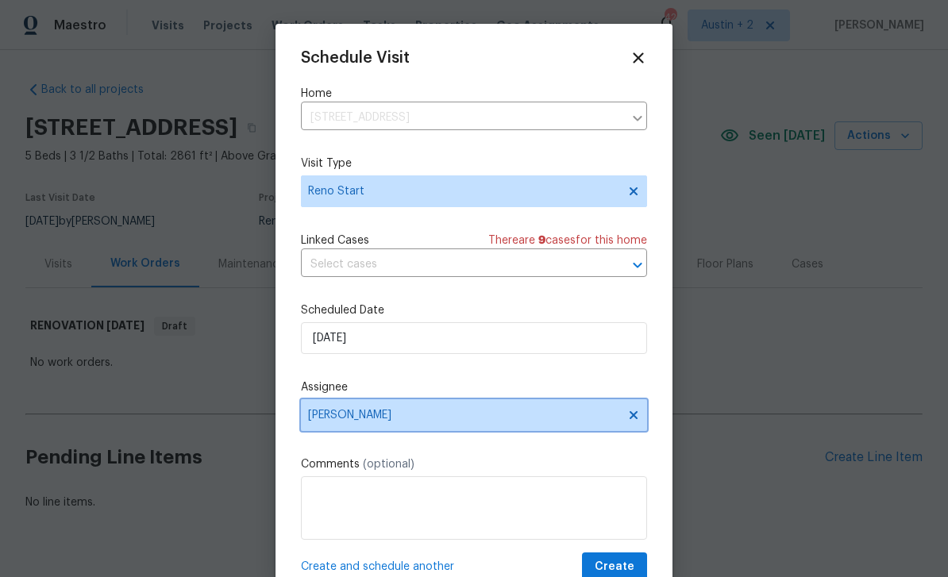
click at [392, 419] on span "[PERSON_NAME]" at bounding box center [463, 415] width 311 height 13
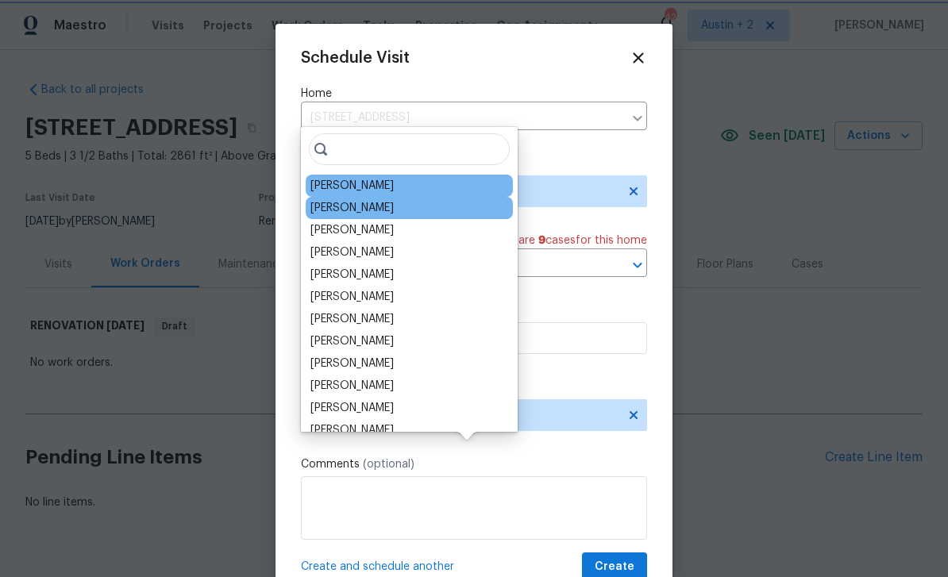
click at [388, 200] on div "[PERSON_NAME]" at bounding box center [352, 208] width 83 height 16
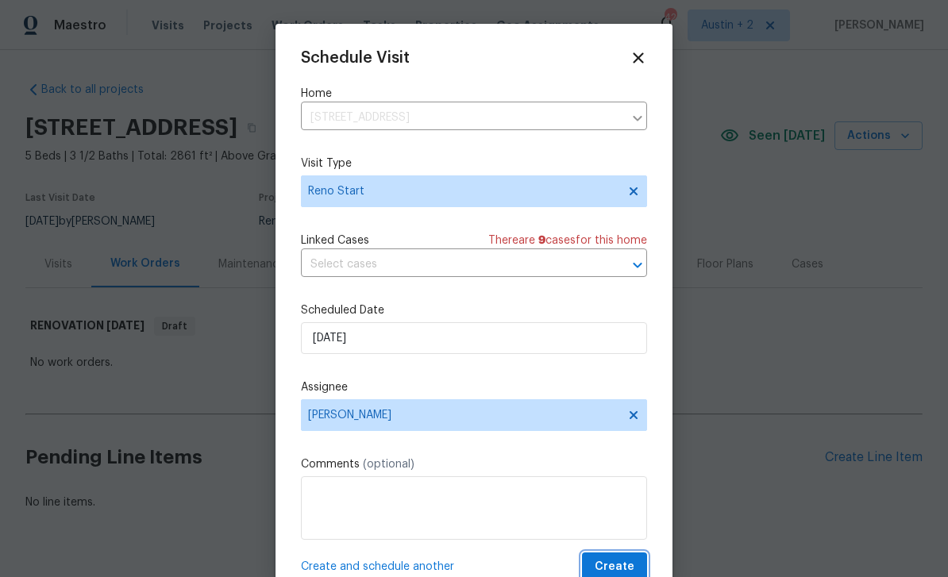
click at [617, 568] on span "Create" at bounding box center [615, 568] width 40 height 20
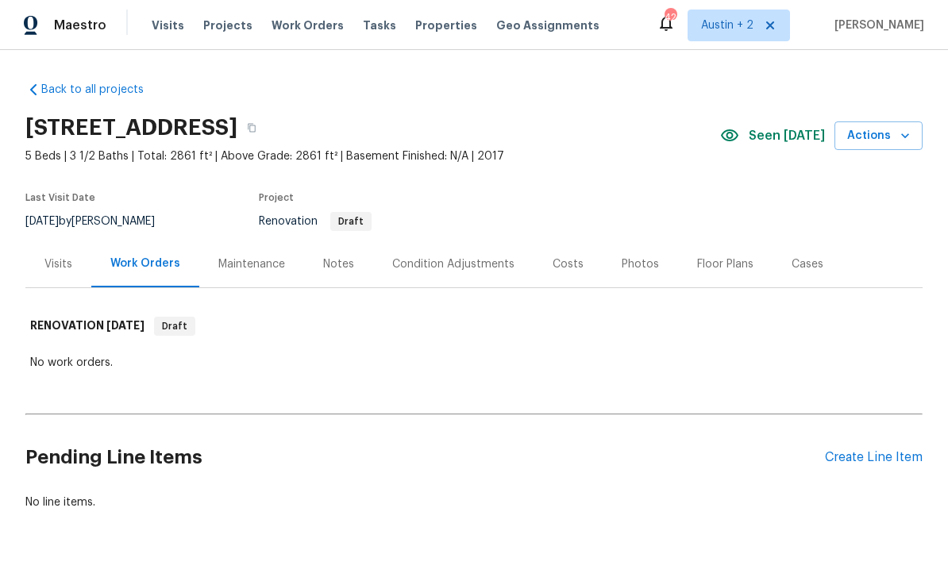
scroll to position [0, 0]
click at [339, 273] on div "Notes" at bounding box center [338, 264] width 69 height 47
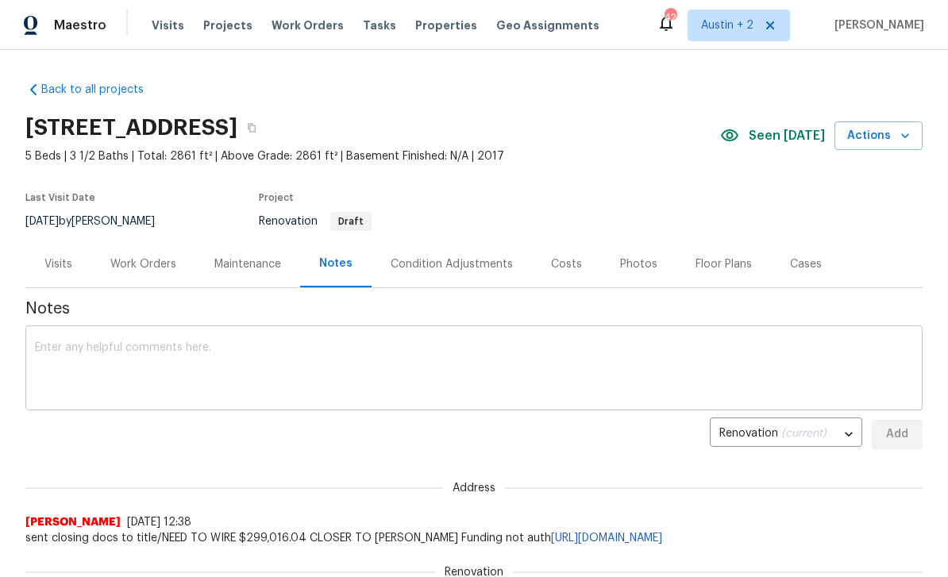
click at [424, 357] on textarea at bounding box center [474, 370] width 878 height 56
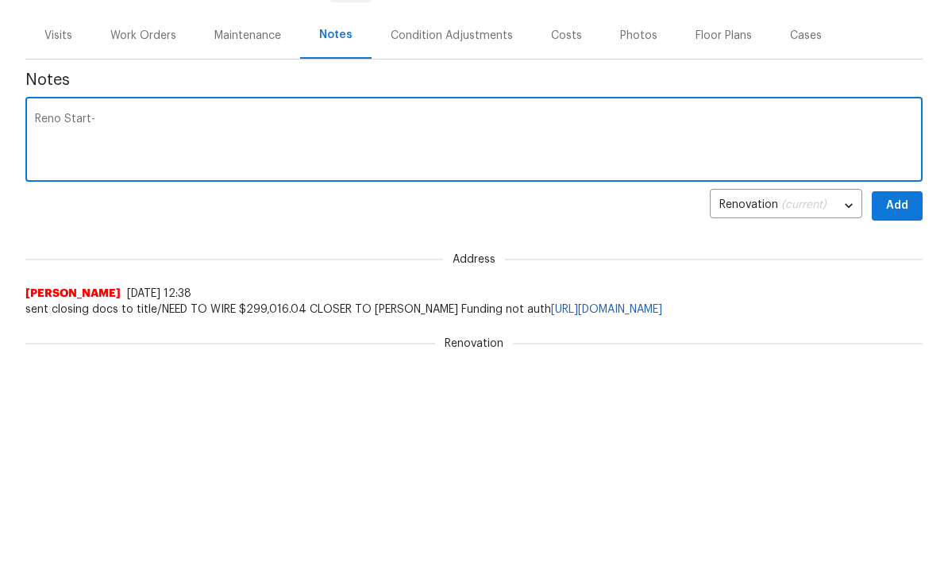
scroll to position [229, 0]
click at [417, 114] on textarea "Reno Start-" at bounding box center [474, 142] width 878 height 56
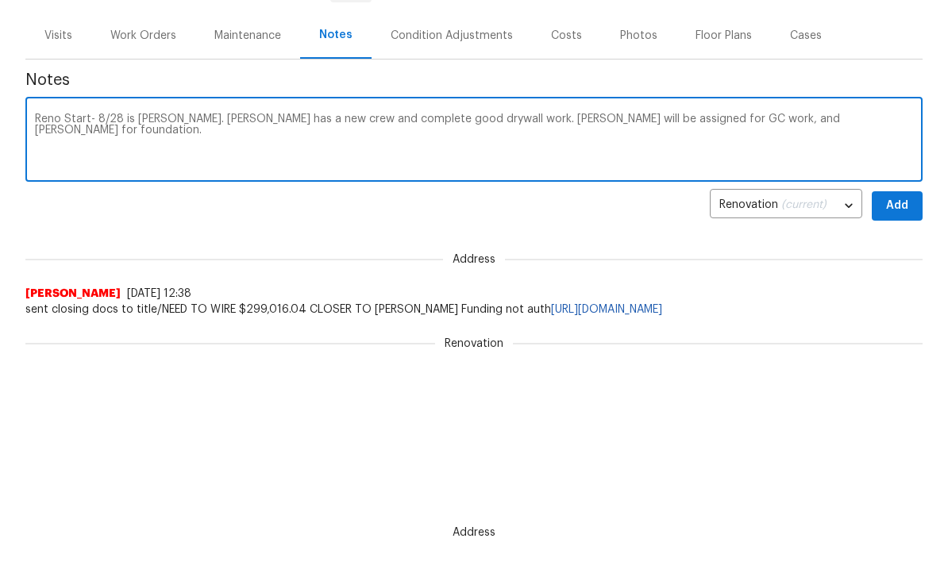
type textarea "Reno Start- 8/28 is [PERSON_NAME]. [PERSON_NAME] has a new crew and complete go…"
click at [906, 204] on span "Add" at bounding box center [897, 206] width 25 height 20
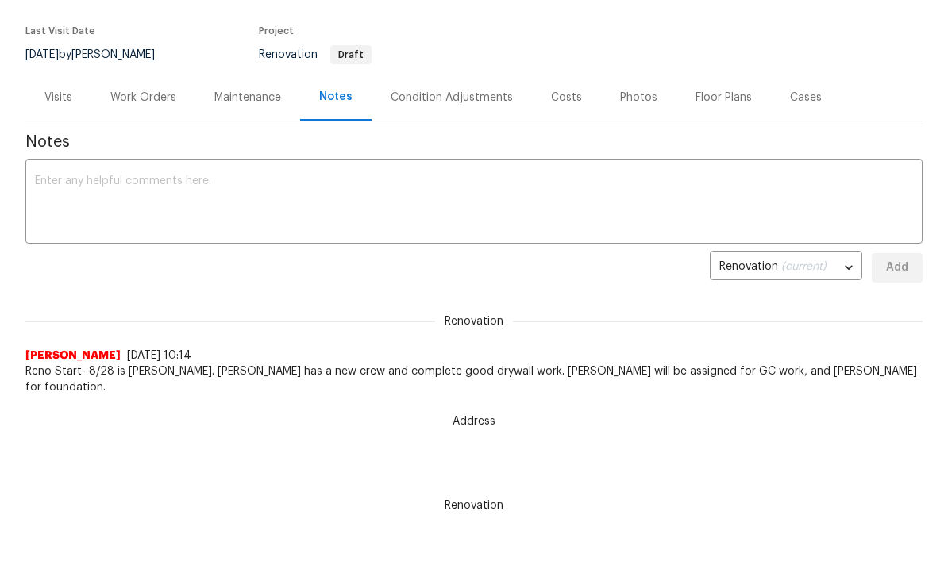
scroll to position [0, 0]
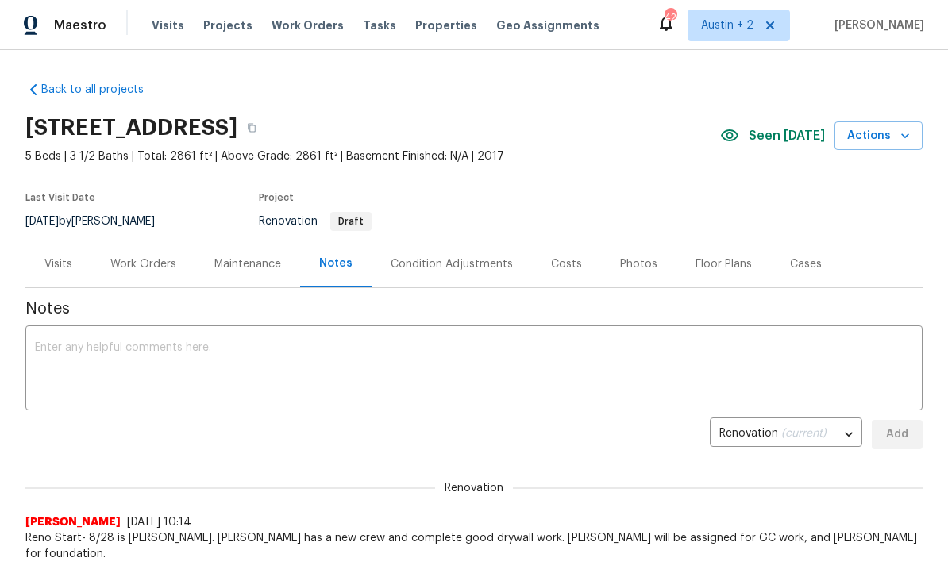
click at [148, 262] on div "Work Orders" at bounding box center [143, 265] width 66 height 16
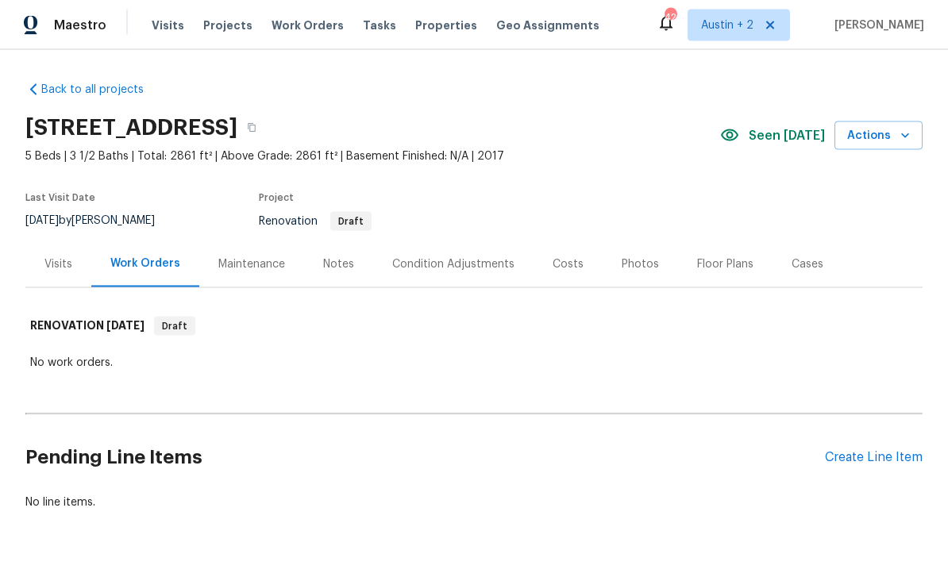
scroll to position [41, 0]
click at [867, 450] on div "Create Line Item" at bounding box center [874, 457] width 98 height 15
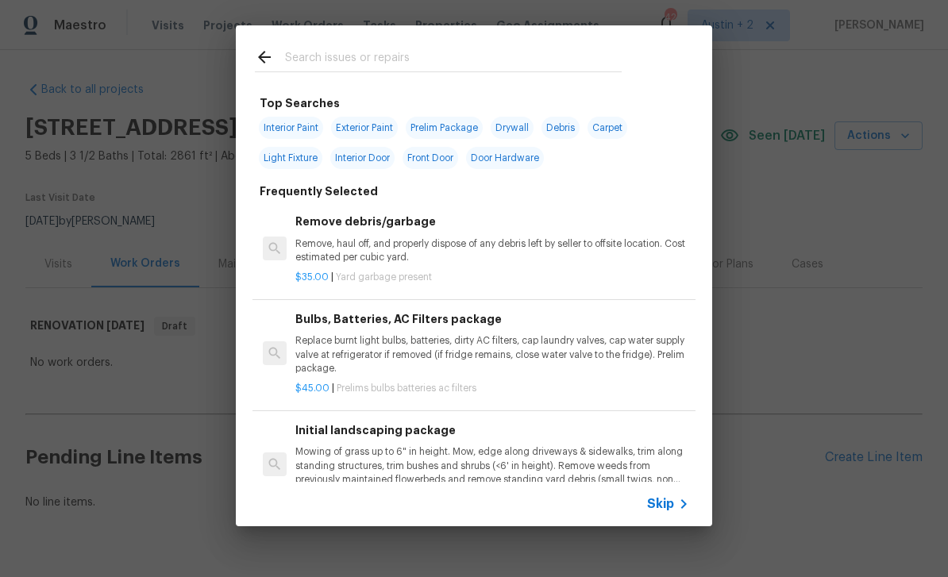
click at [498, 48] on input "text" at bounding box center [453, 60] width 337 height 24
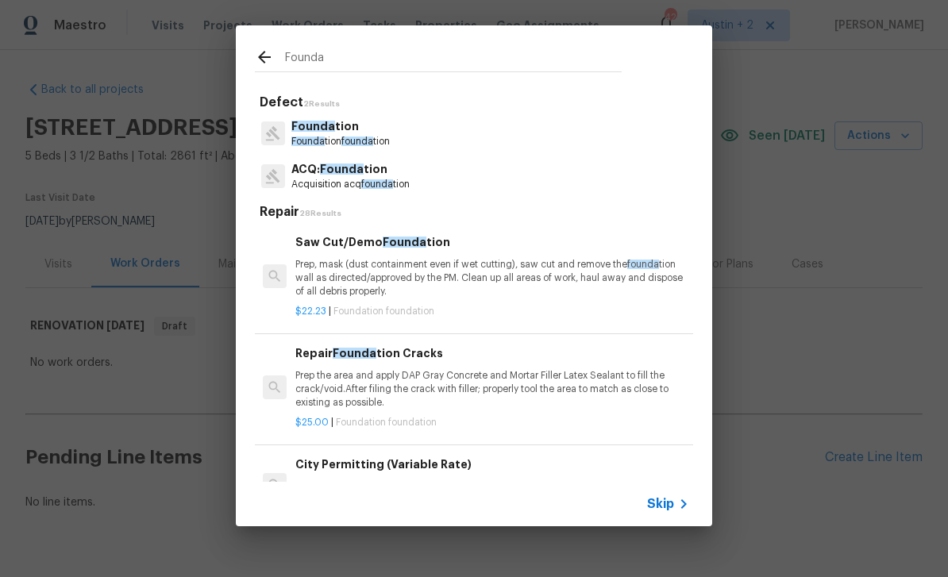
type input "Founda"
click at [417, 136] on div "Founda tion Founda tion founda tion" at bounding box center [474, 133] width 438 height 43
click at [438, 132] on div "Founda tion Founda tion founda tion" at bounding box center [474, 133] width 438 height 43
click at [361, 134] on p "Founda tion" at bounding box center [340, 126] width 98 height 17
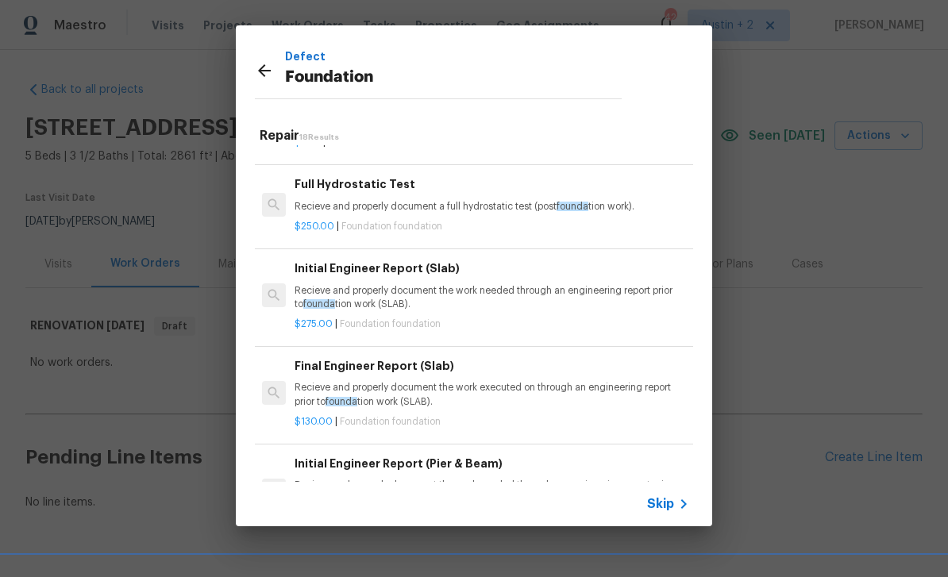
scroll to position [280, 1]
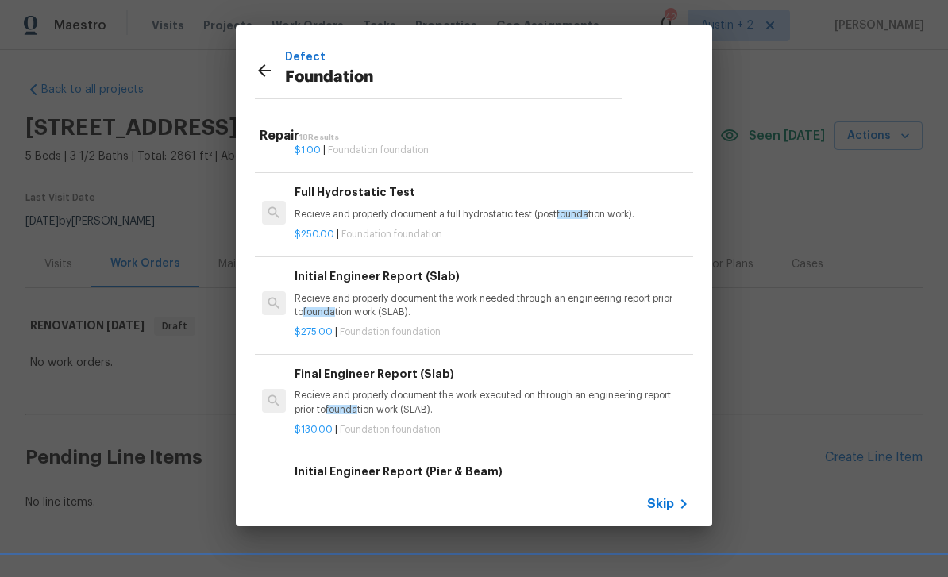
click at [566, 296] on p "Recieve and properly document the work needed through an engineering report pri…" at bounding box center [492, 305] width 394 height 27
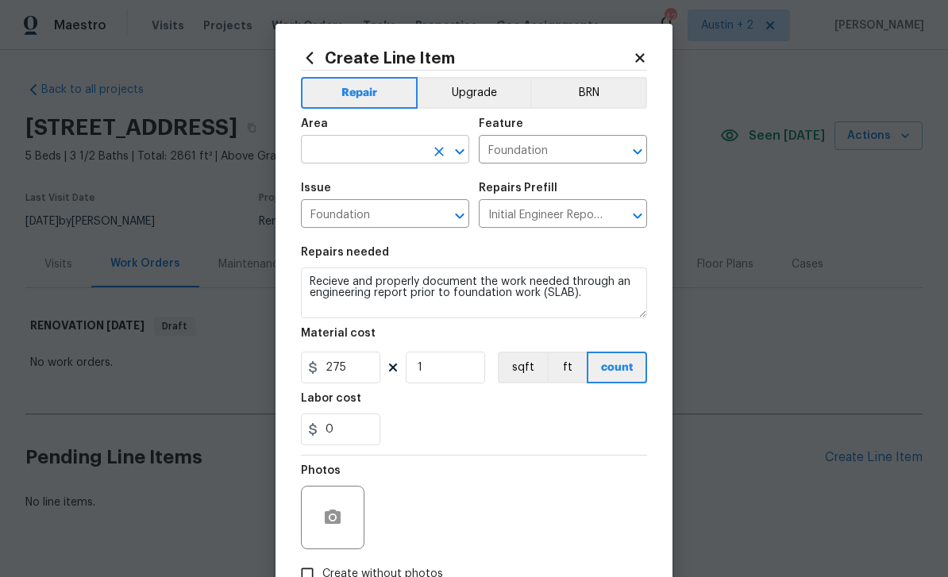
click at [373, 150] on input "text" at bounding box center [363, 151] width 124 height 25
type input "f"
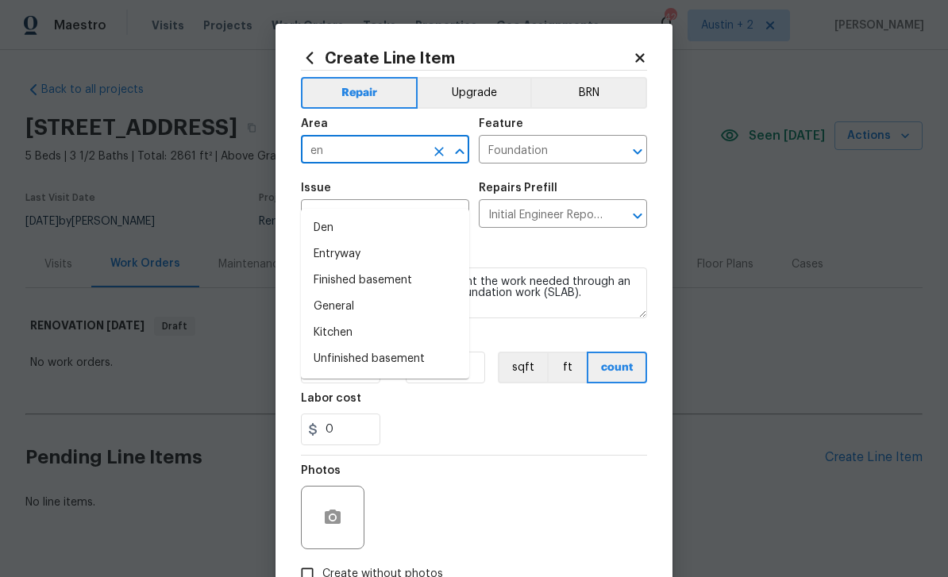
type input "e"
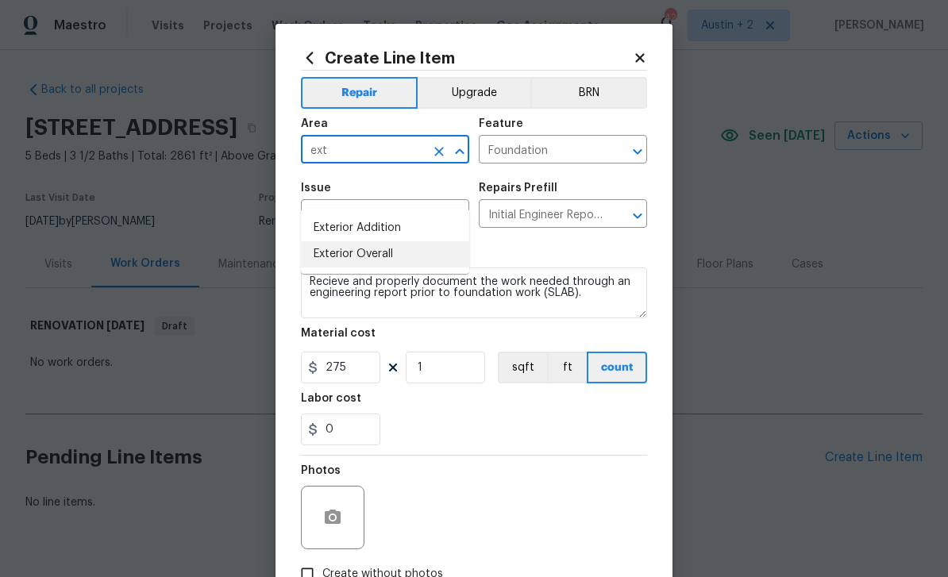
click at [388, 241] on li "Exterior Overall" at bounding box center [385, 254] width 168 height 26
type input "Exterior Overall"
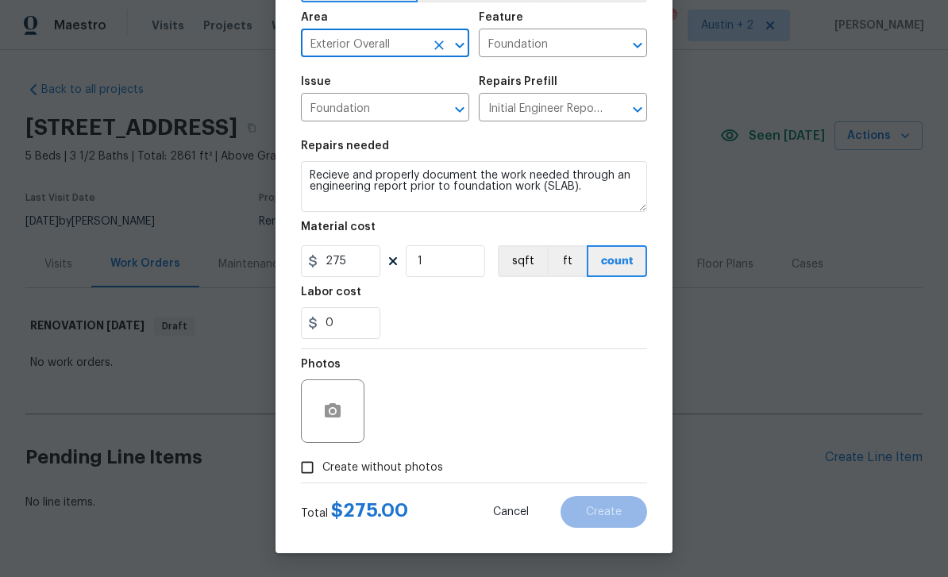
scroll to position [110, 0]
click at [411, 469] on span "Create without photos" at bounding box center [382, 468] width 121 height 17
click at [322, 469] on input "Create without photos" at bounding box center [307, 468] width 30 height 30
checkbox input "true"
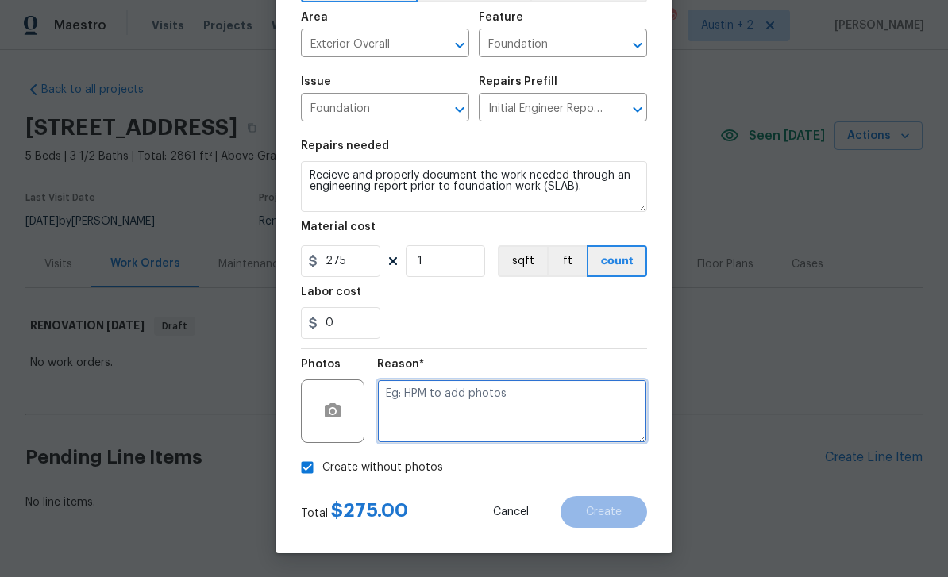
click at [458, 399] on textarea at bounding box center [512, 412] width 270 height 64
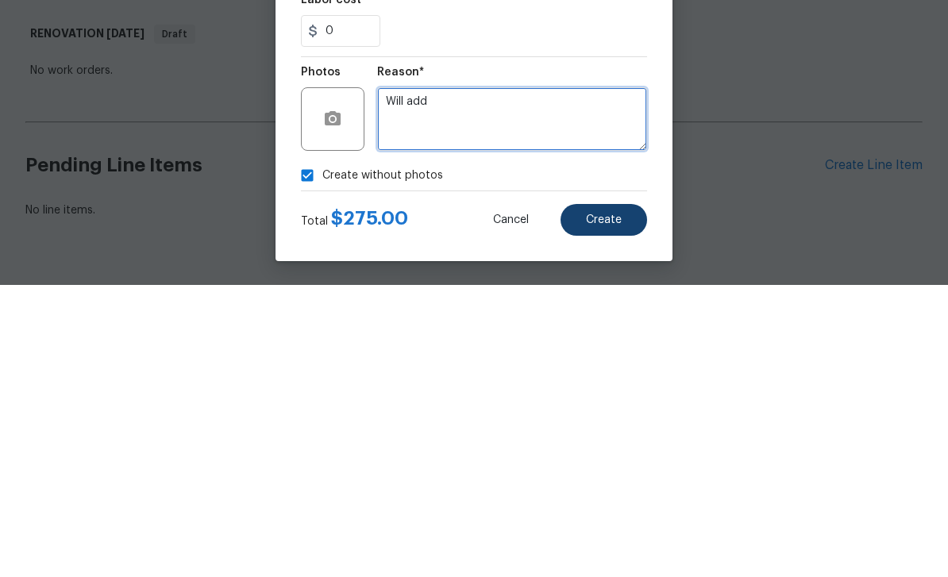
type textarea "Will add"
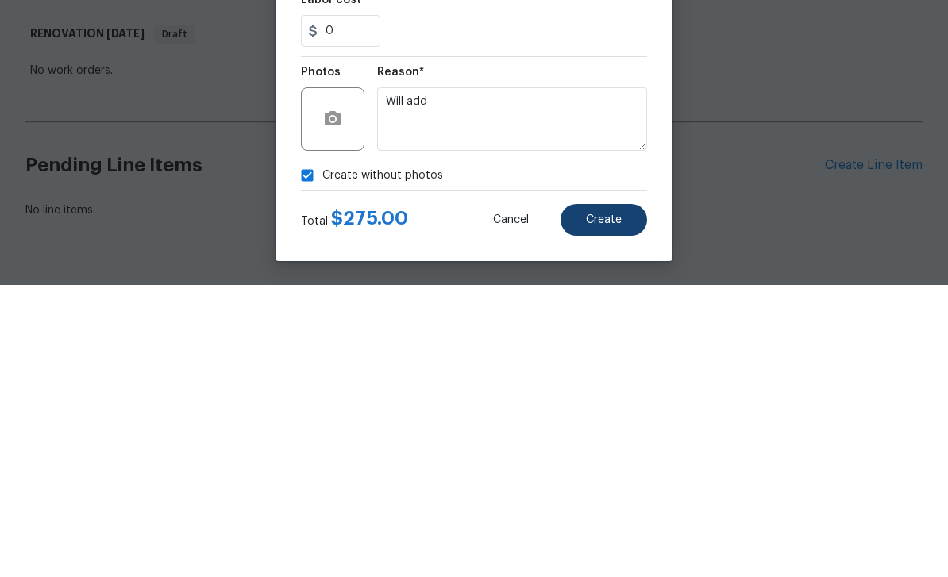
click at [606, 507] on span "Create" at bounding box center [604, 513] width 36 height 12
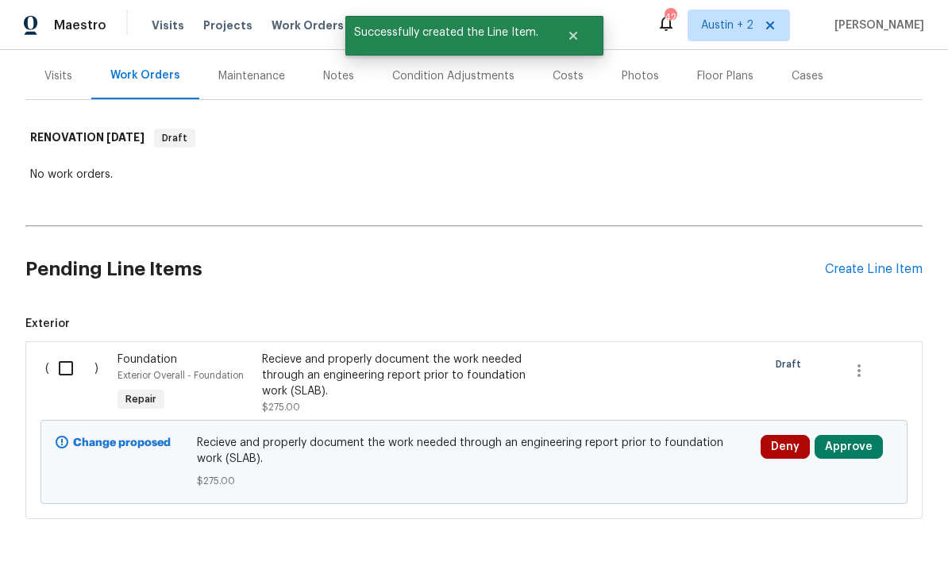
scroll to position [187, 0]
click at [855, 436] on button "Approve" at bounding box center [849, 448] width 68 height 24
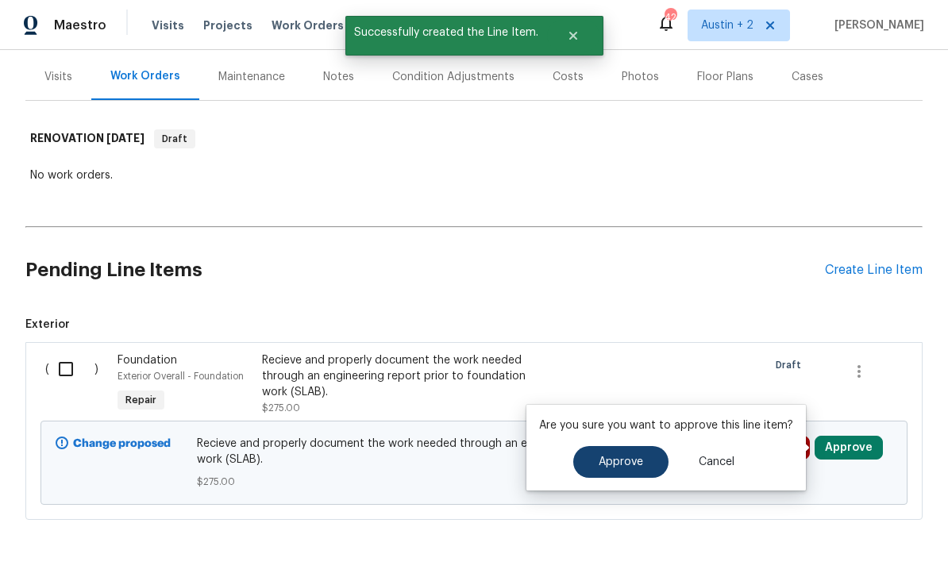
click at [631, 457] on span "Approve" at bounding box center [621, 463] width 44 height 12
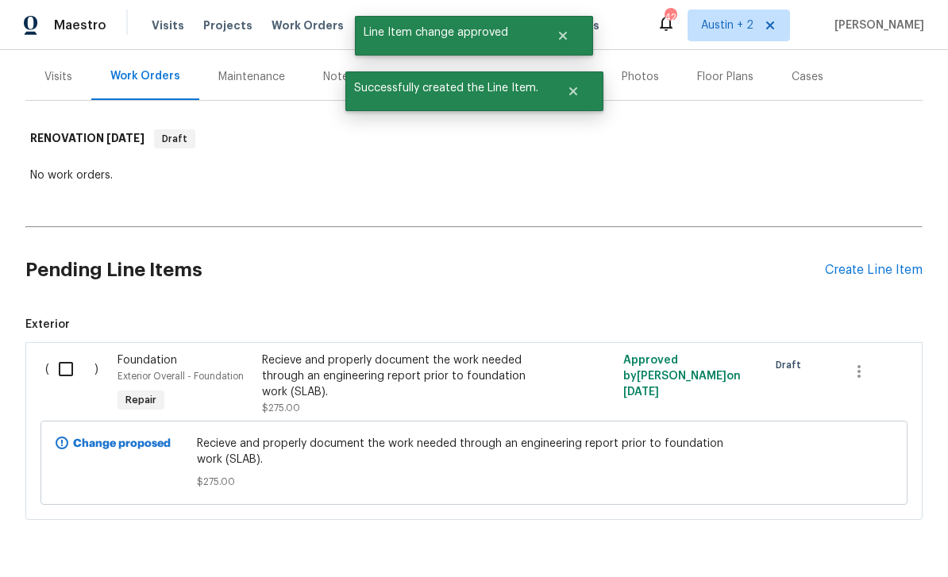
click at [64, 353] on input "checkbox" at bounding box center [71, 369] width 45 height 33
checkbox input "true"
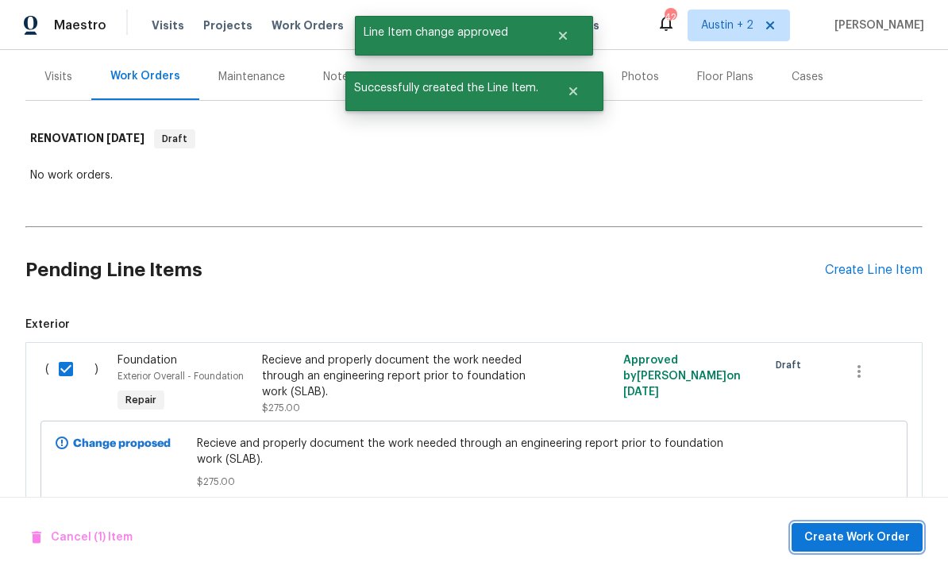
click at [867, 529] on span "Create Work Order" at bounding box center [858, 538] width 106 height 20
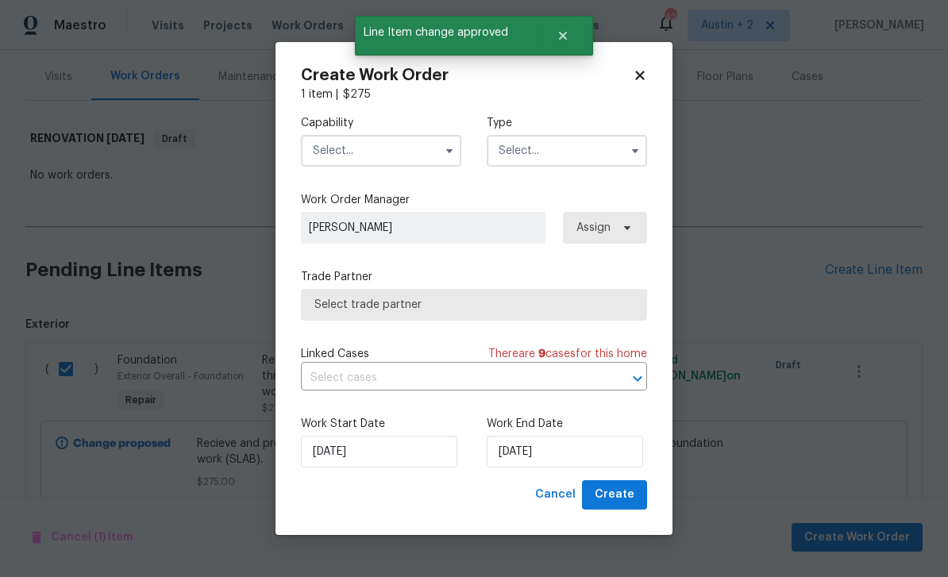
click at [434, 148] on input "text" at bounding box center [381, 151] width 160 height 32
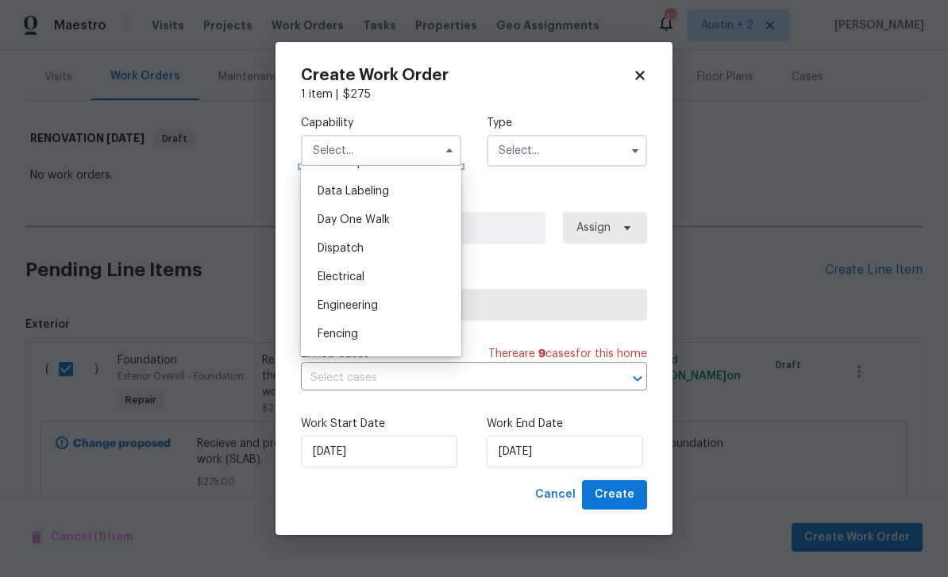
scroll to position [446, 0]
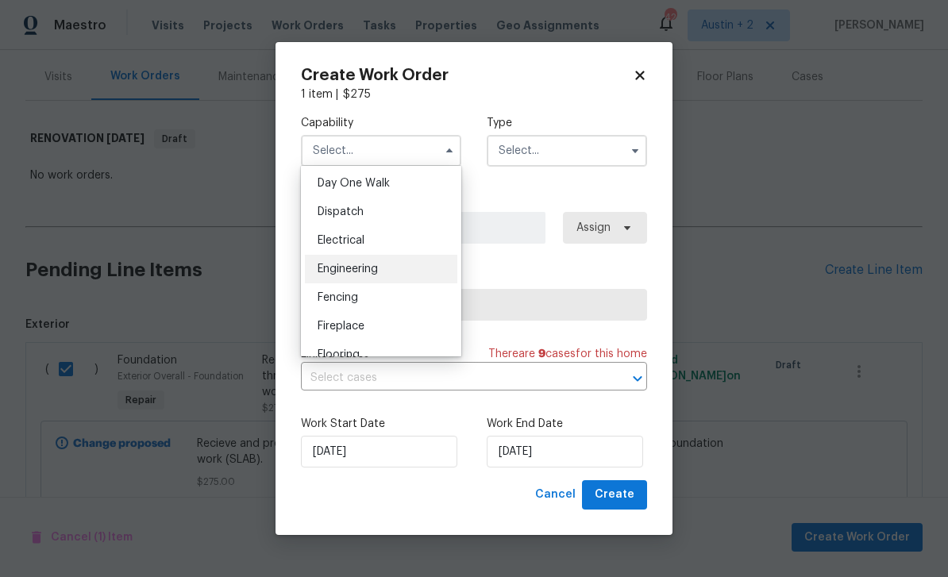
click at [378, 268] on span "Engineering" at bounding box center [348, 269] width 60 height 11
type input "Engineering"
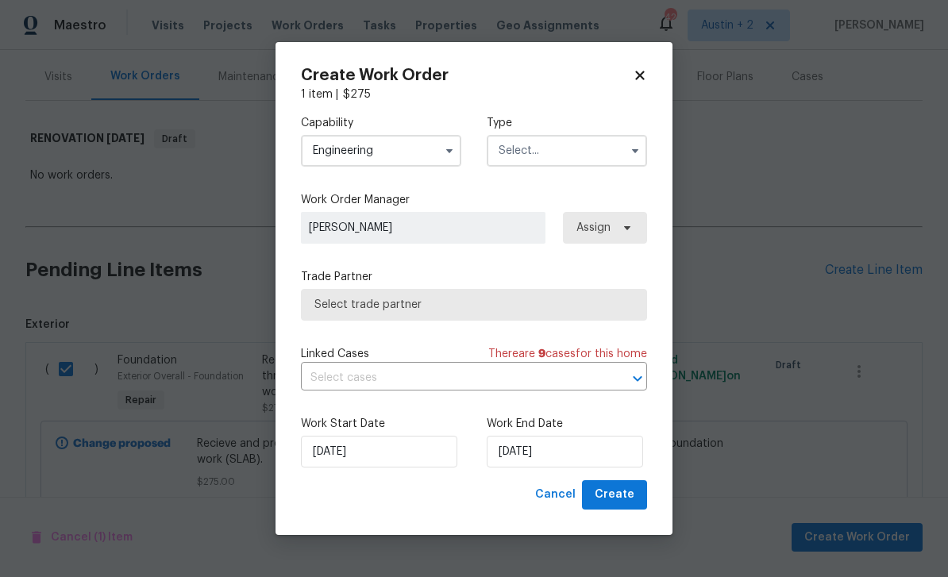
click at [577, 151] on input "text" at bounding box center [567, 151] width 160 height 32
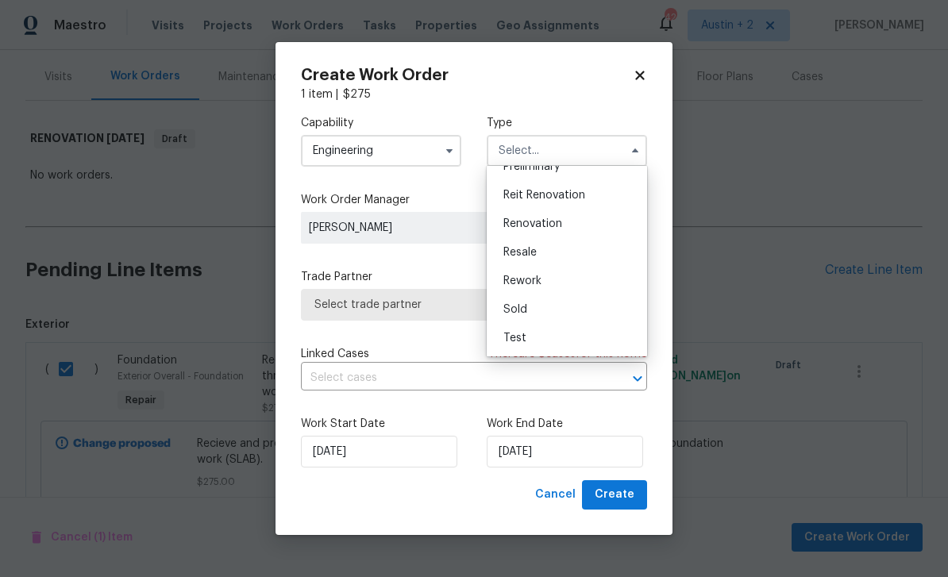
scroll to position [361, 0]
click at [563, 221] on div "Renovation" at bounding box center [567, 224] width 153 height 29
type input "Renovation"
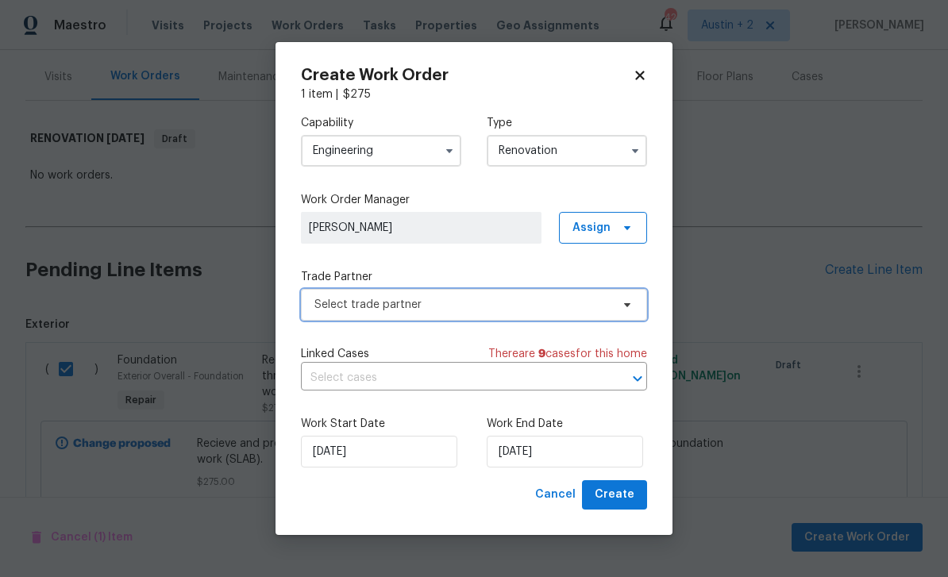
click at [584, 301] on span "Select trade partner" at bounding box center [463, 305] width 296 height 16
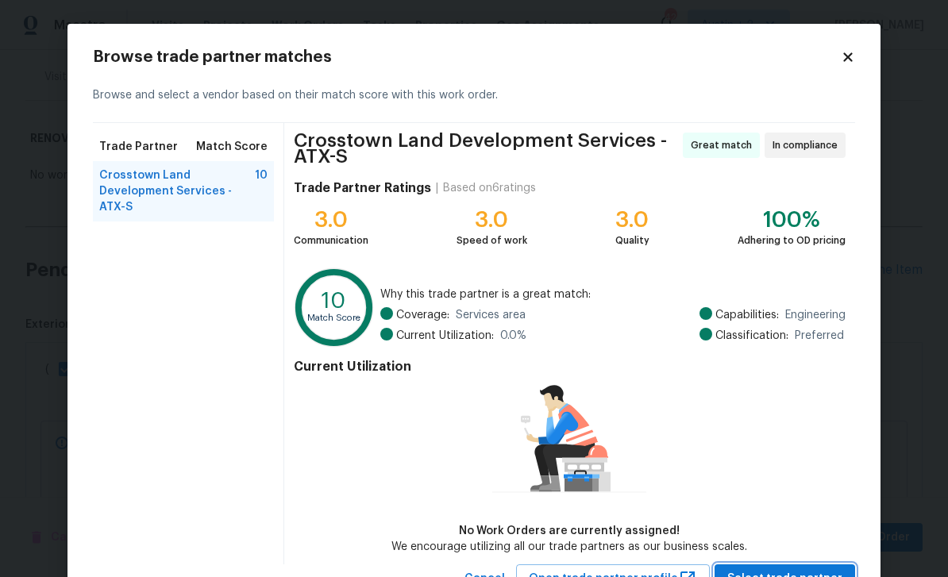
click at [805, 570] on span "Select trade partner" at bounding box center [785, 579] width 115 height 20
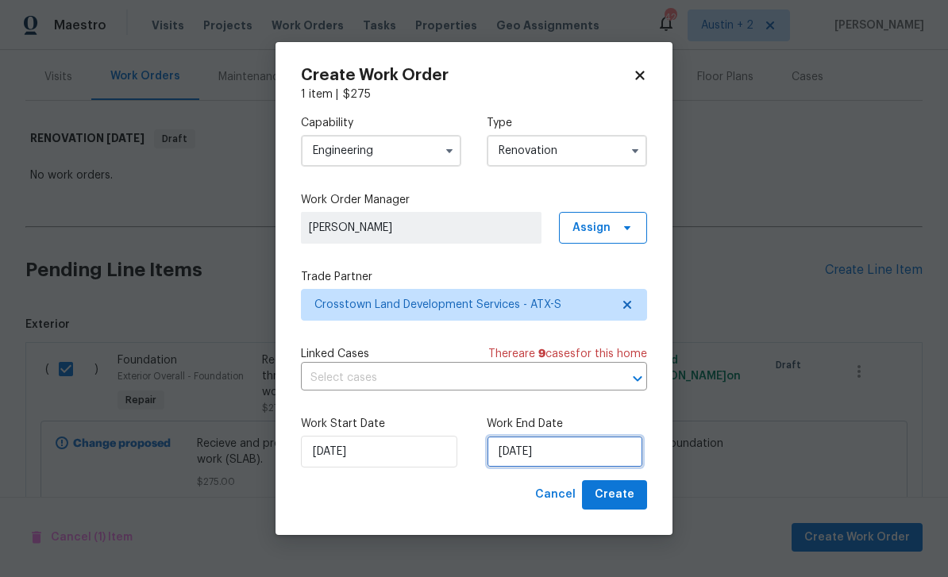
click at [596, 454] on input "[DATE]" at bounding box center [565, 452] width 156 height 32
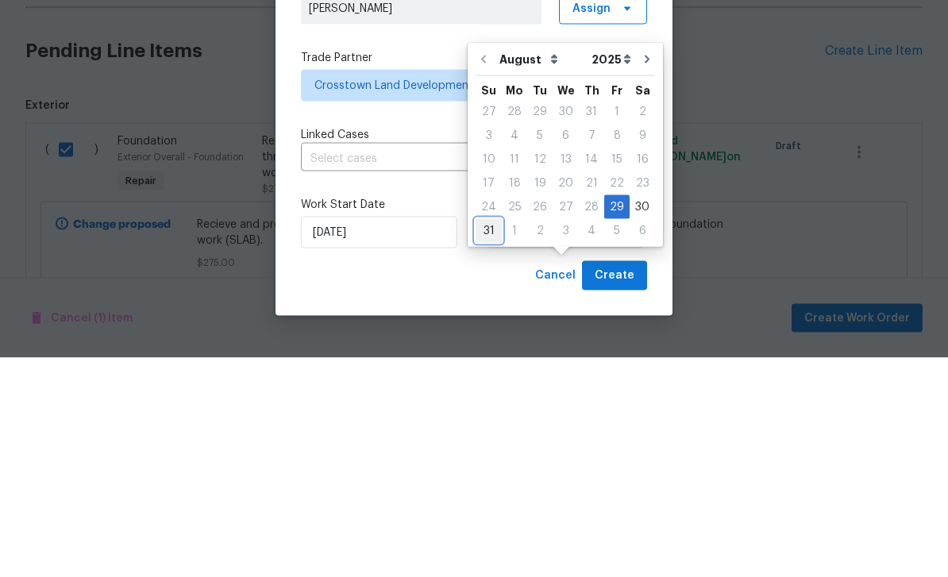
click at [490, 439] on div "31" at bounding box center [489, 450] width 26 height 22
type input "[DATE]"
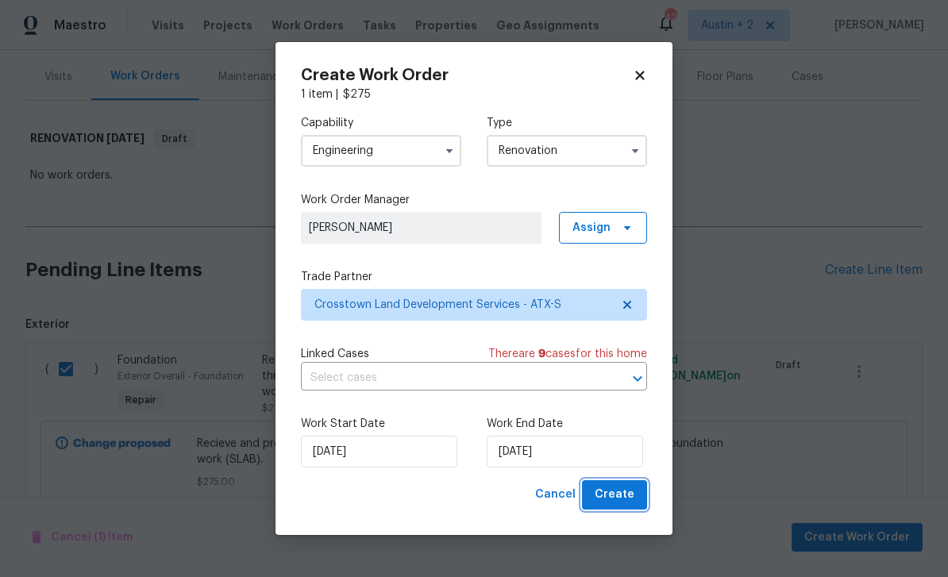
click at [621, 492] on span "Create" at bounding box center [615, 495] width 40 height 20
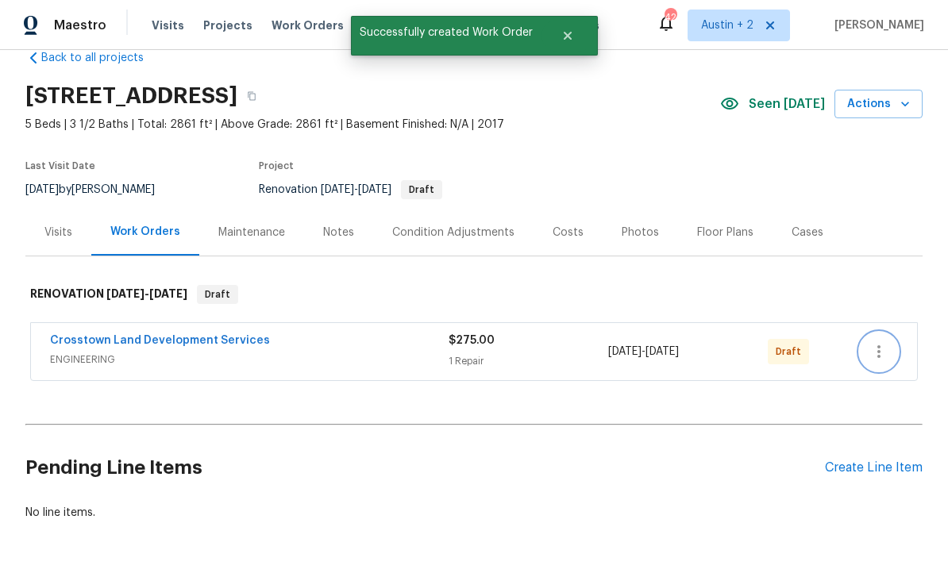
click at [890, 333] on button "button" at bounding box center [879, 352] width 38 height 38
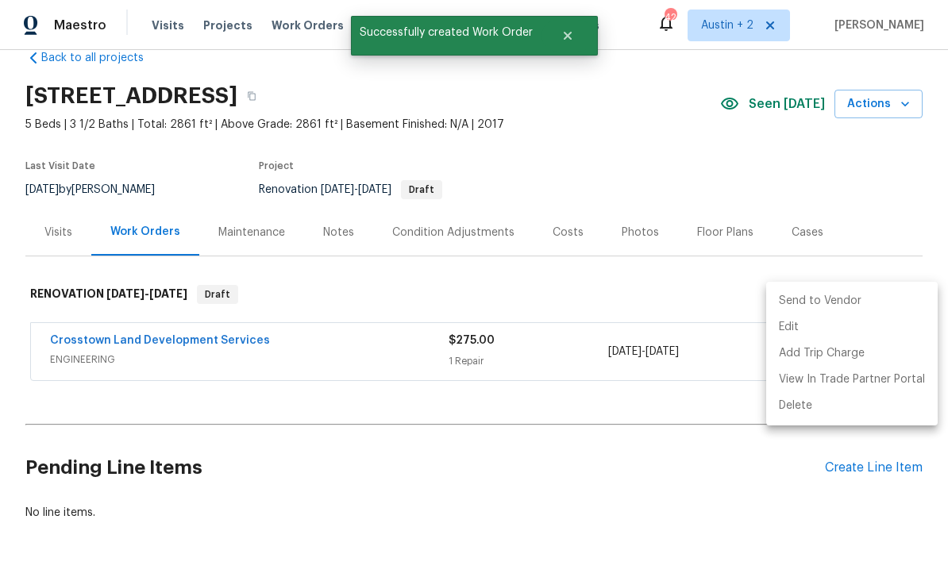
click at [851, 294] on li "Send to Vendor" at bounding box center [852, 301] width 172 height 26
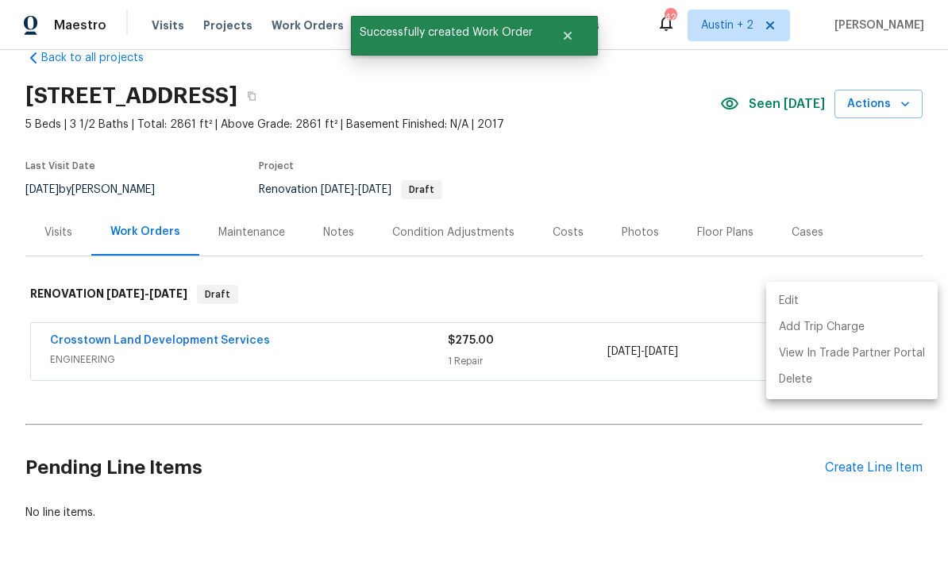
click at [891, 203] on div at bounding box center [474, 288] width 948 height 577
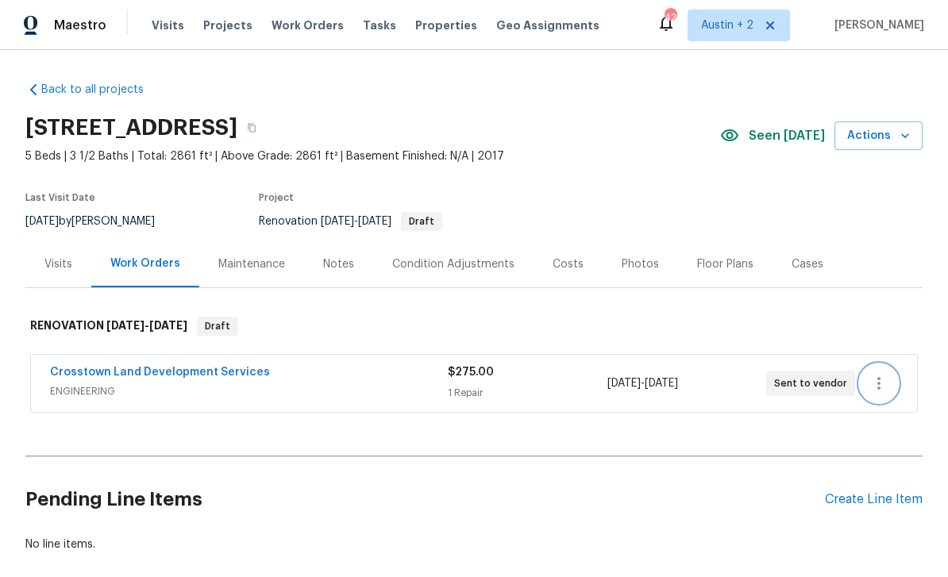
scroll to position [0, 0]
click at [337, 257] on div "Notes" at bounding box center [338, 265] width 31 height 16
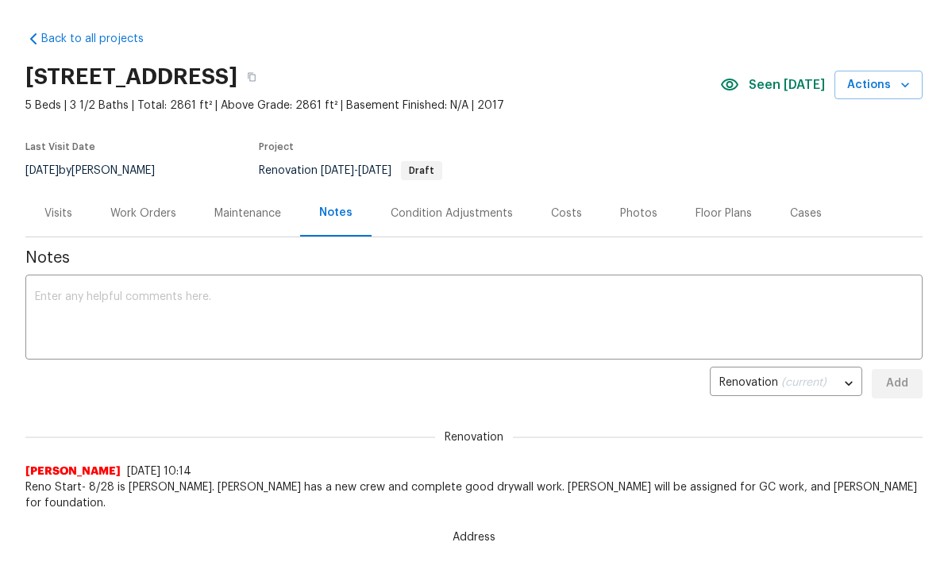
click at [49, 215] on div "Visits" at bounding box center [58, 214] width 28 height 16
